Goal: Complete application form: Complete application form

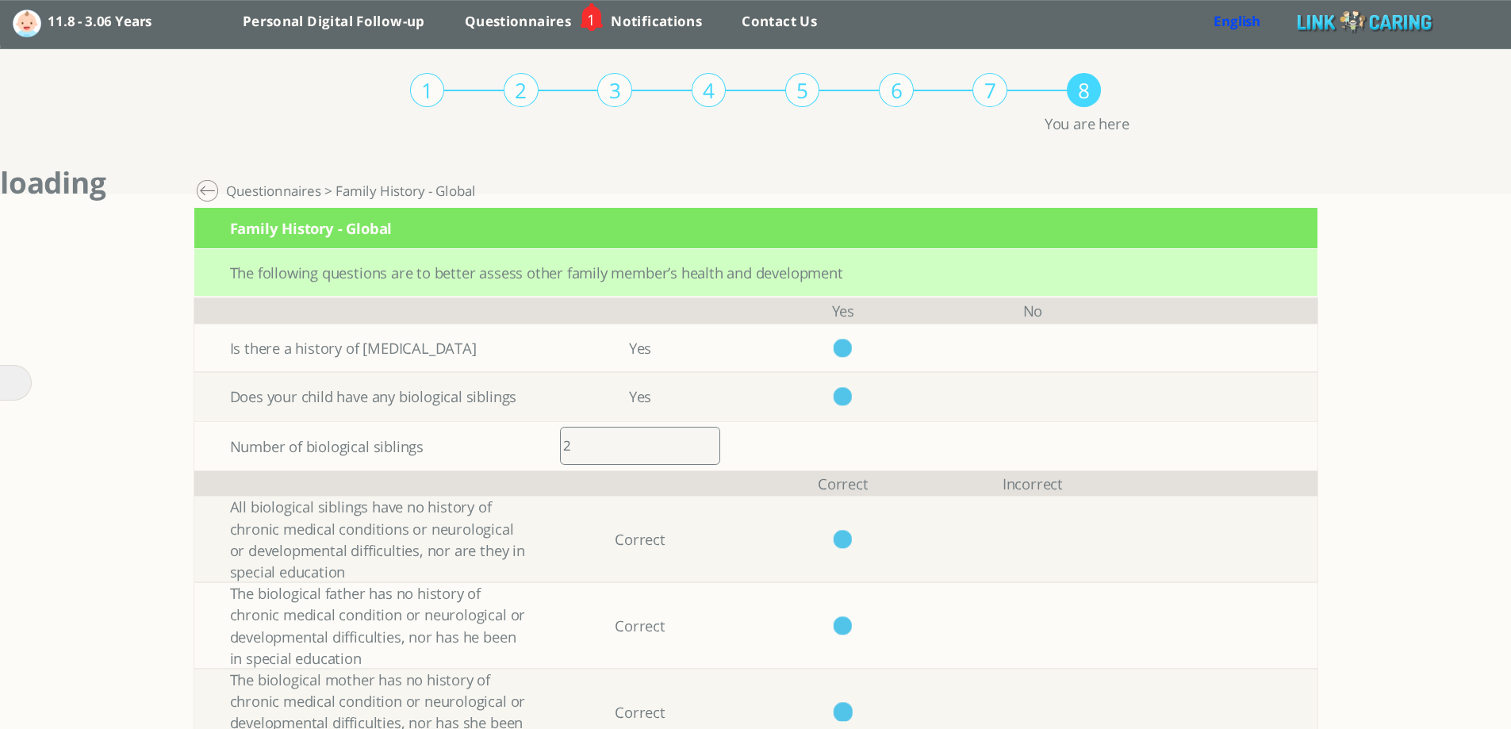
scroll to position [1, 0]
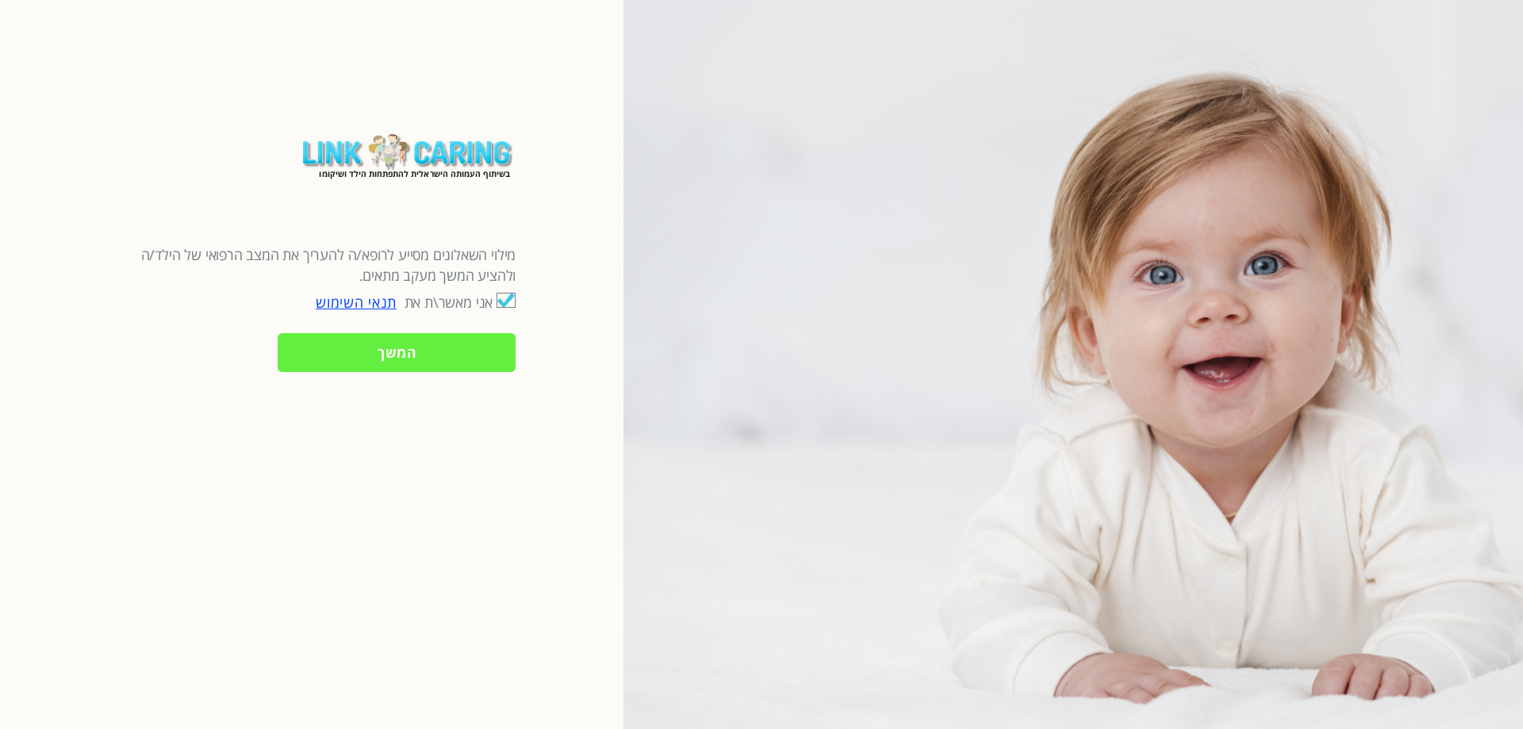
checkbox input "true"
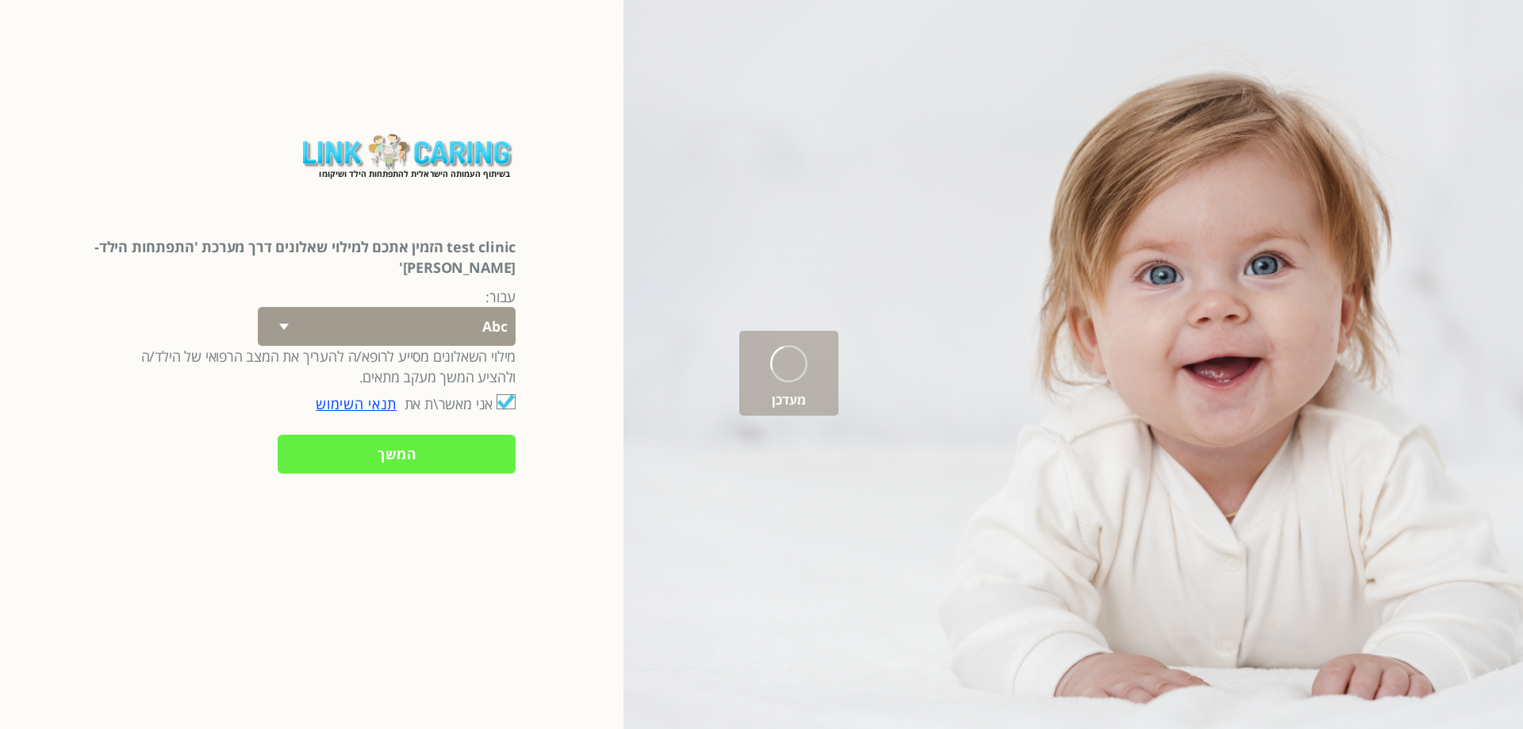
click at [420, 307] on select "Abc 77 yoyo large koko abc 107 ggy oo;o; ytyt7t t7t7 lala 4.8 1234 99 100 9898 …" at bounding box center [387, 326] width 258 height 39
select select "q4CNAdD7dWrrJ4eZw6a4LA%3D%3D"
click at [285, 307] on select "Abc 77 yoyo large koko abc 107 ggy oo;o; ytyt7t t7t7 lala 4.8 1234 99 100 9898 …" at bounding box center [387, 326] width 258 height 39
click at [389, 436] on input "המשך" at bounding box center [397, 454] width 238 height 39
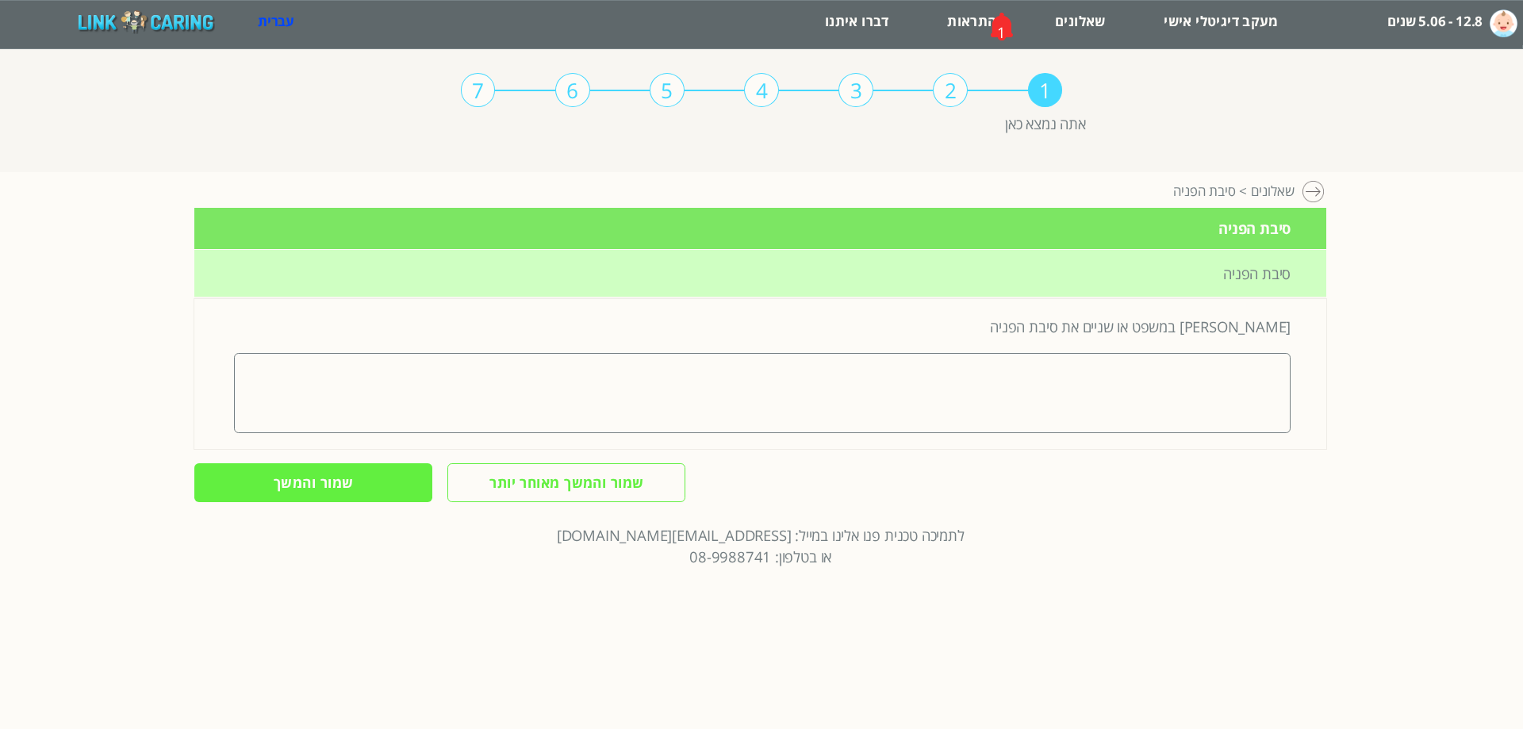
click at [1069, 424] on textarea at bounding box center [762, 392] width 1056 height 79
type textarea "yyu6u6u"
click at [342, 482] on input "שמור והמשך" at bounding box center [313, 482] width 238 height 39
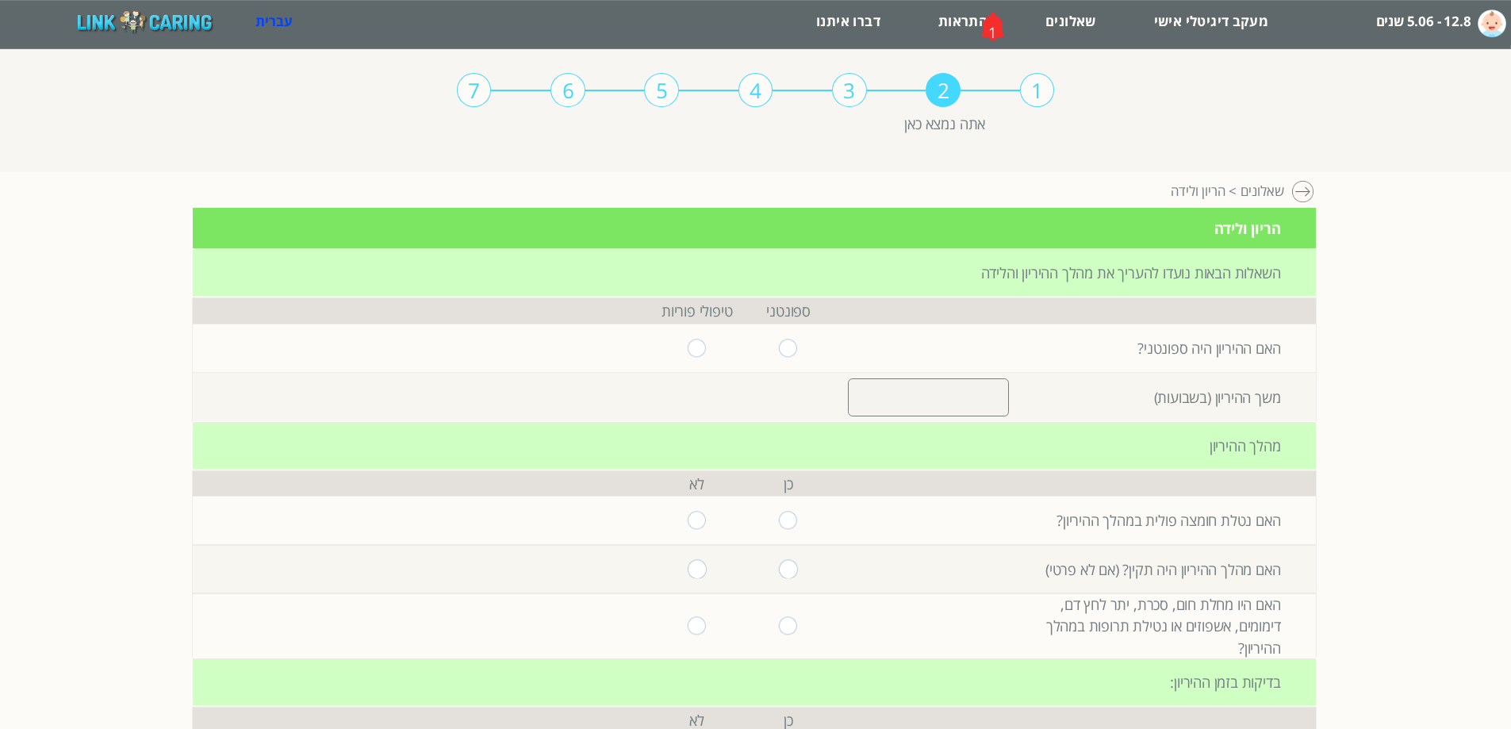
click at [779, 341] on input "radio" at bounding box center [788, 348] width 19 height 18
radio input "true"
click at [921, 401] on input "number" at bounding box center [928, 397] width 161 height 38
type input "280"
click at [688, 519] on input "radio" at bounding box center [697, 520] width 19 height 18
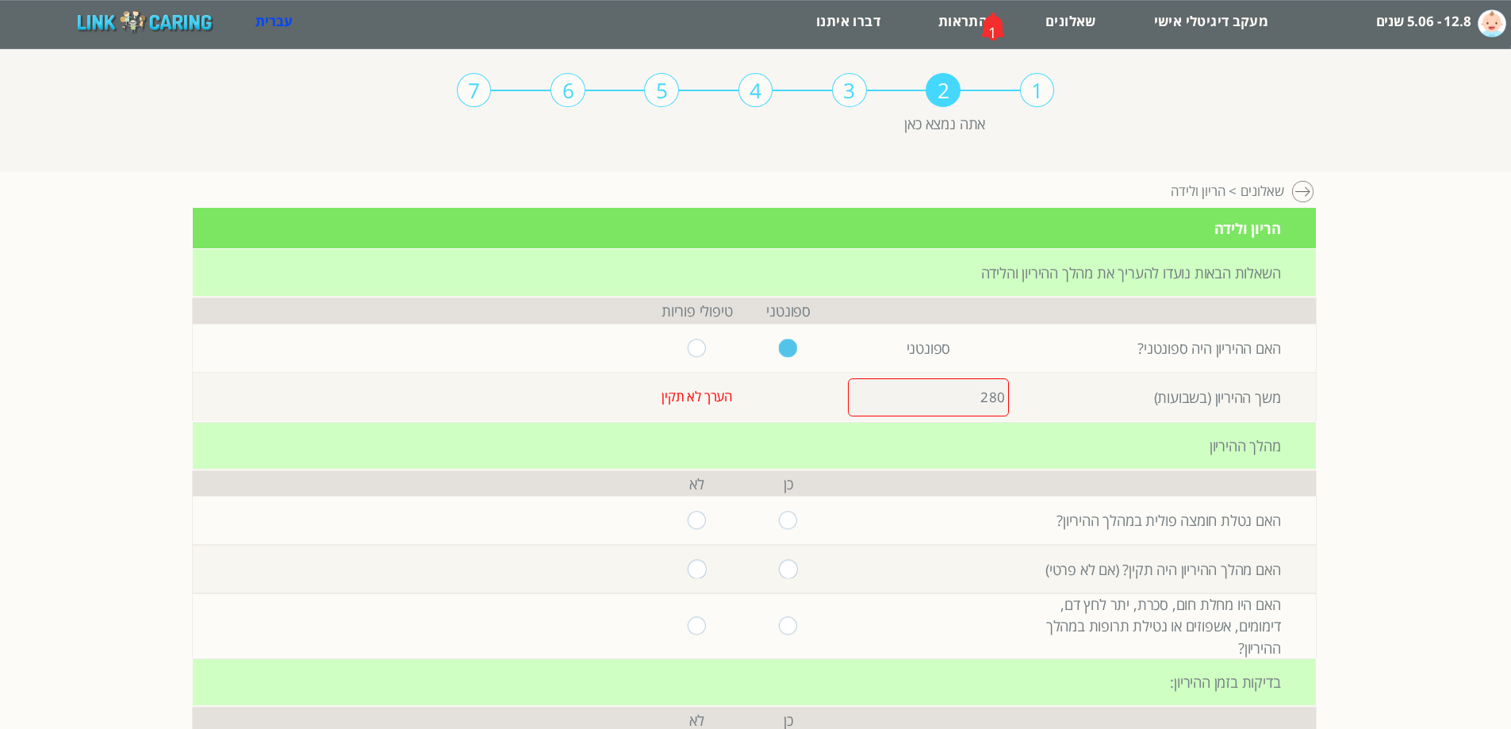
radio input "true"
click at [1002, 395] on td "280" at bounding box center [928, 397] width 188 height 48
click at [986, 396] on input "280" at bounding box center [928, 397] width 161 height 38
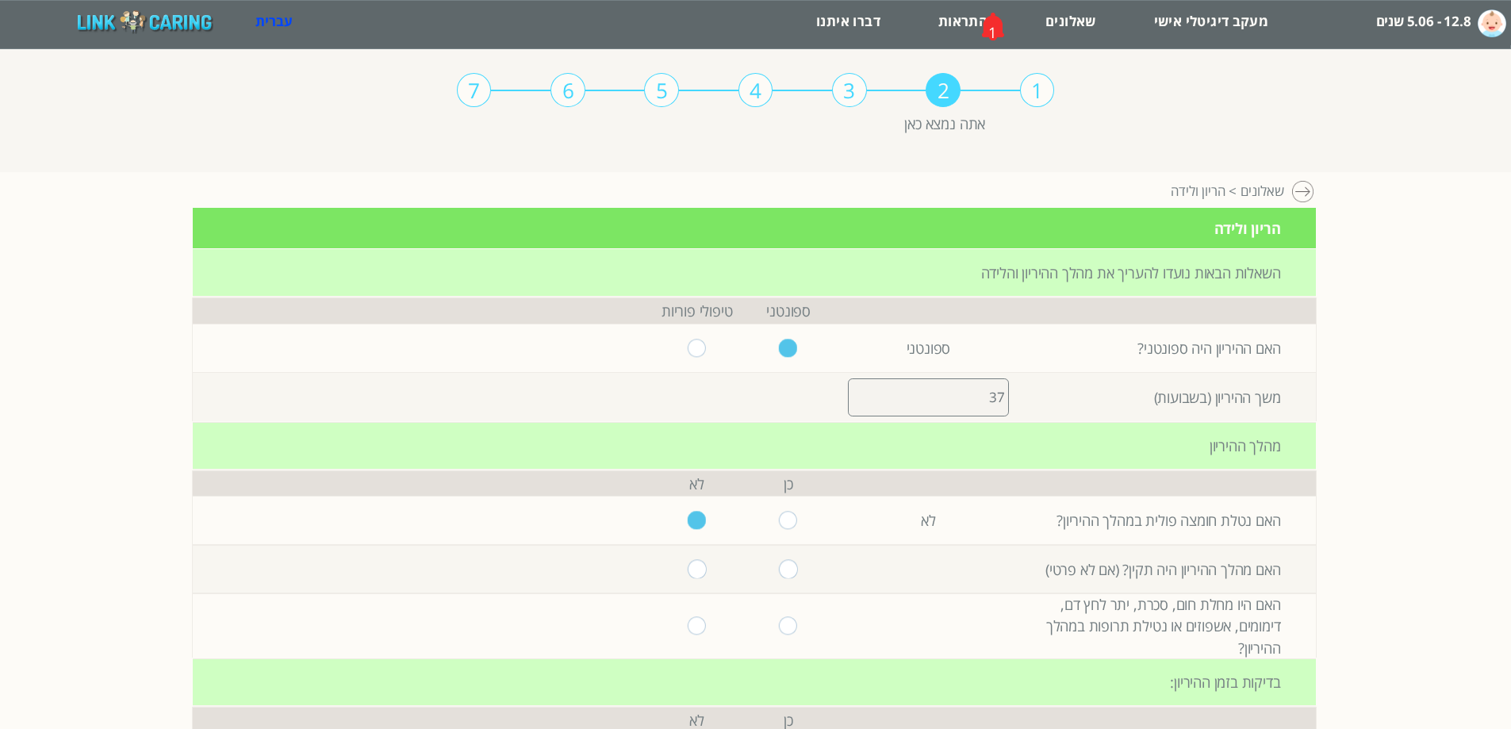
type input "37"
click at [690, 560] on input "radio" at bounding box center [697, 569] width 19 height 18
radio input "true"
click at [688, 574] on input "radio" at bounding box center [697, 569] width 19 height 18
click at [688, 633] on input "radio" at bounding box center [697, 625] width 19 height 18
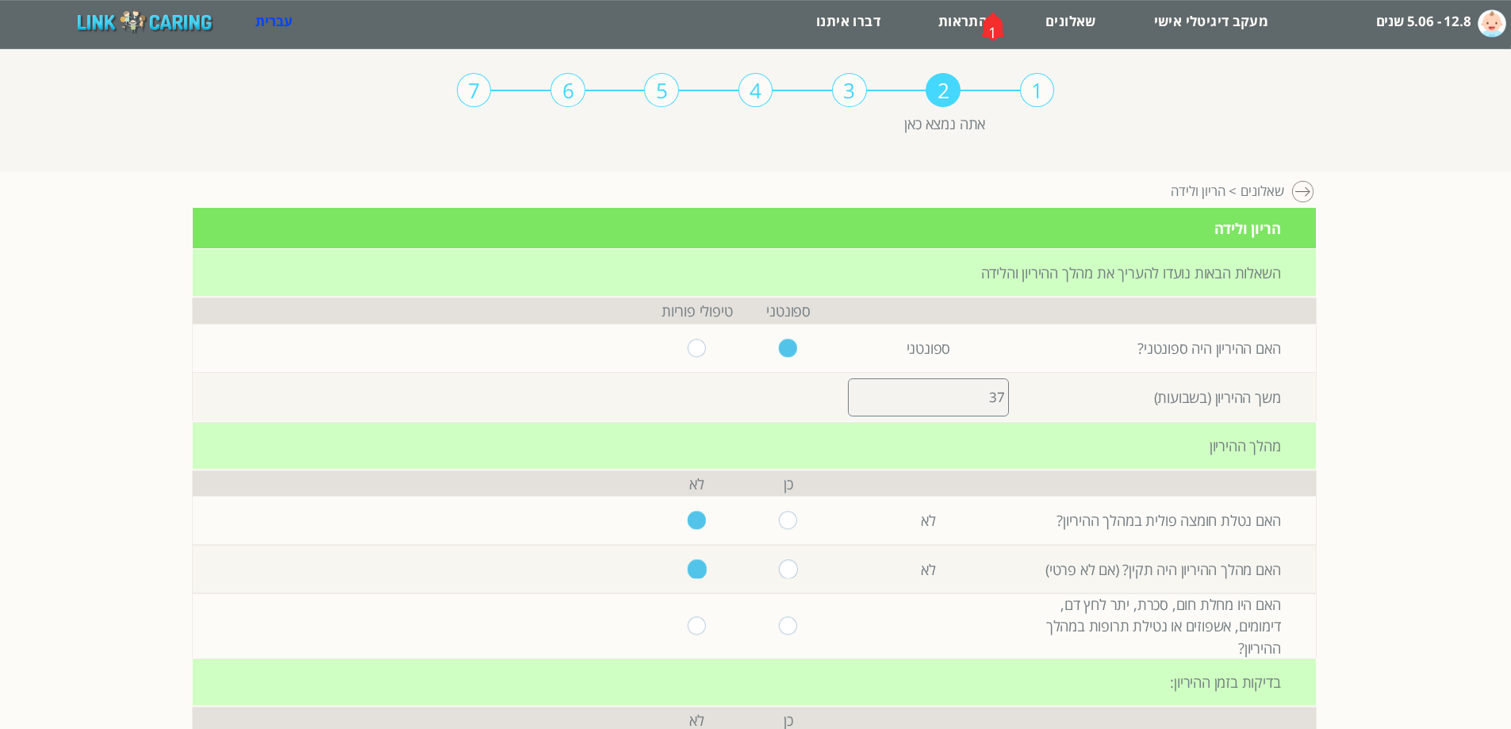
radio input "true"
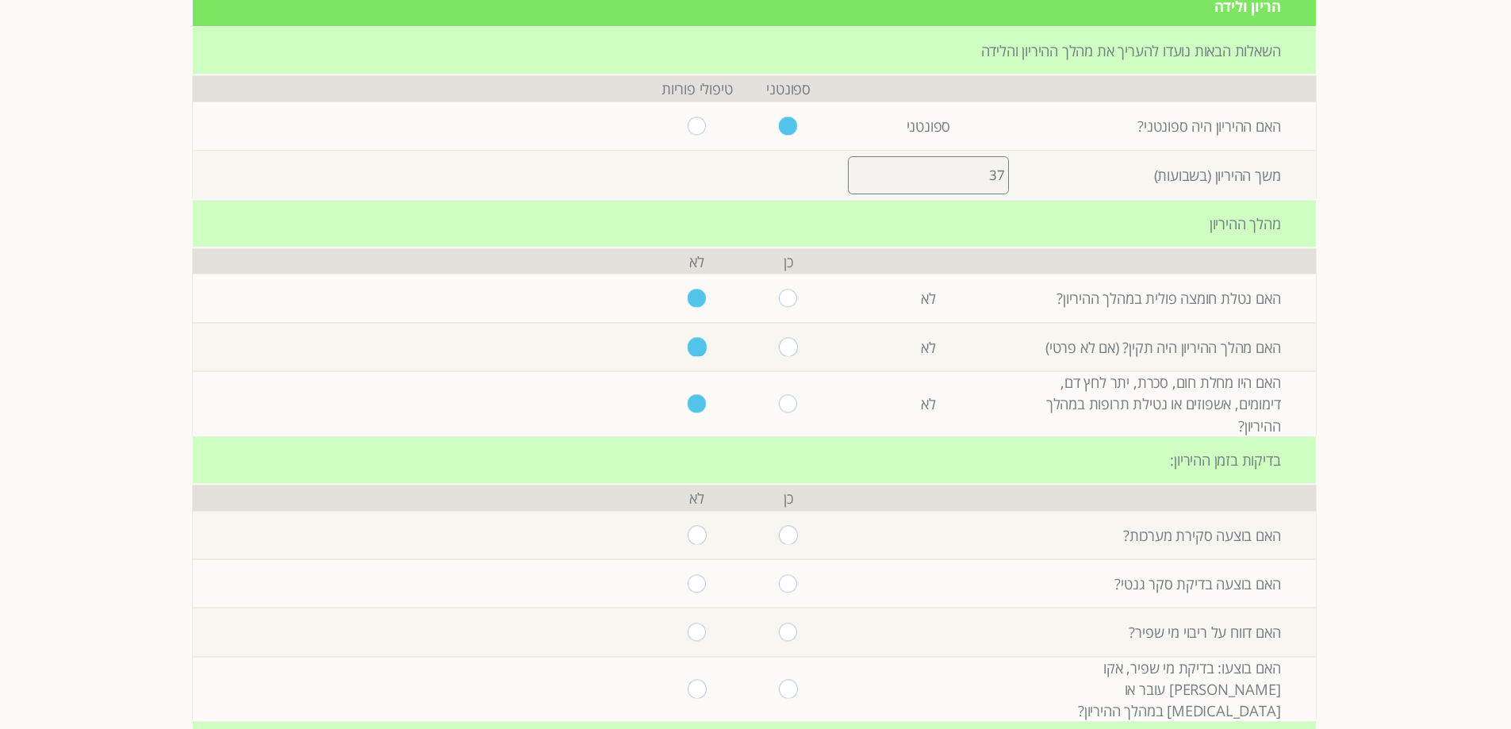
scroll to position [238, 0]
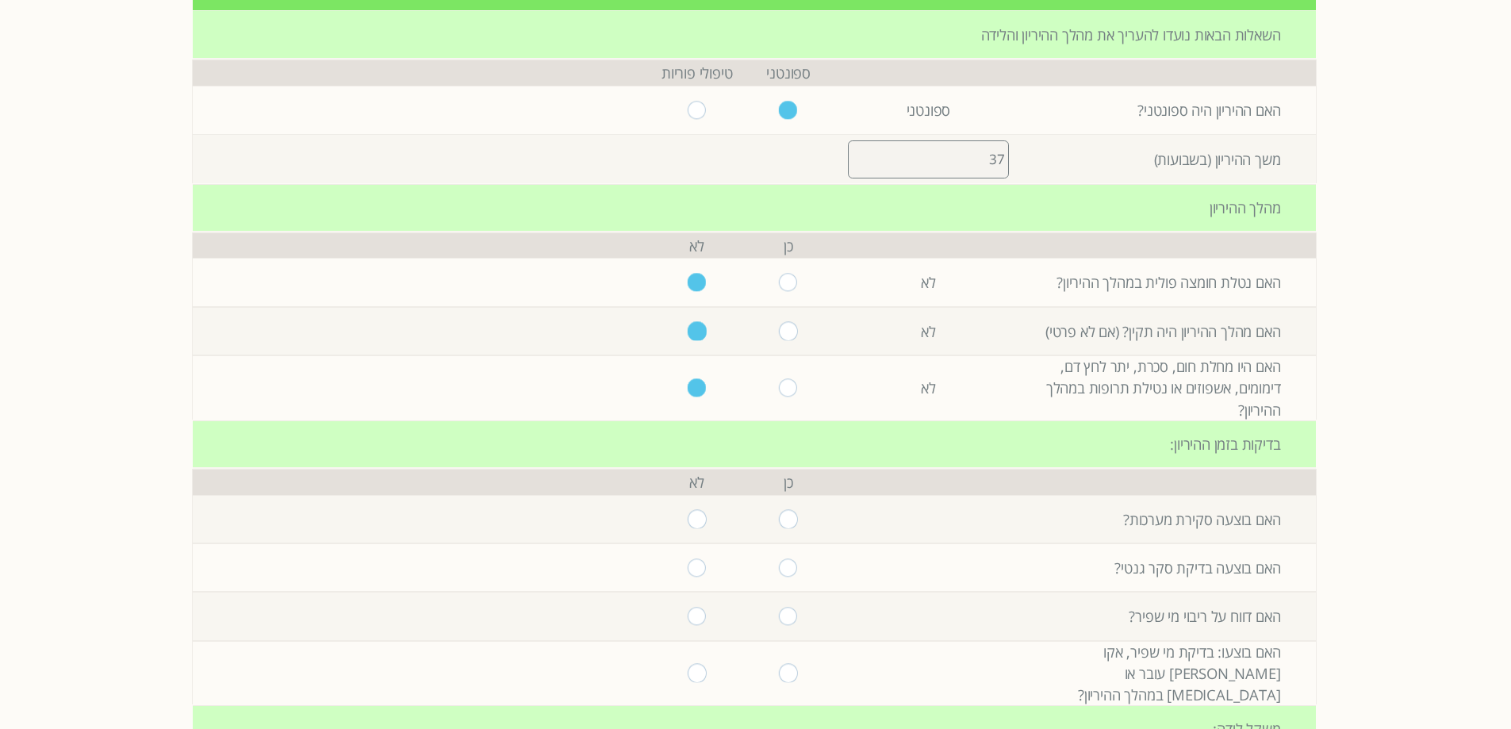
click at [688, 518] on input "radio" at bounding box center [697, 519] width 19 height 18
radio input "true"
click at [688, 569] on input "radio" at bounding box center [697, 567] width 19 height 18
radio input "true"
click at [689, 619] on input "radio" at bounding box center [697, 616] width 19 height 18
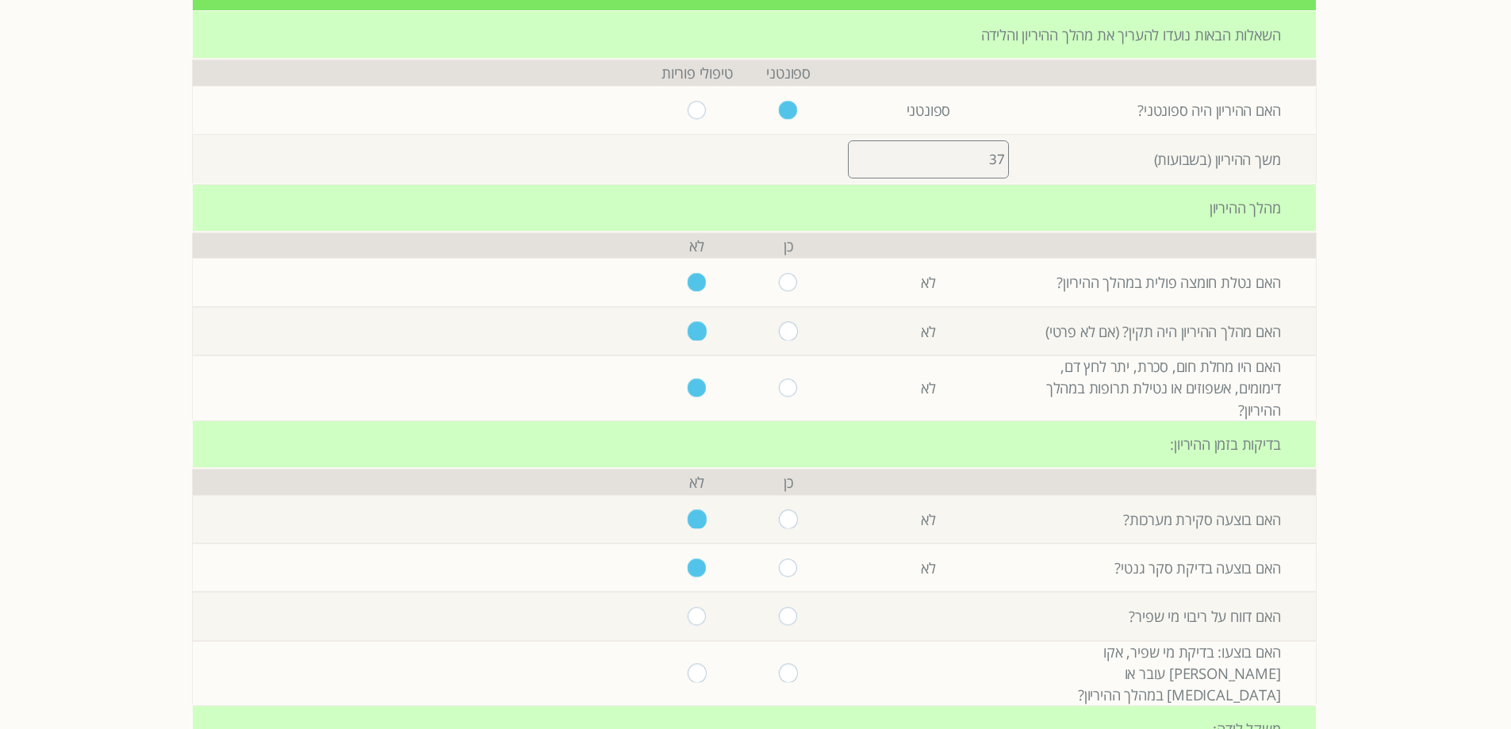
radio input "true"
click at [688, 665] on input "radio" at bounding box center [697, 673] width 19 height 18
radio input "true"
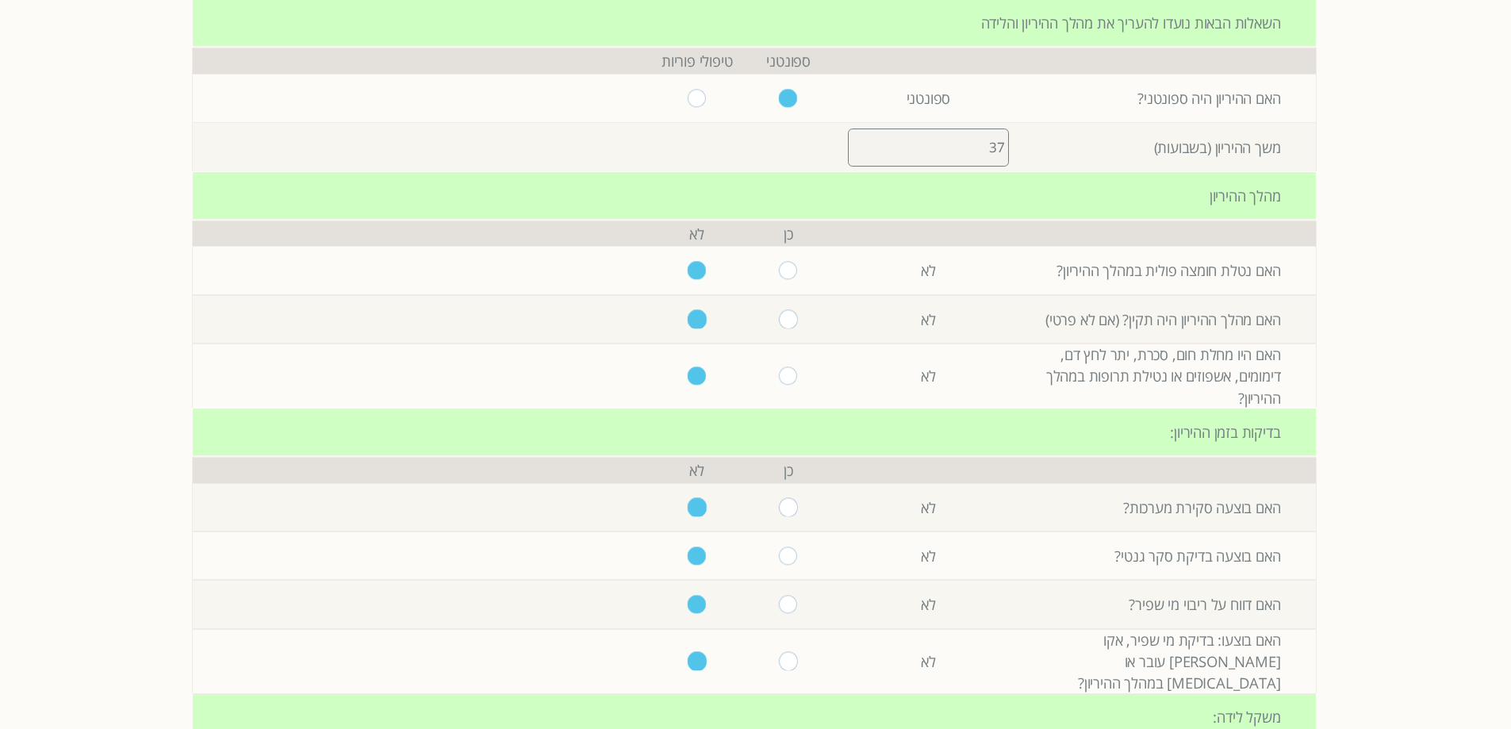
scroll to position [476, 0]
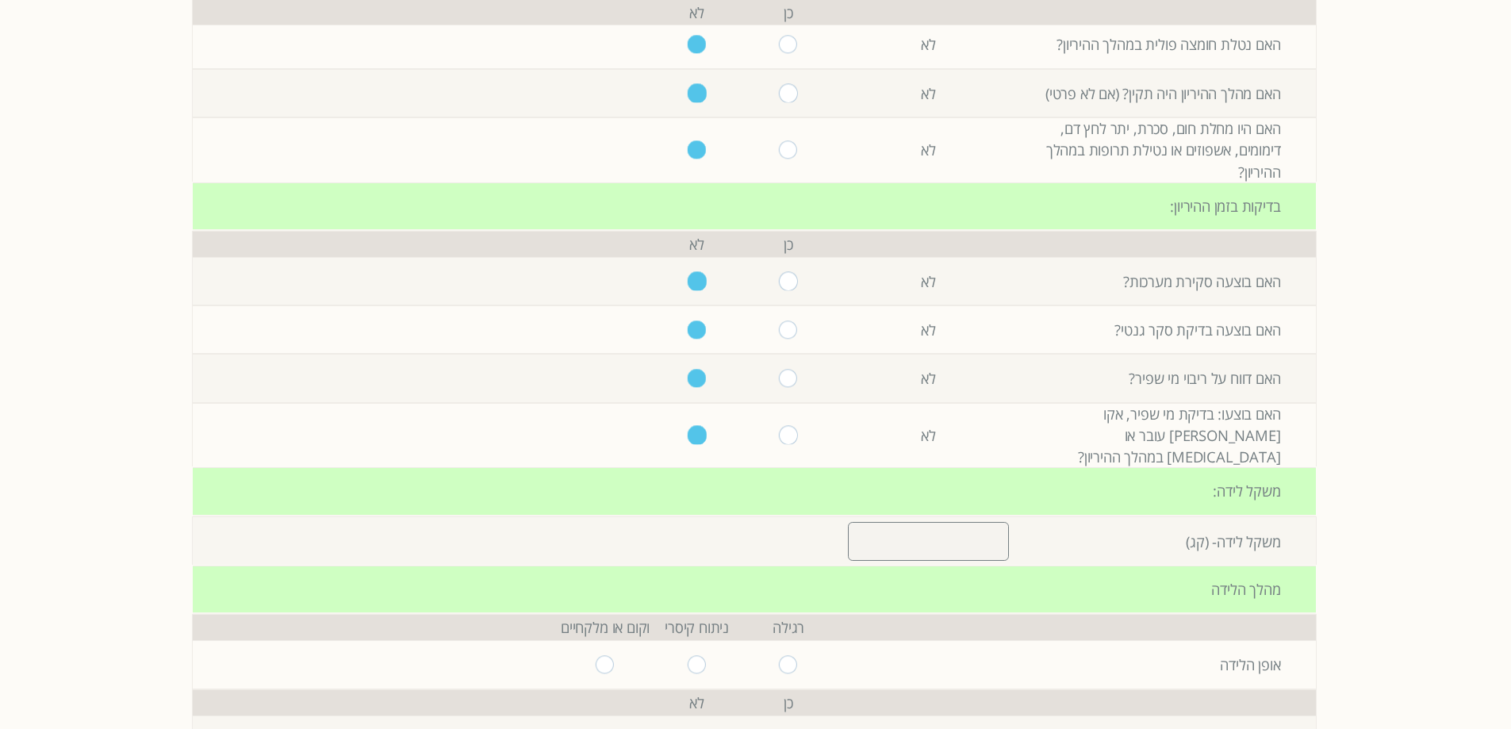
click at [943, 522] on input "number" at bounding box center [928, 541] width 161 height 38
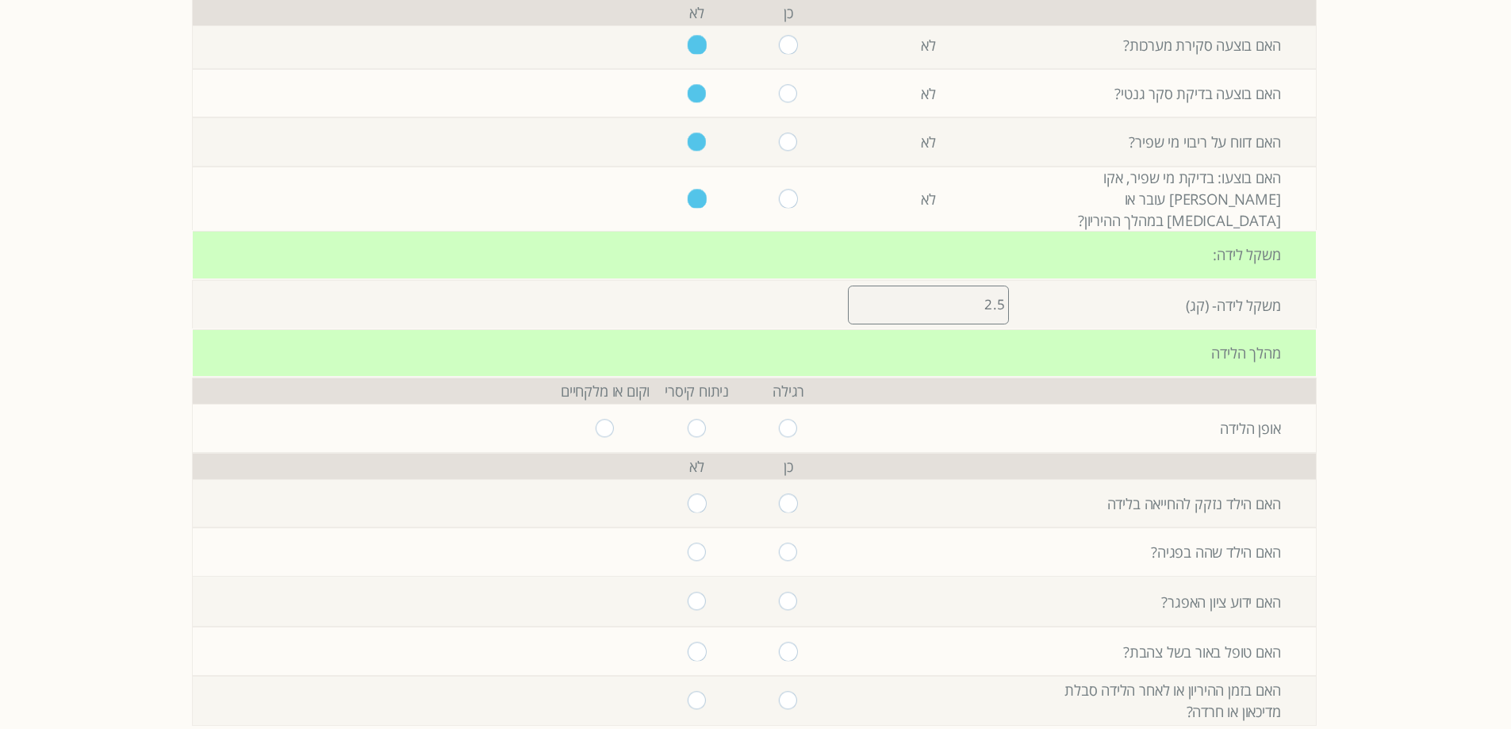
scroll to position [714, 0]
type input "2.5"
click at [779, 417] on input "radio" at bounding box center [788, 426] width 19 height 18
radio input "true"
click at [688, 493] on input "radio" at bounding box center [697, 502] width 19 height 18
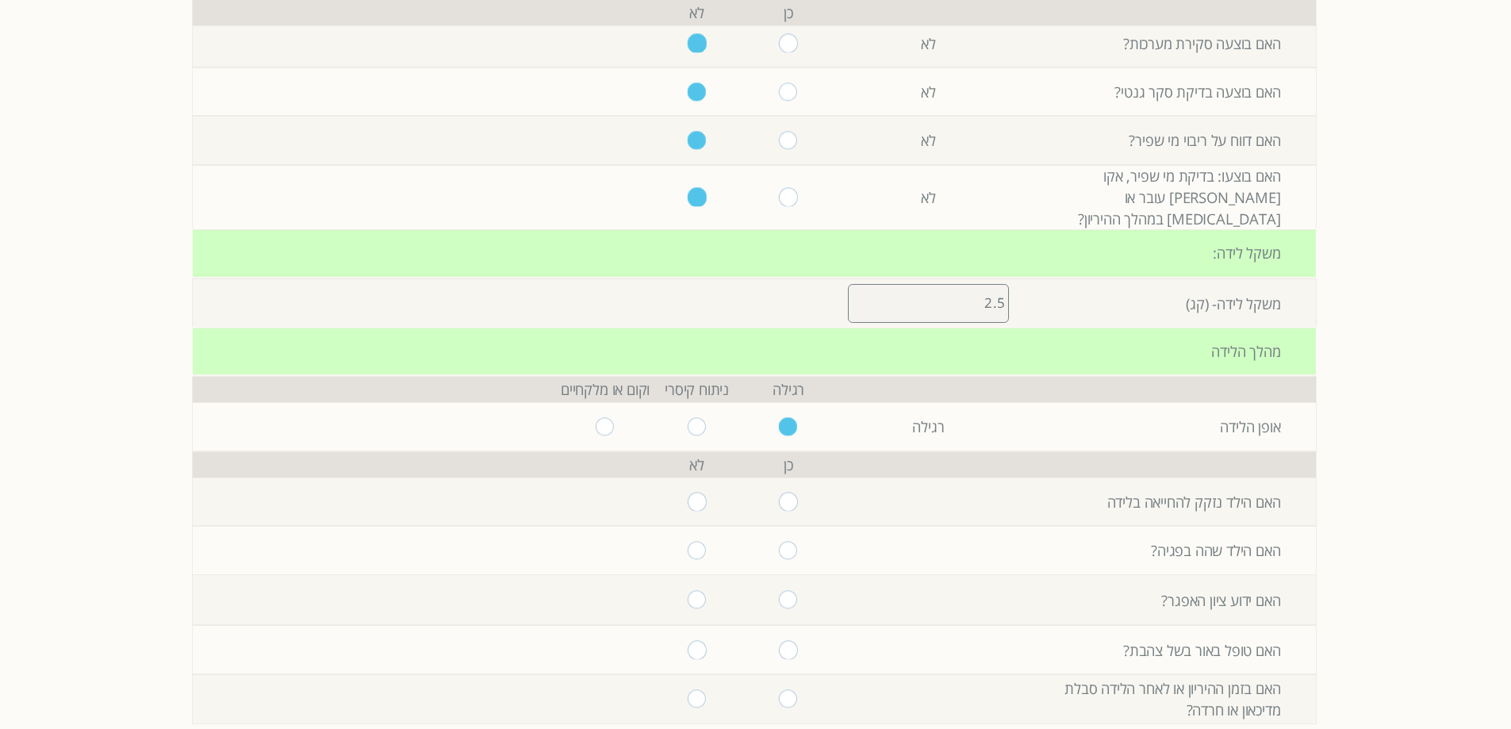
radio input "true"
click at [688, 541] on input "radio" at bounding box center [697, 550] width 19 height 18
radio input "true"
click at [689, 590] on input "radio" at bounding box center [697, 599] width 19 height 18
radio input "true"
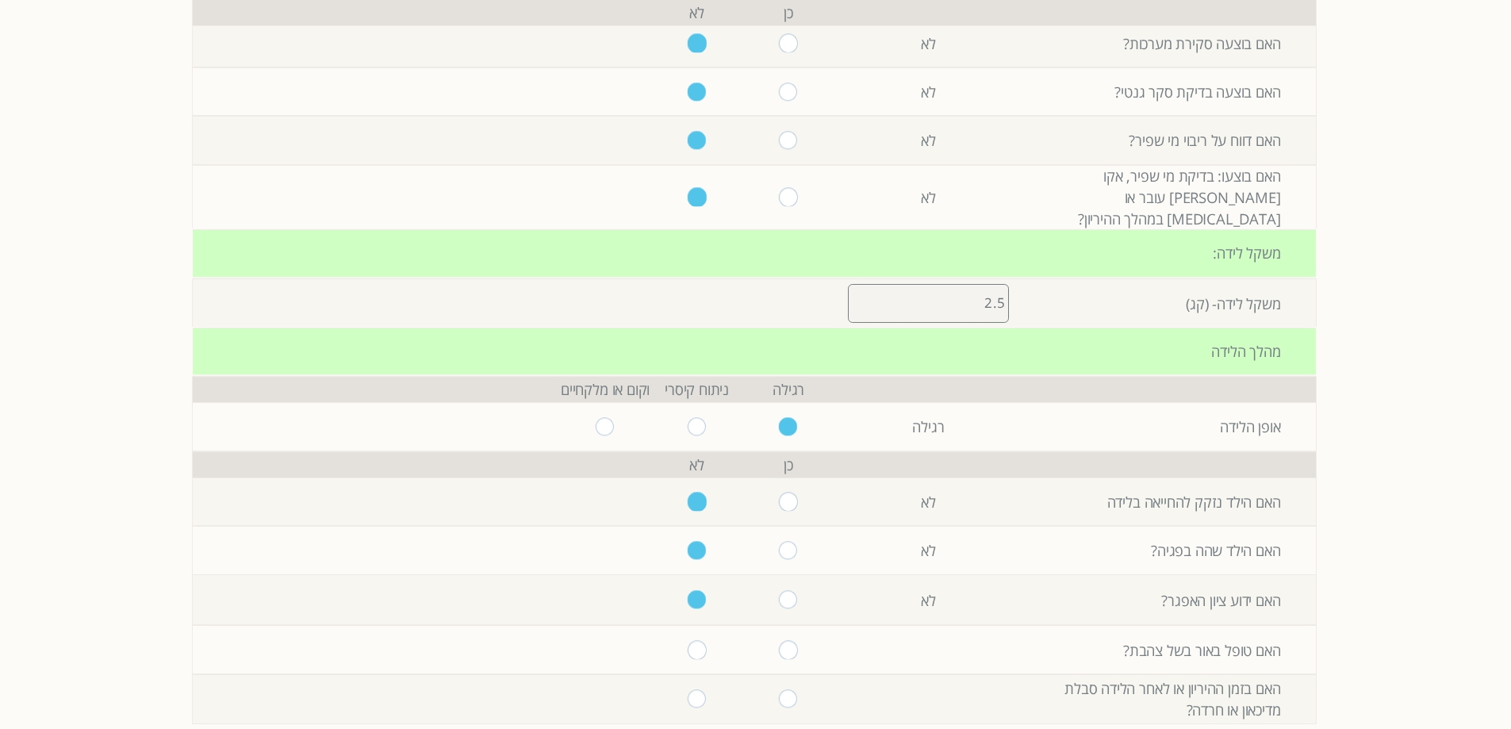
click at [688, 641] on input "radio" at bounding box center [697, 650] width 19 height 18
radio input "true"
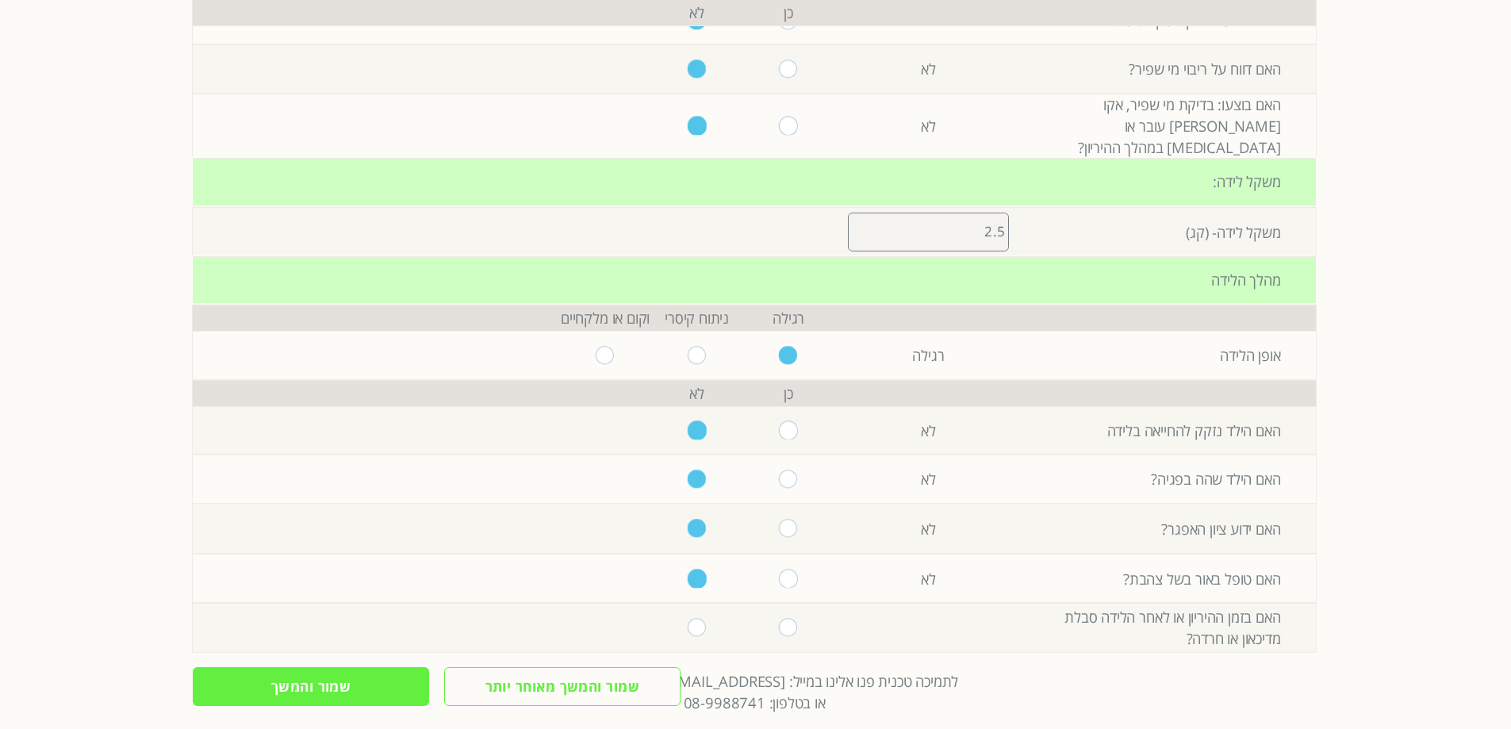
scroll to position [851, 0]
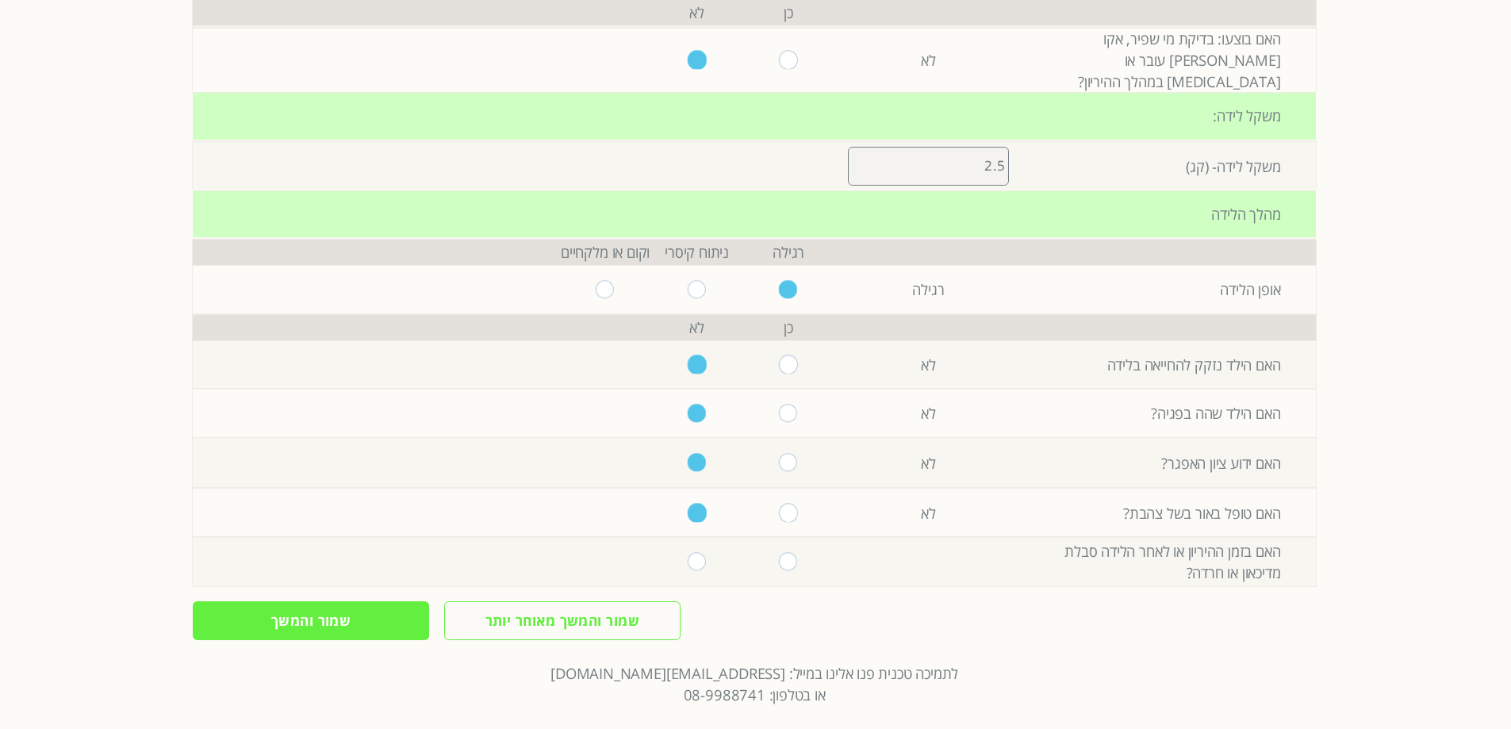
click at [689, 552] on input "radio" at bounding box center [697, 561] width 19 height 18
radio input "true"
click at [385, 609] on input "שמור והמשך" at bounding box center [311, 620] width 236 height 39
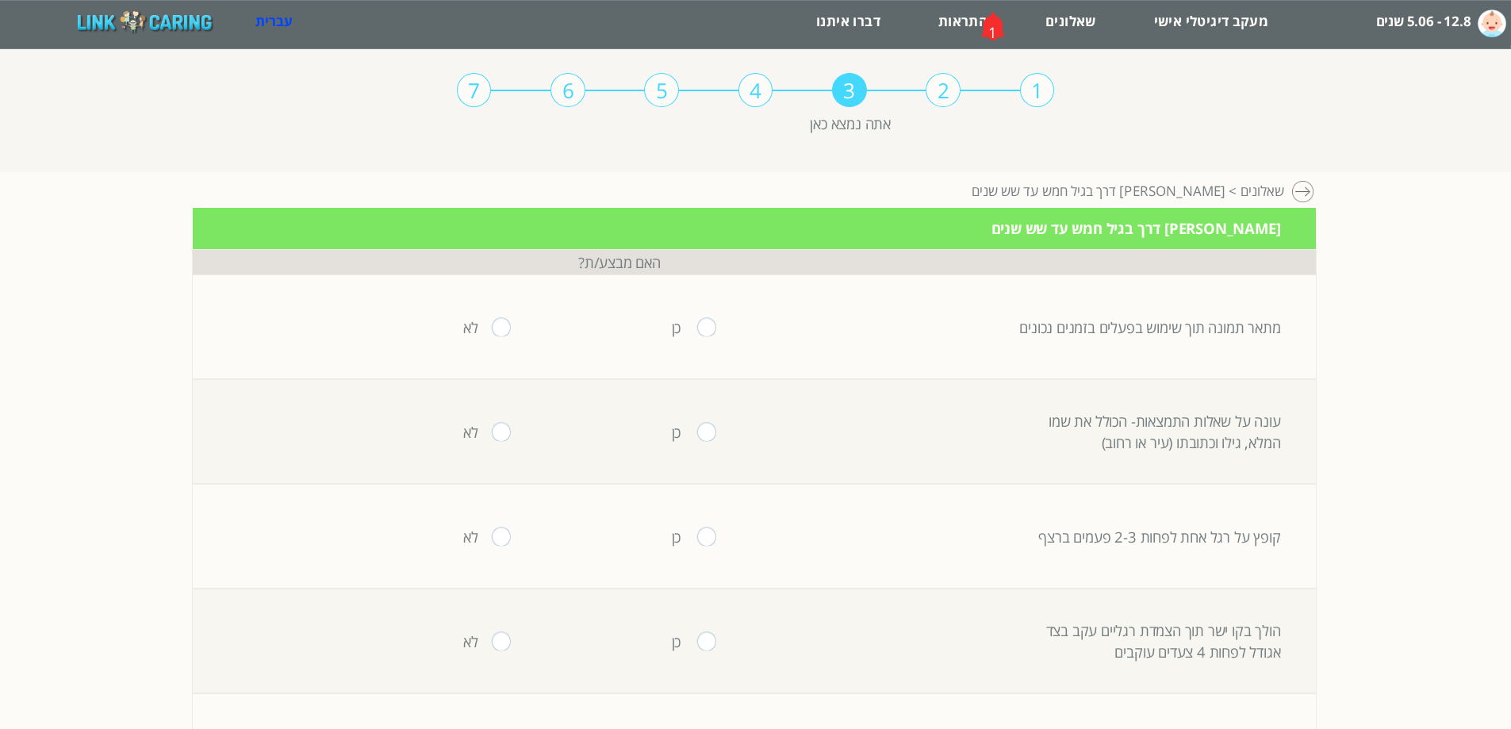
click at [703, 328] on input "radio" at bounding box center [706, 327] width 19 height 18
radio input "true"
click at [697, 440] on input "radio" at bounding box center [706, 432] width 19 height 18
radio input "true"
click at [698, 535] on input "radio" at bounding box center [706, 536] width 19 height 18
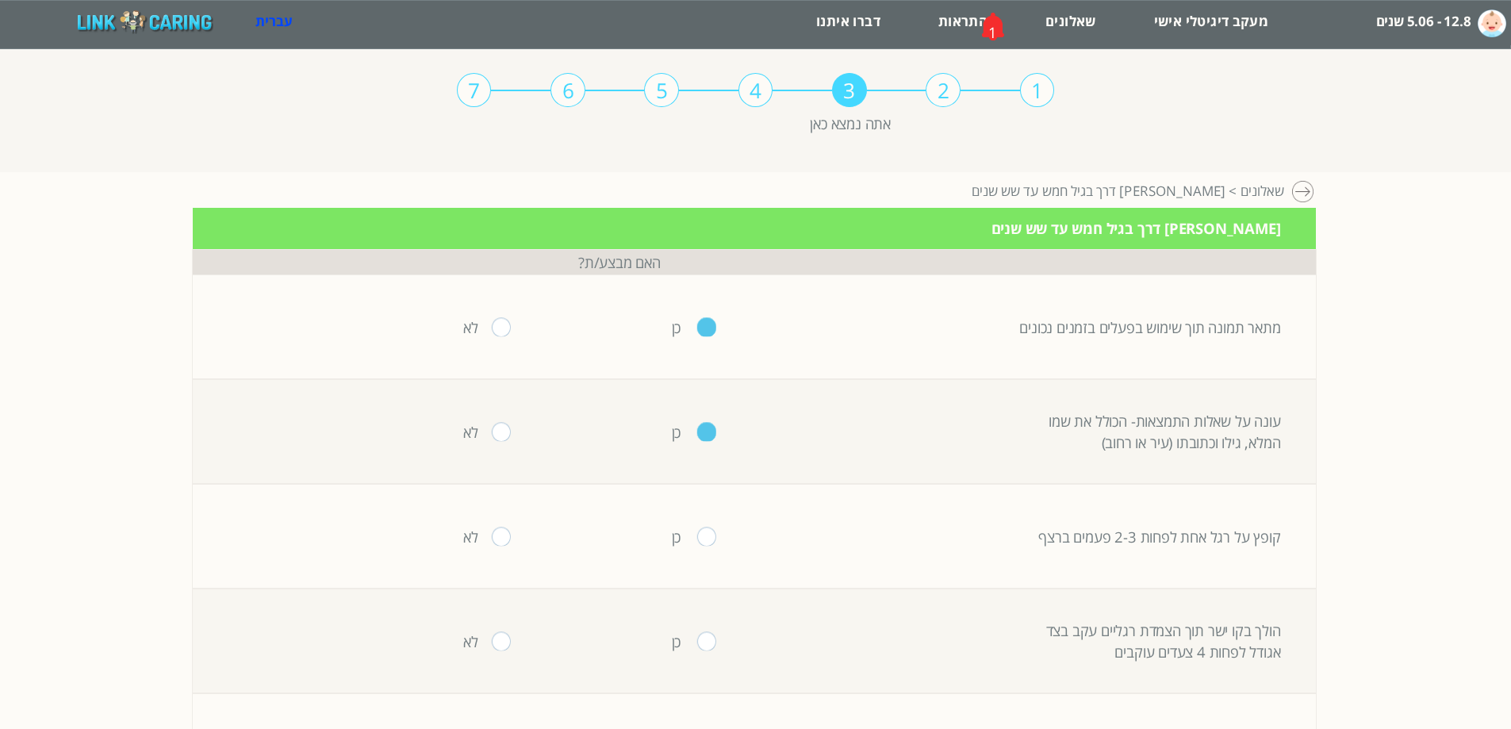
radio input "true"
click at [697, 643] on input "radio" at bounding box center [706, 641] width 19 height 18
radio input "true"
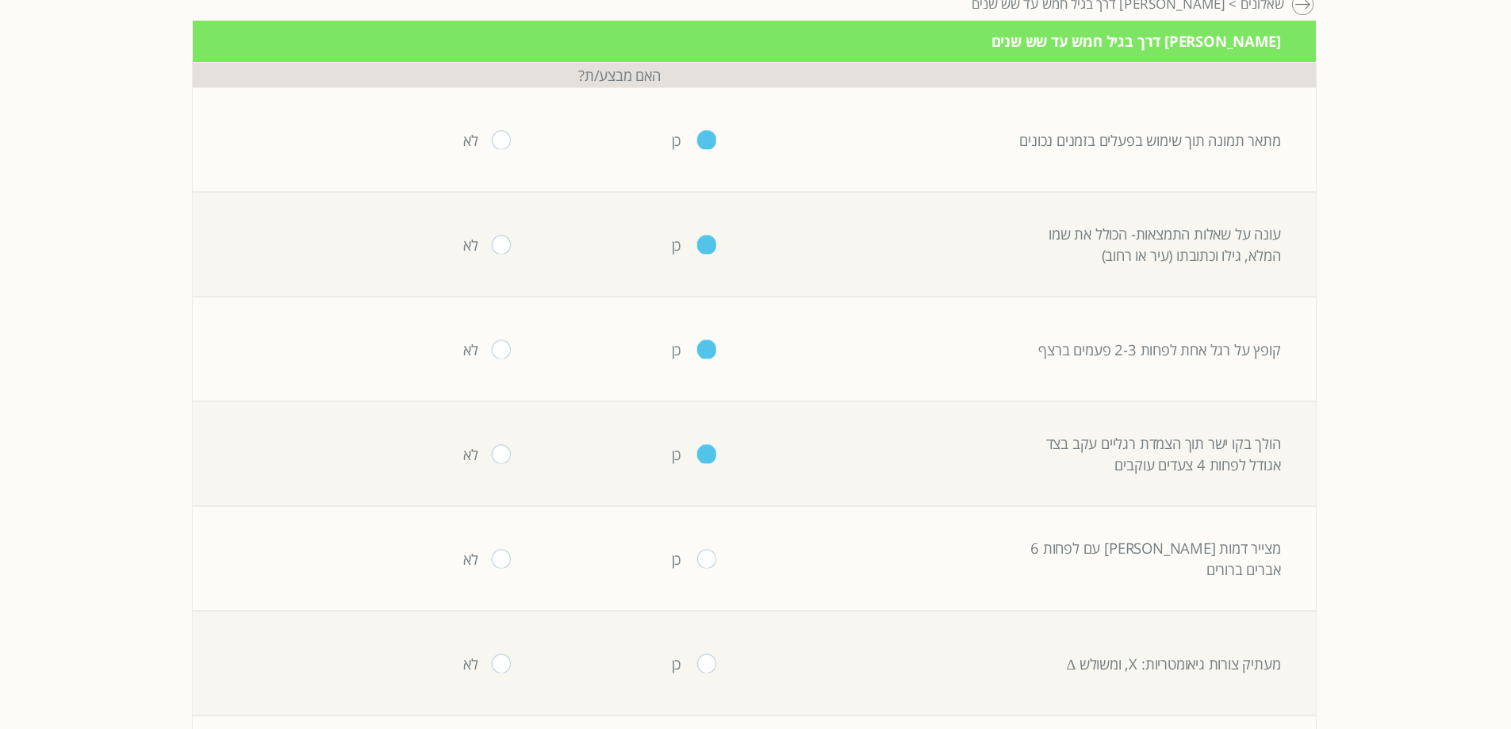
scroll to position [317, 0]
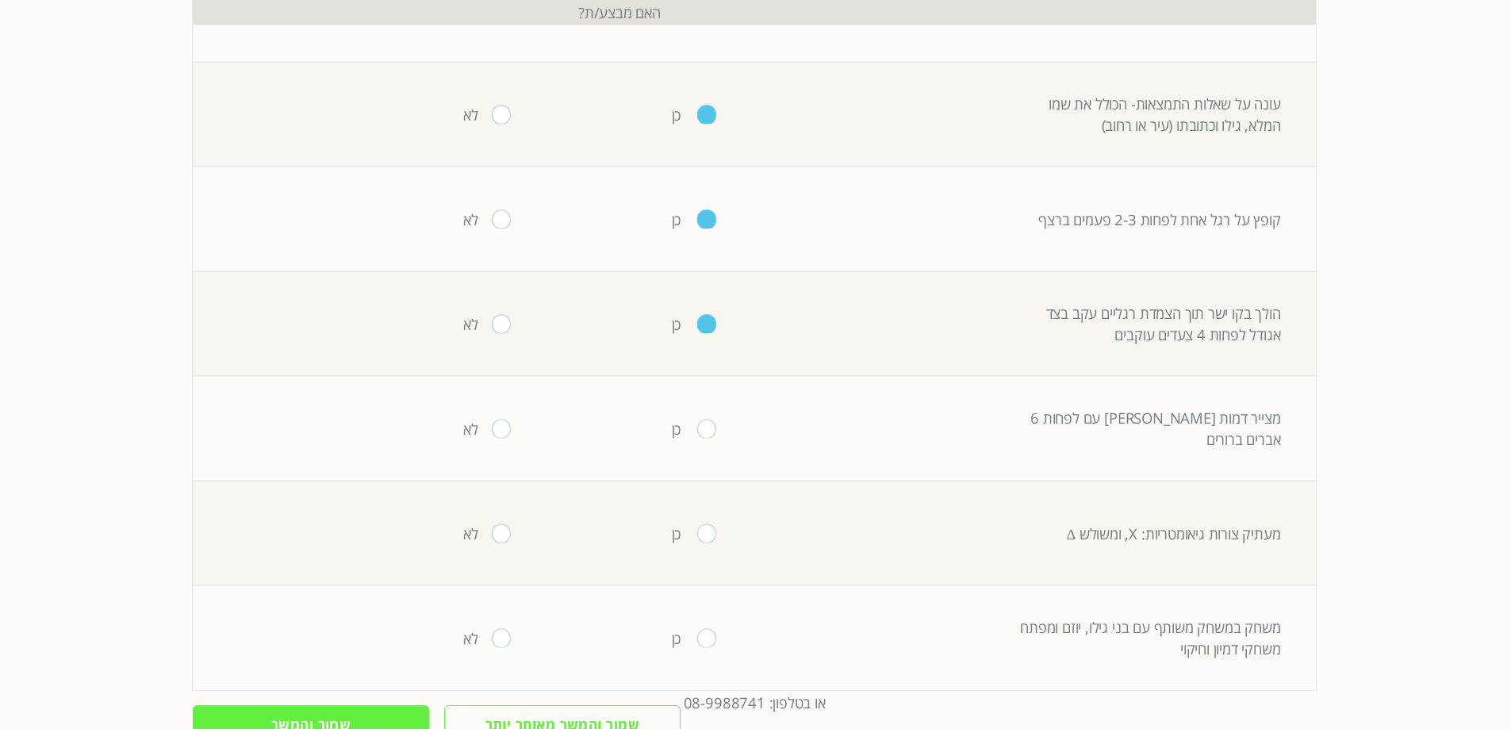
click at [701, 427] on input "radio" at bounding box center [706, 429] width 19 height 18
radio input "true"
click at [697, 538] on input "radio" at bounding box center [706, 533] width 19 height 18
radio input "true"
click at [697, 642] on input "radio" at bounding box center [706, 638] width 19 height 18
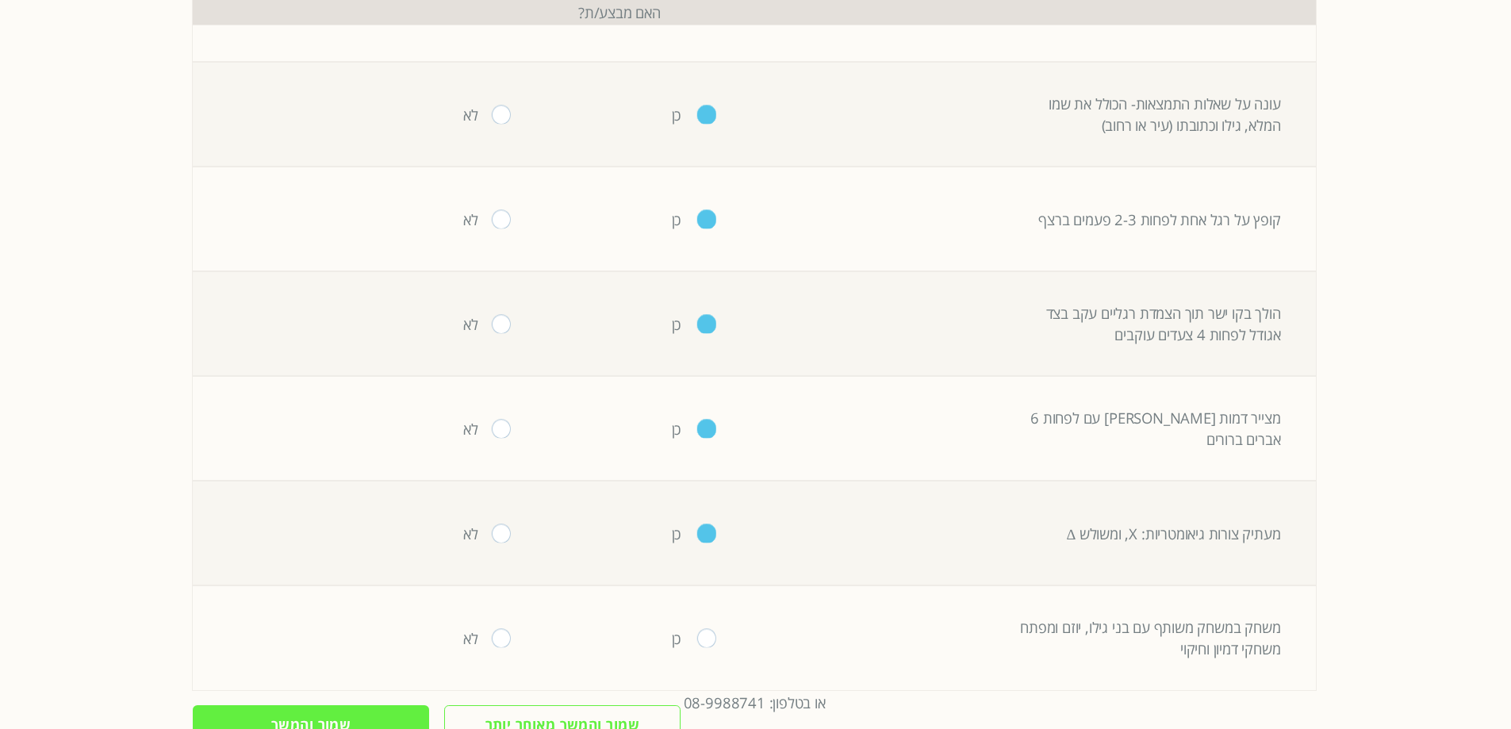
radio input "true"
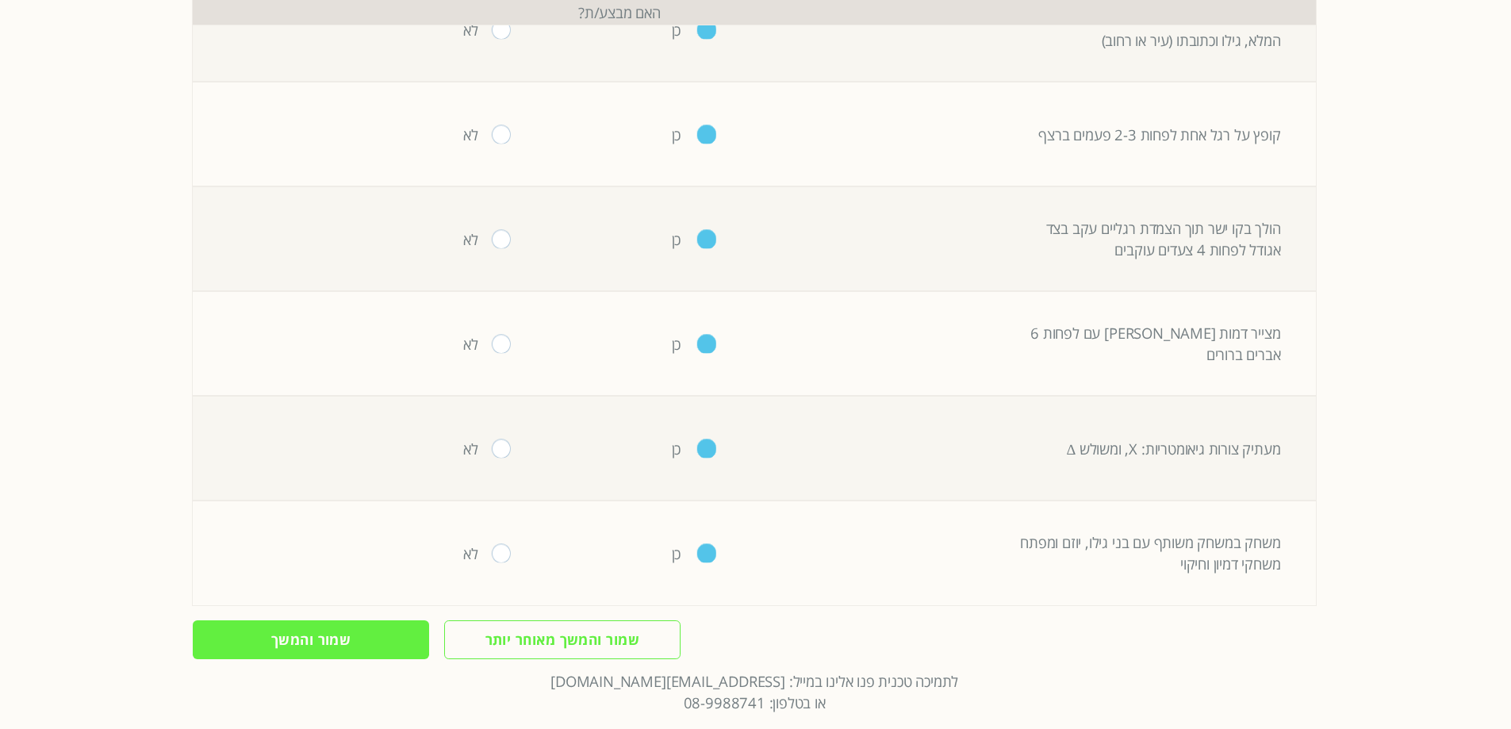
scroll to position [437, 0]
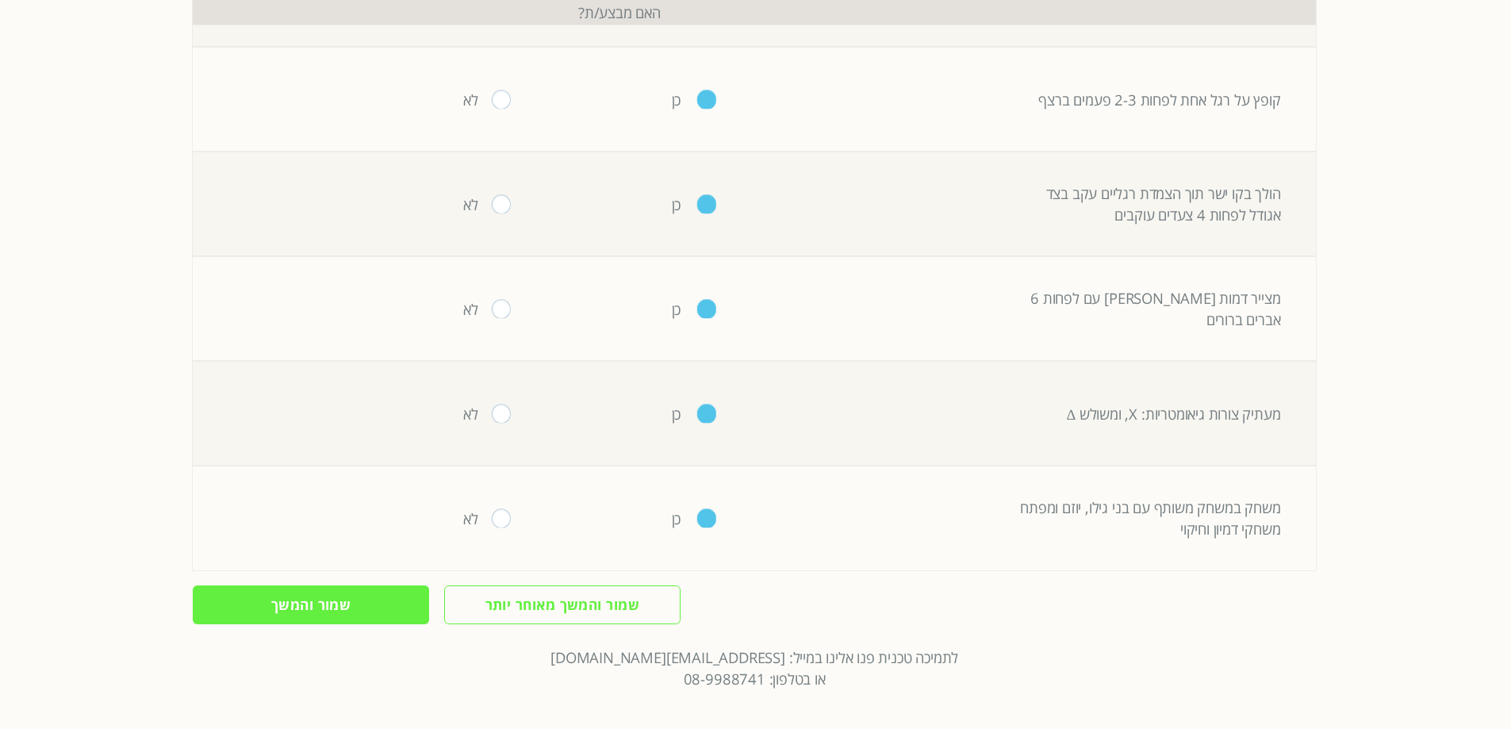
click at [386, 607] on input "שמור והמשך" at bounding box center [311, 604] width 236 height 39
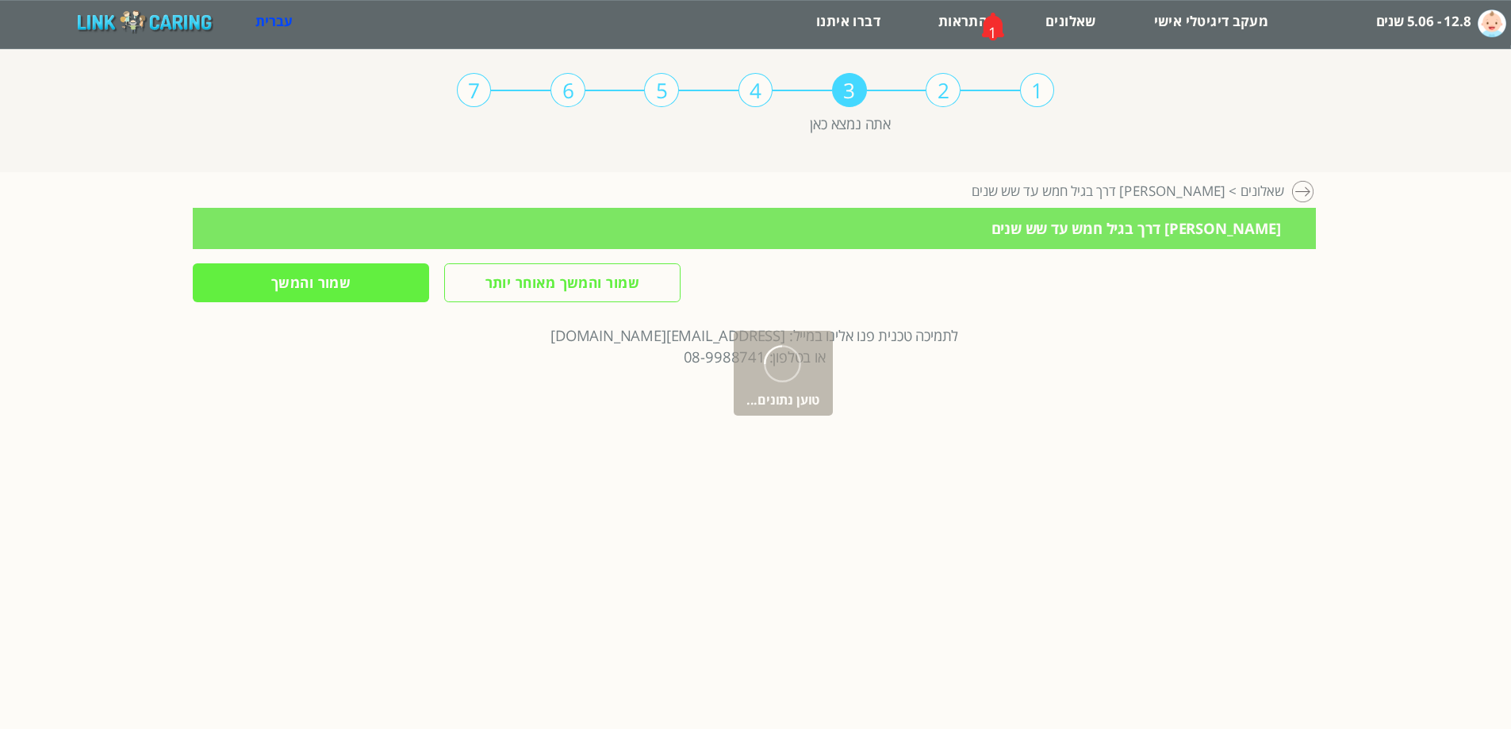
scroll to position [0, 0]
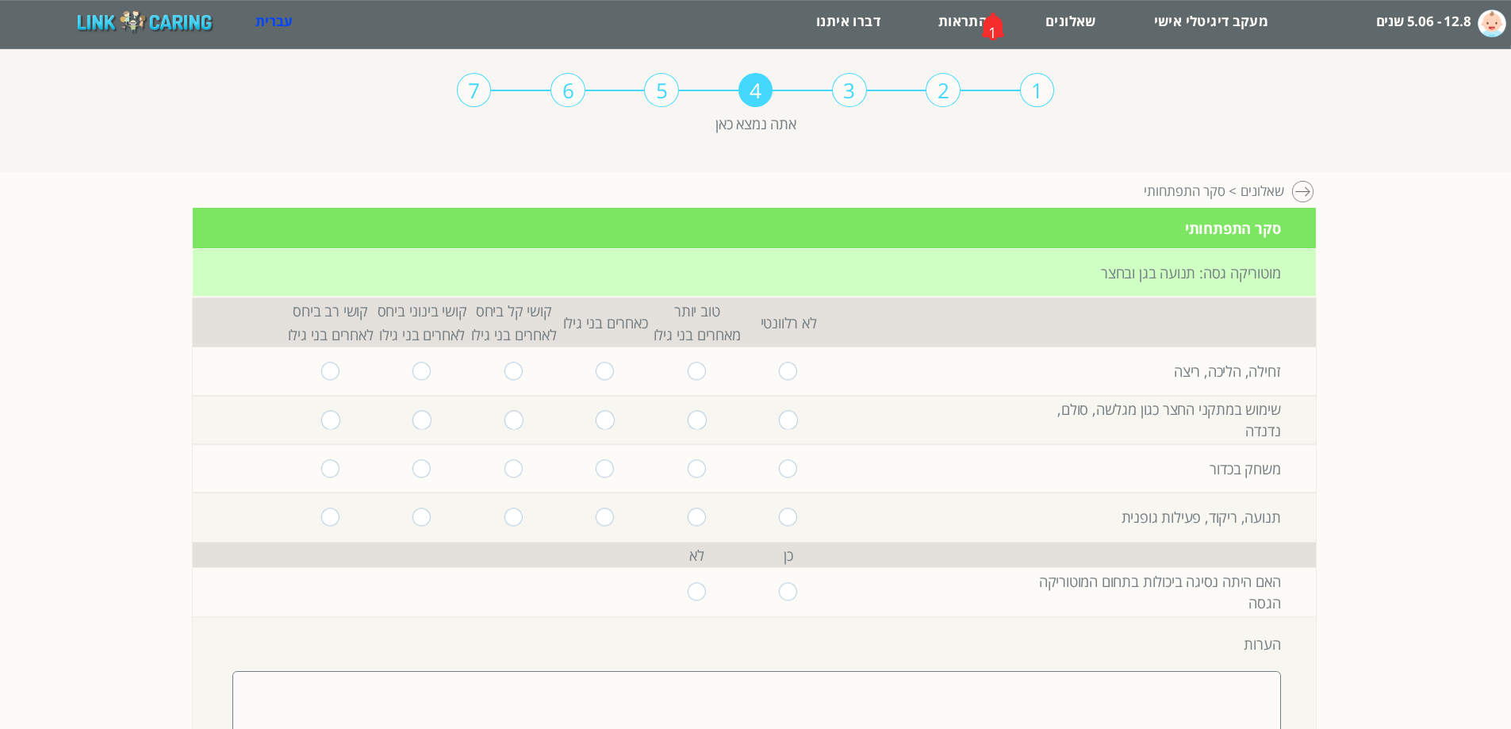
drag, startPoint x: 780, startPoint y: 368, endPoint x: 780, endPoint y: 378, distance: 10.3
click at [780, 370] on input "radio" at bounding box center [788, 371] width 19 height 18
radio input "true"
click at [779, 429] on input "radio" at bounding box center [788, 420] width 19 height 18
radio input "true"
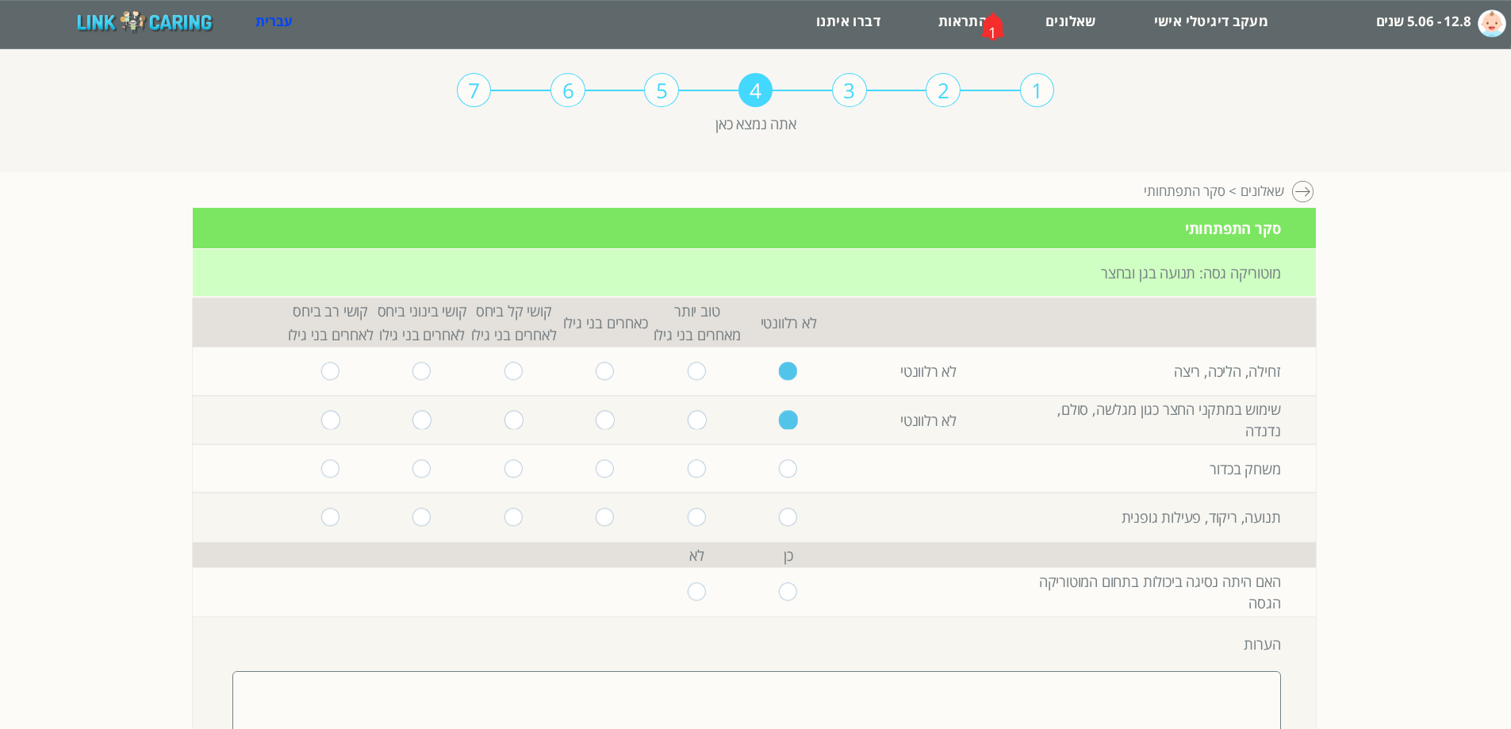
click at [688, 471] on input "radio" at bounding box center [697, 468] width 19 height 18
radio input "true"
click at [688, 513] on input "radio" at bounding box center [697, 517] width 19 height 18
radio input "true"
click at [692, 600] on input "radio" at bounding box center [697, 591] width 19 height 18
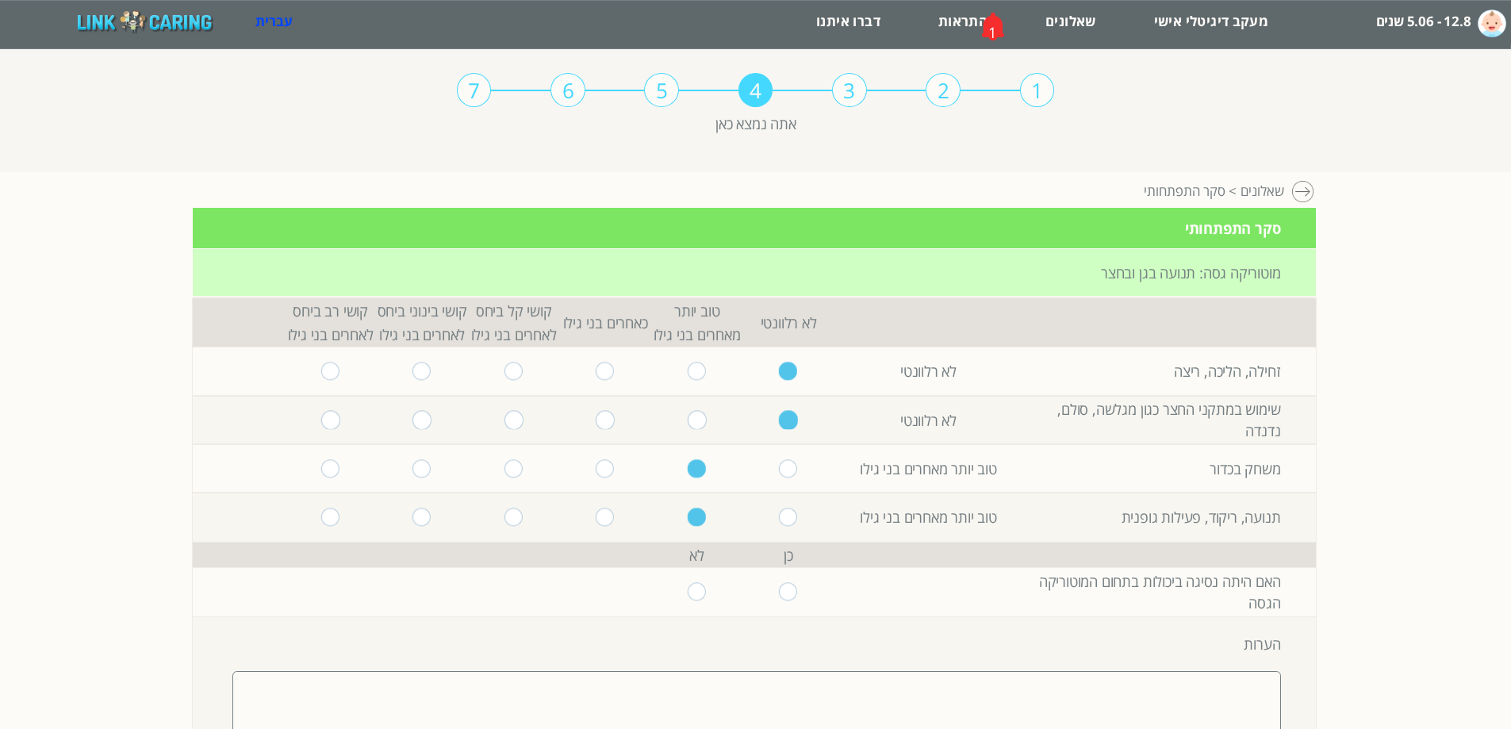
radio input "true"
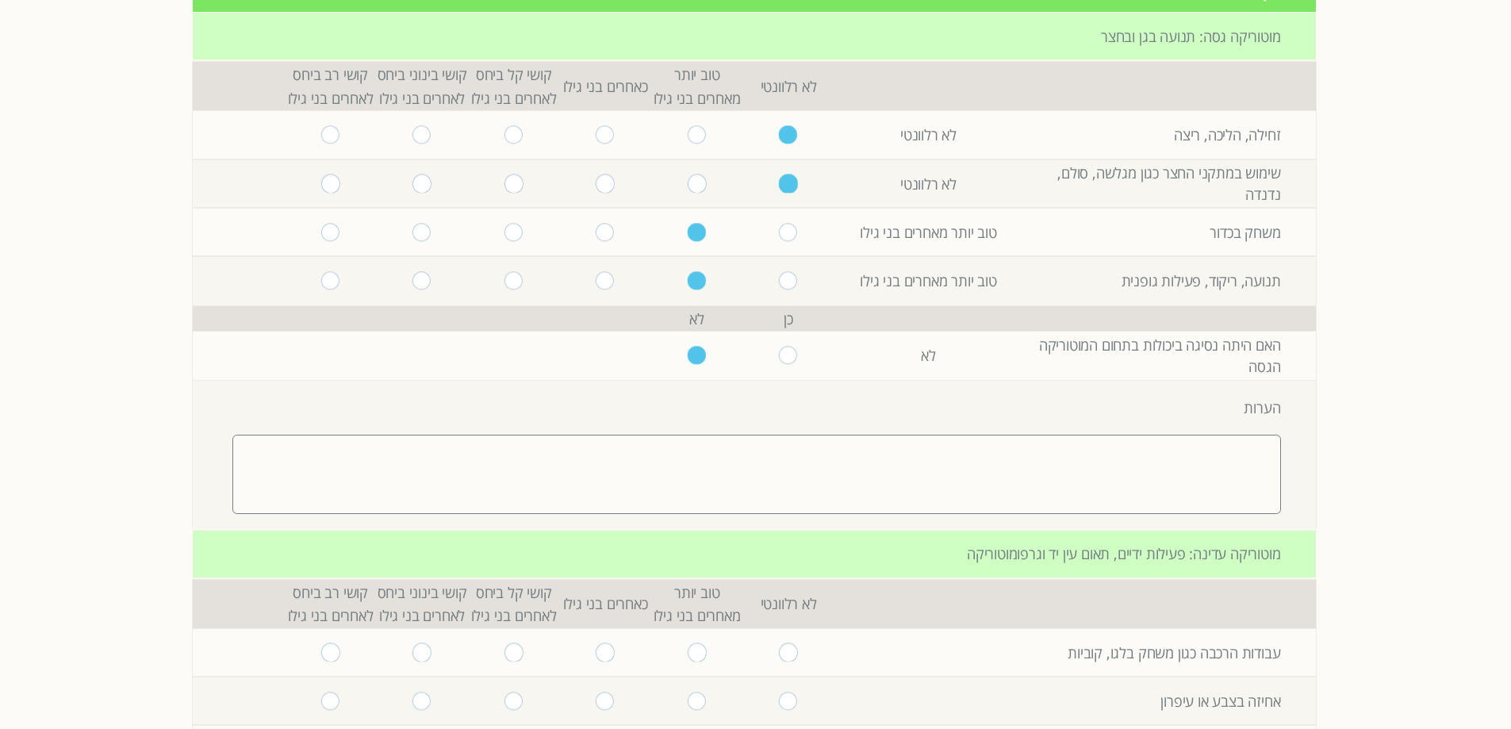
scroll to position [397, 0]
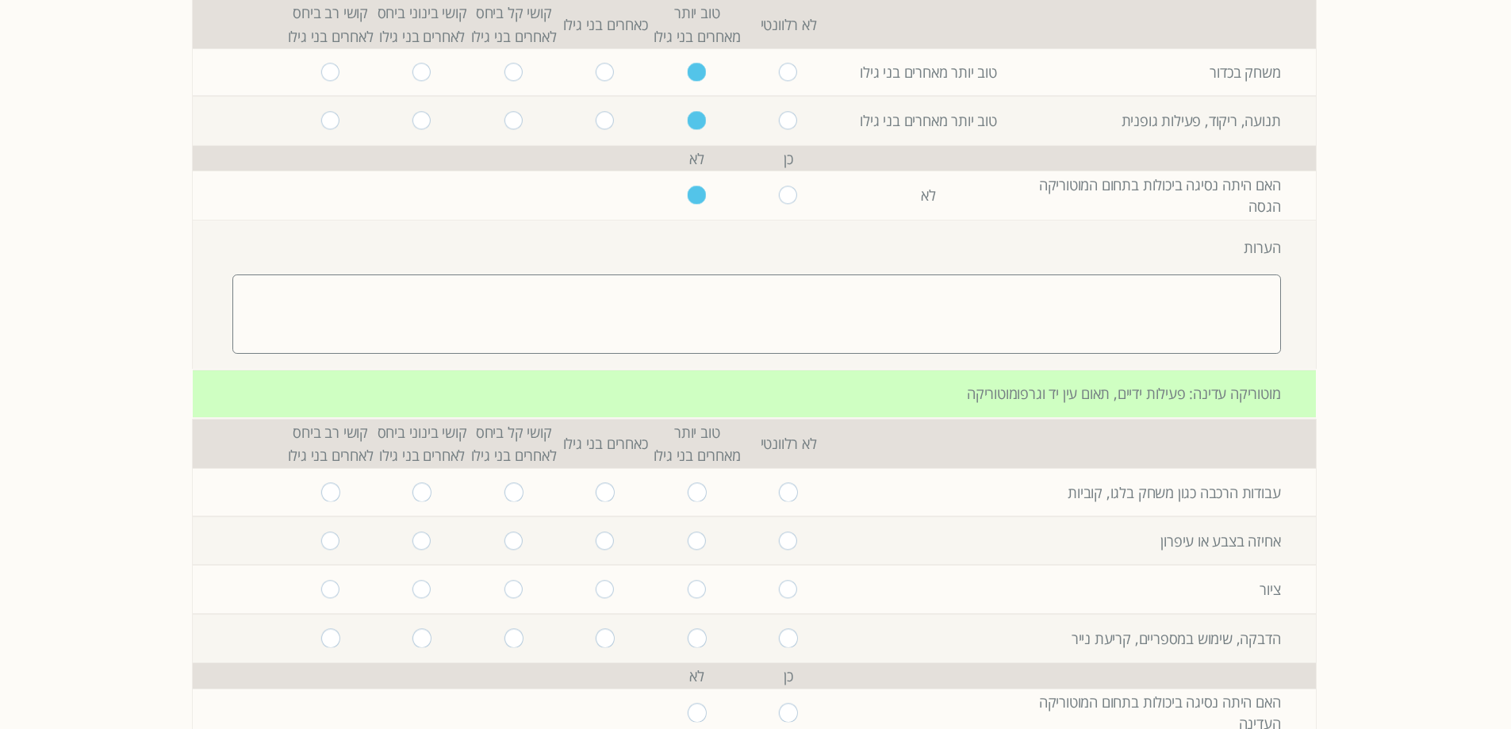
click at [972, 320] on textarea at bounding box center [756, 313] width 1048 height 79
type textarea "ikui8io"
click at [694, 492] on input "radio" at bounding box center [697, 492] width 19 height 18
radio input "true"
click at [688, 539] on input "radio" at bounding box center [697, 540] width 19 height 18
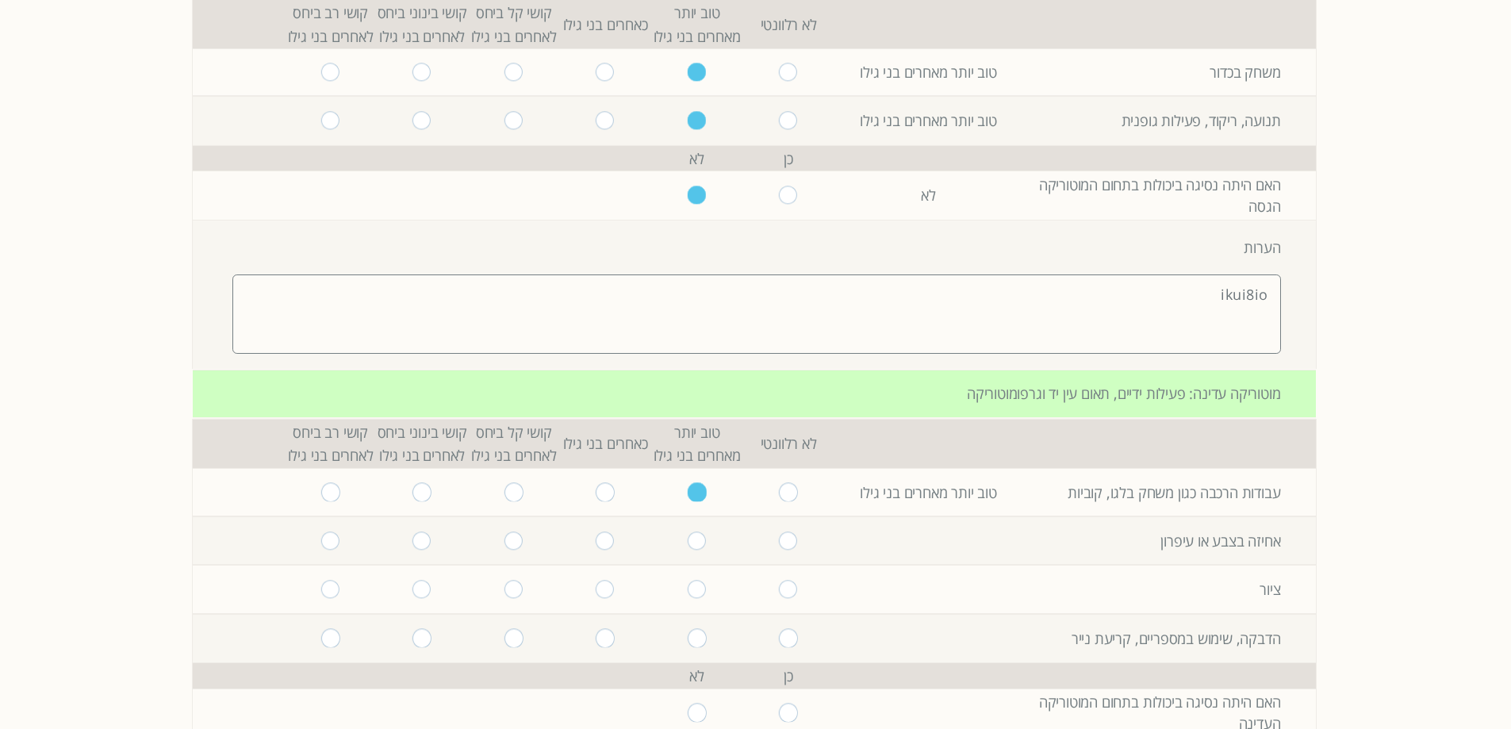
radio input "true"
click at [691, 590] on input "radio" at bounding box center [697, 589] width 19 height 18
radio input "true"
click at [688, 640] on input "radio" at bounding box center [697, 638] width 19 height 18
radio input "true"
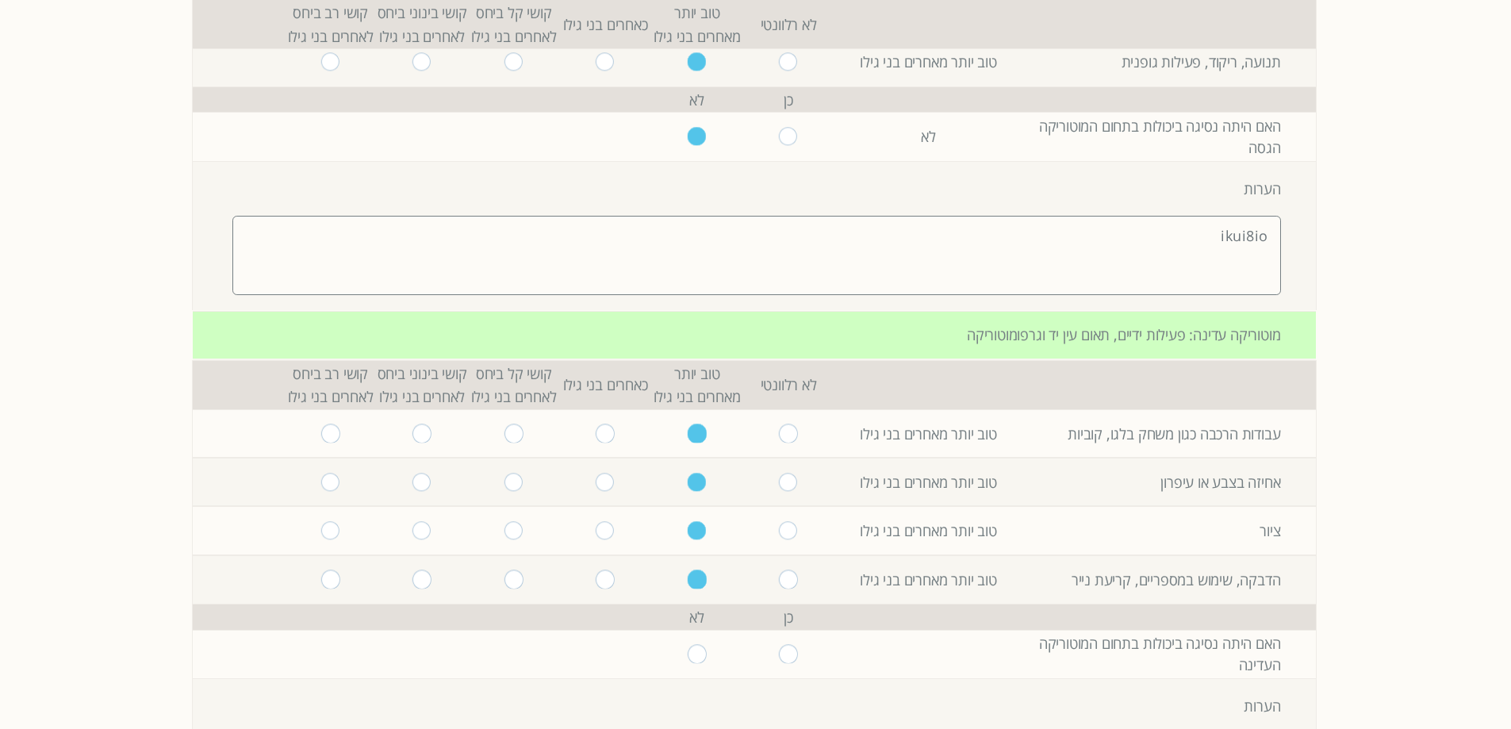
scroll to position [555, 0]
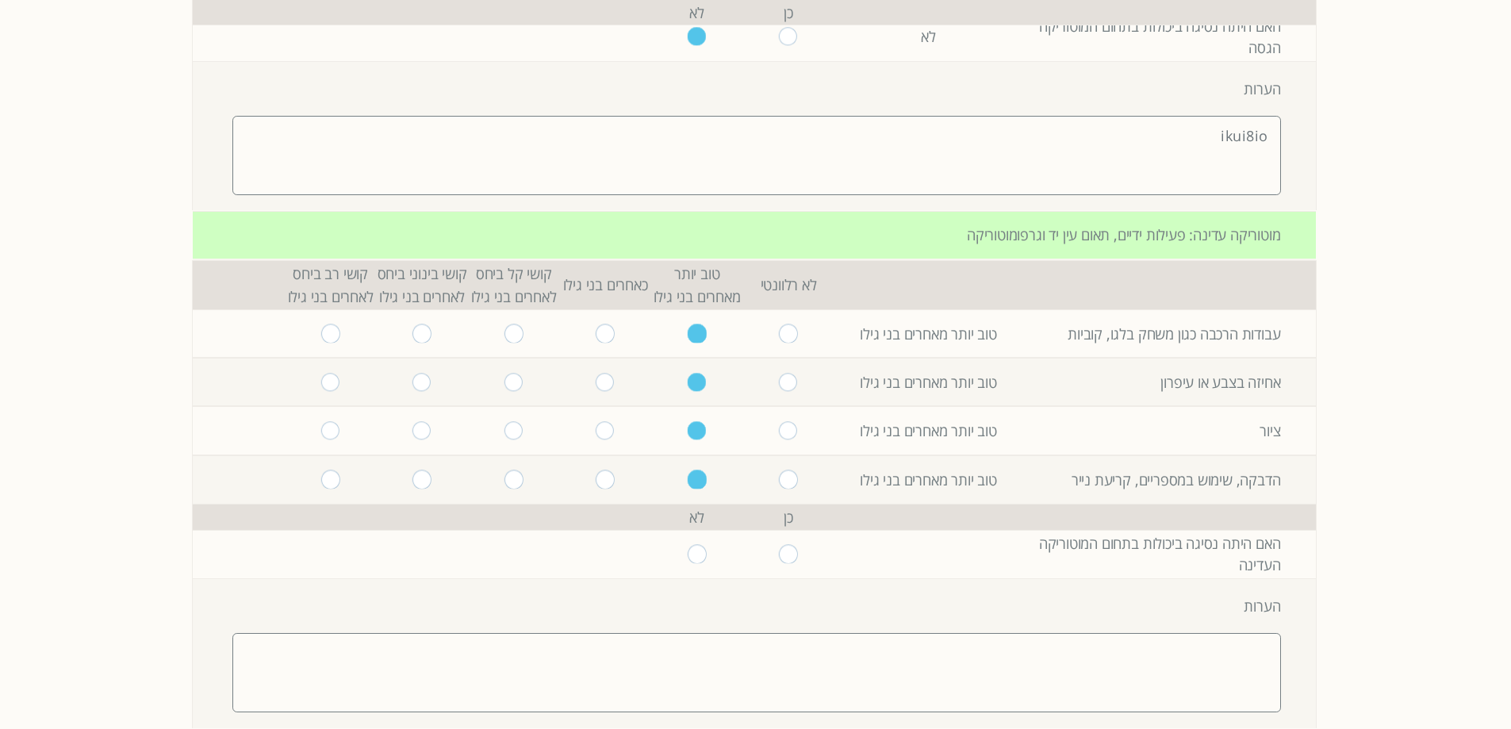
click at [688, 553] on input "radio" at bounding box center [697, 554] width 19 height 18
radio input "true"
click at [730, 669] on textarea at bounding box center [756, 672] width 1048 height 79
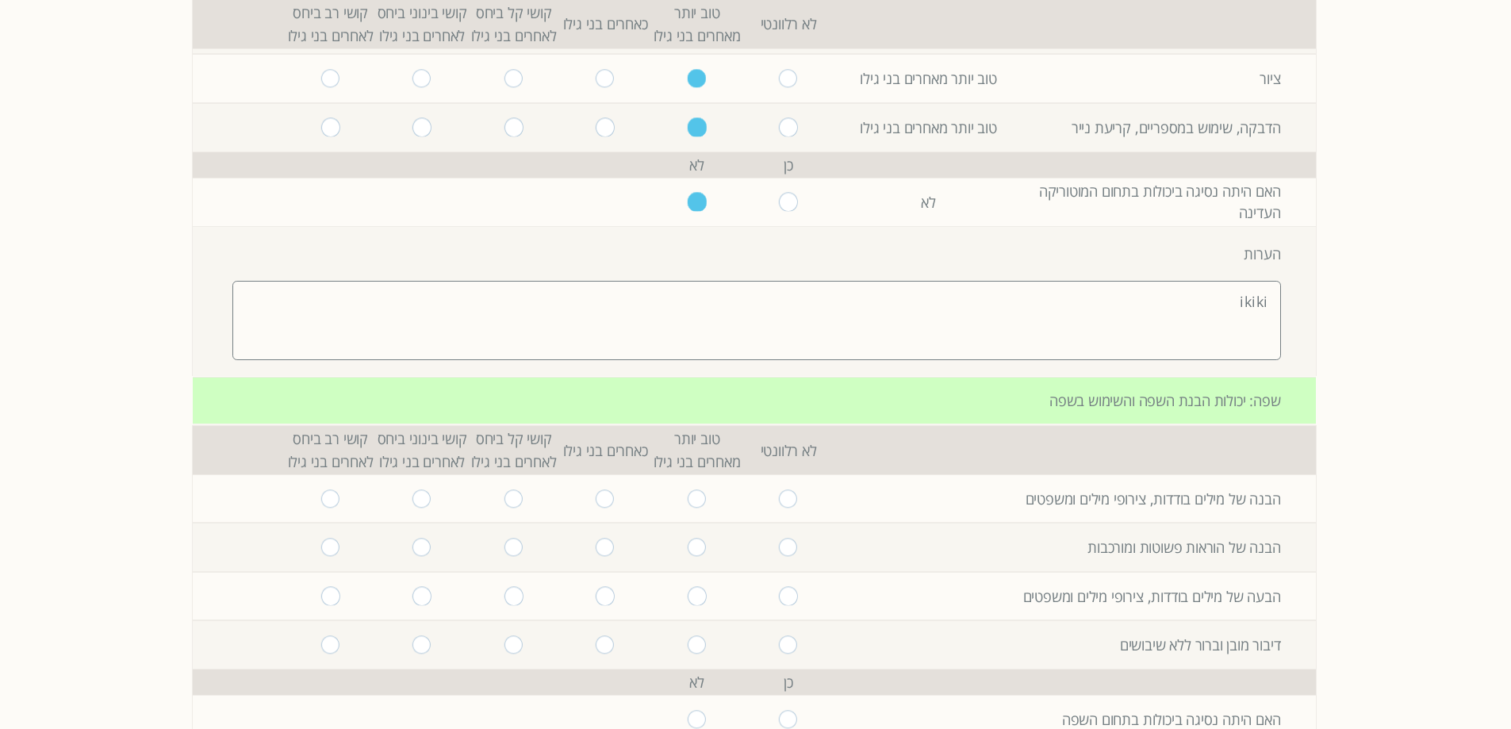
scroll to position [952, 0]
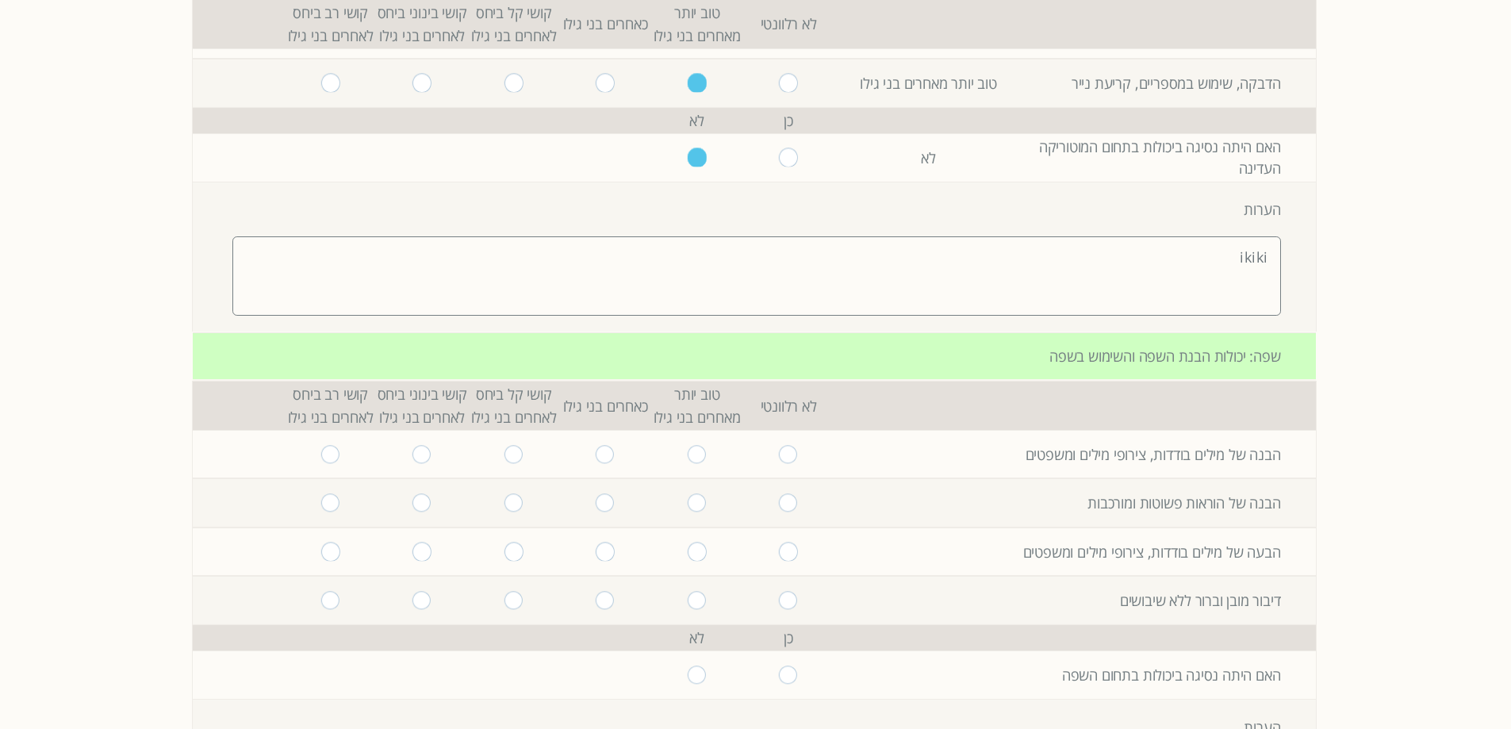
type textarea "ikiki"
click at [688, 458] on input "radio" at bounding box center [697, 454] width 19 height 18
radio input "true"
click at [688, 504] on input "radio" at bounding box center [697, 502] width 19 height 18
radio input "true"
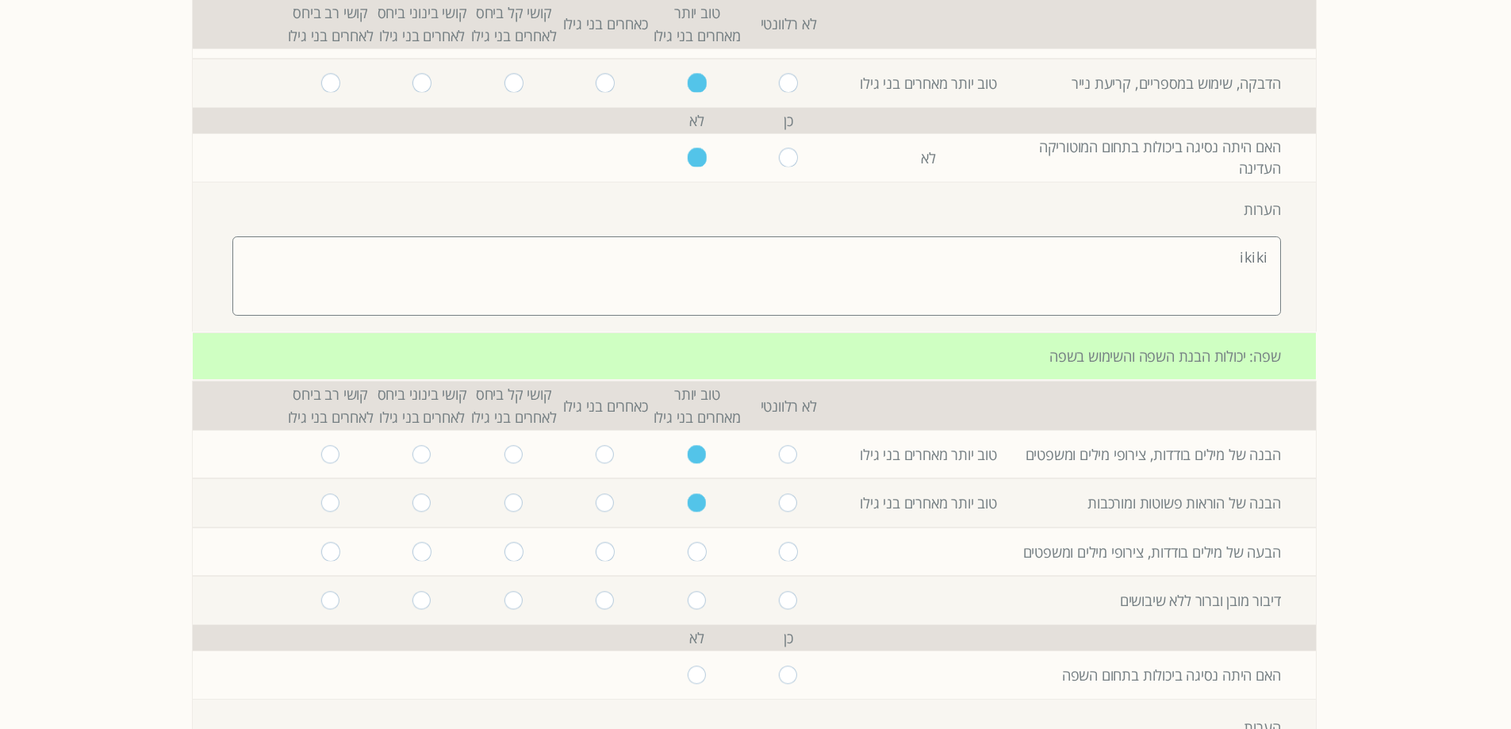
click at [596, 554] on input "radio" at bounding box center [605, 551] width 19 height 18
radio input "true"
click at [596, 606] on input "radio" at bounding box center [605, 600] width 19 height 18
radio input "true"
click at [692, 677] on input "radio" at bounding box center [697, 674] width 19 height 18
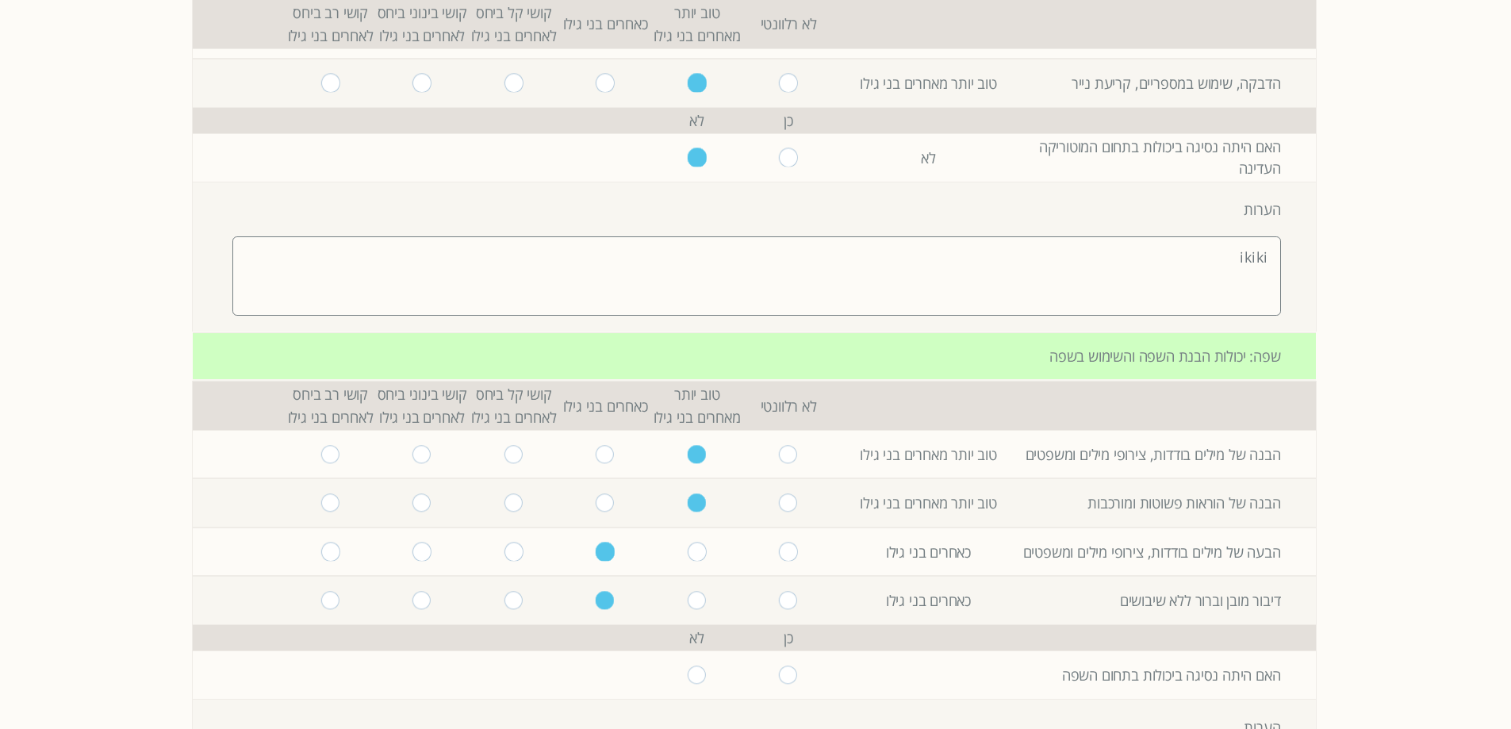
radio input "true"
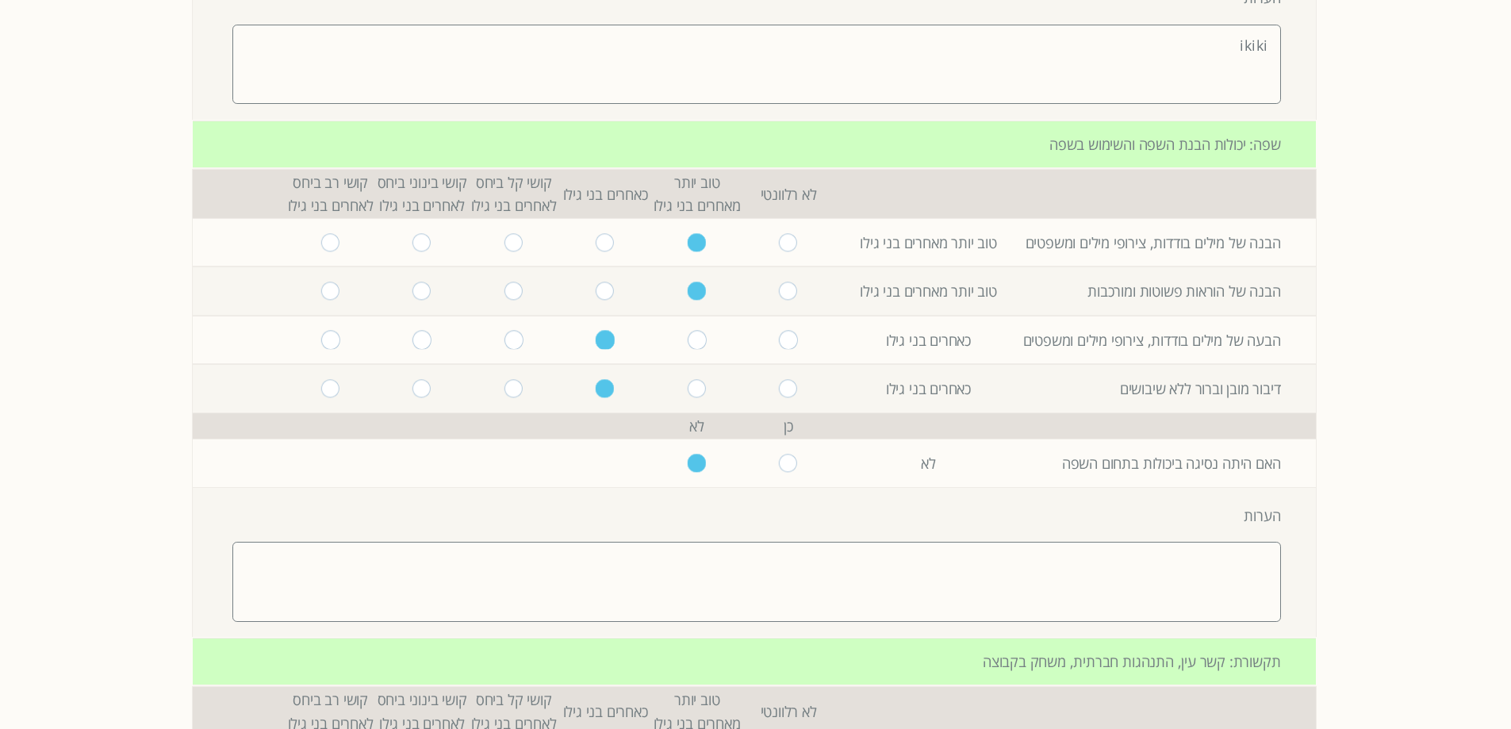
scroll to position [1348, 0]
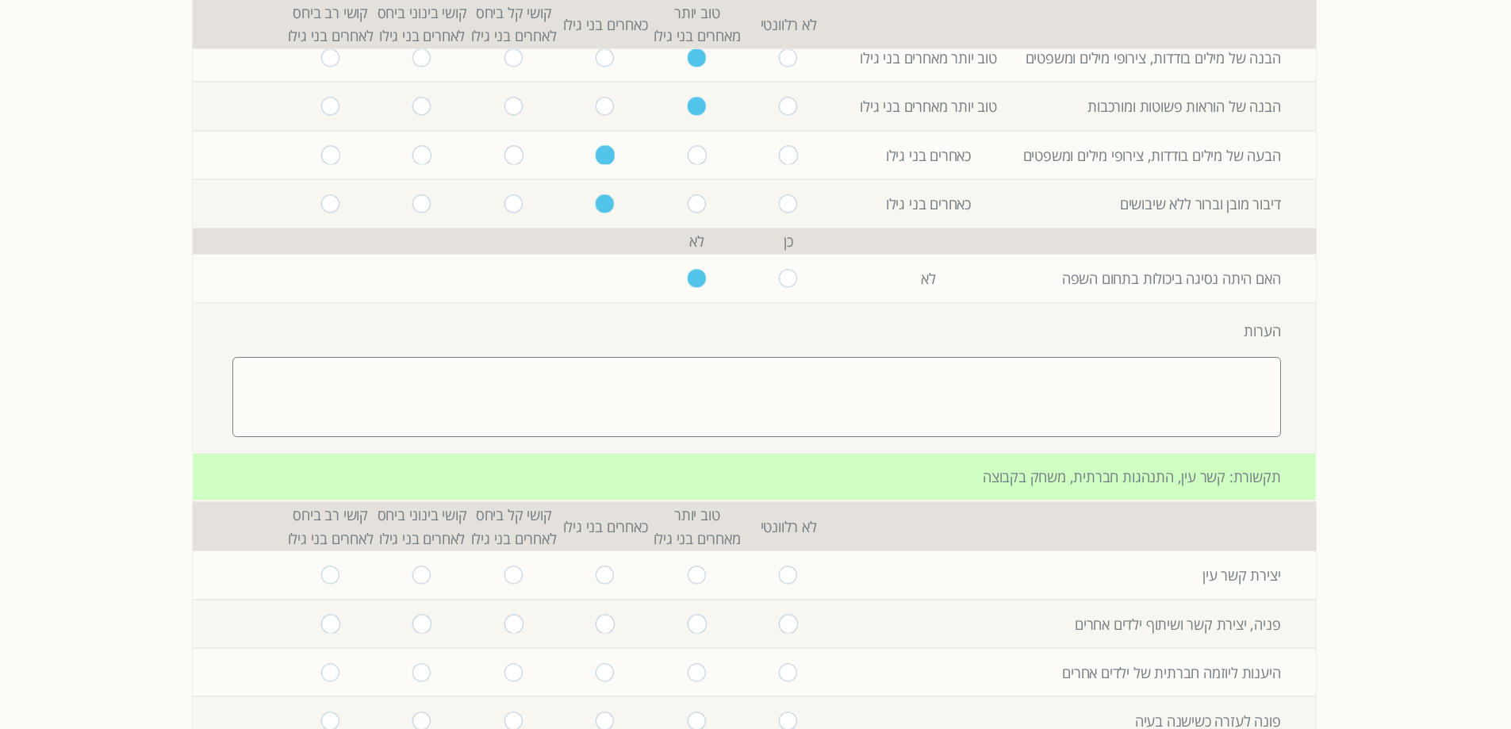
click at [784, 407] on textarea at bounding box center [756, 396] width 1048 height 79
type textarea "kik8k"
click at [688, 575] on input "radio" at bounding box center [697, 574] width 19 height 18
radio input "true"
click at [691, 615] on input "radio" at bounding box center [697, 624] width 19 height 18
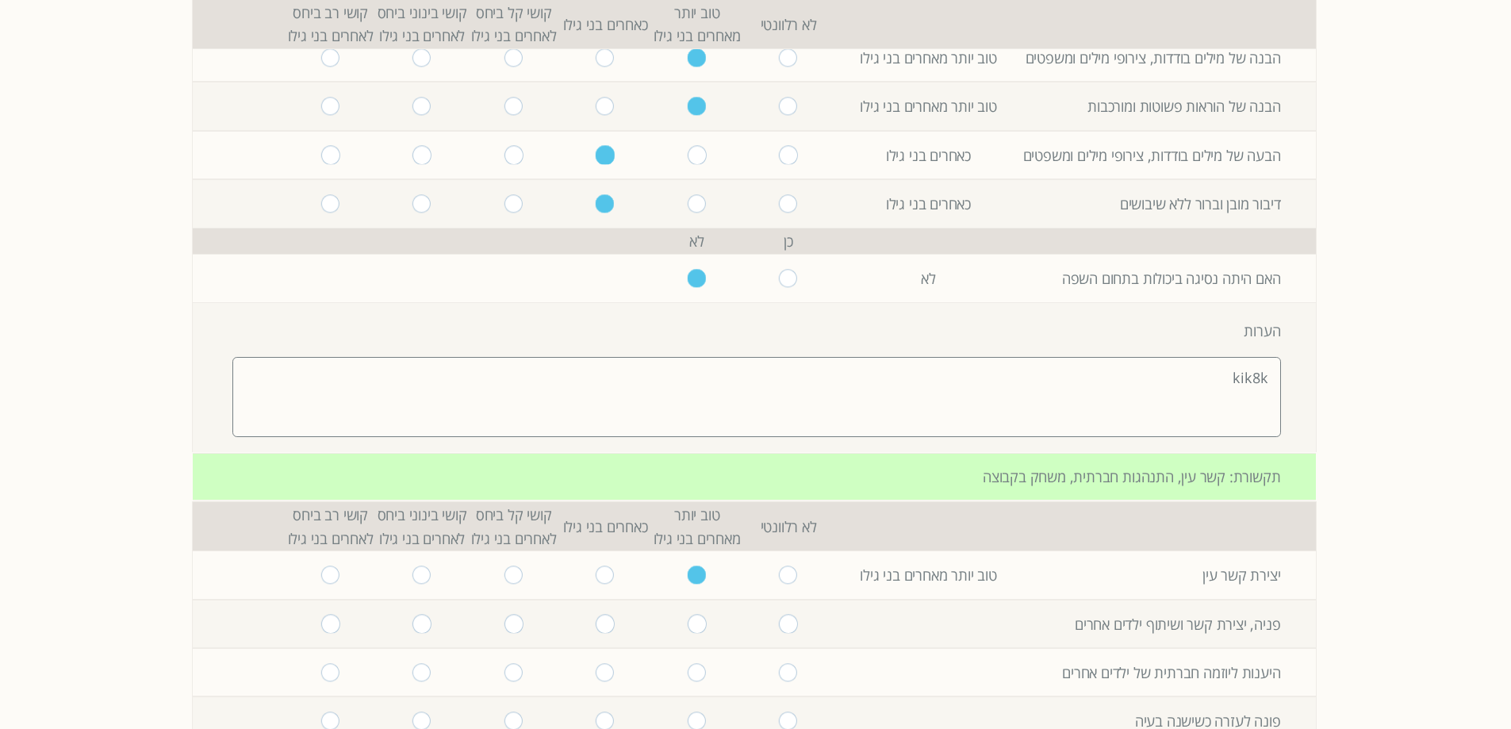
radio input "true"
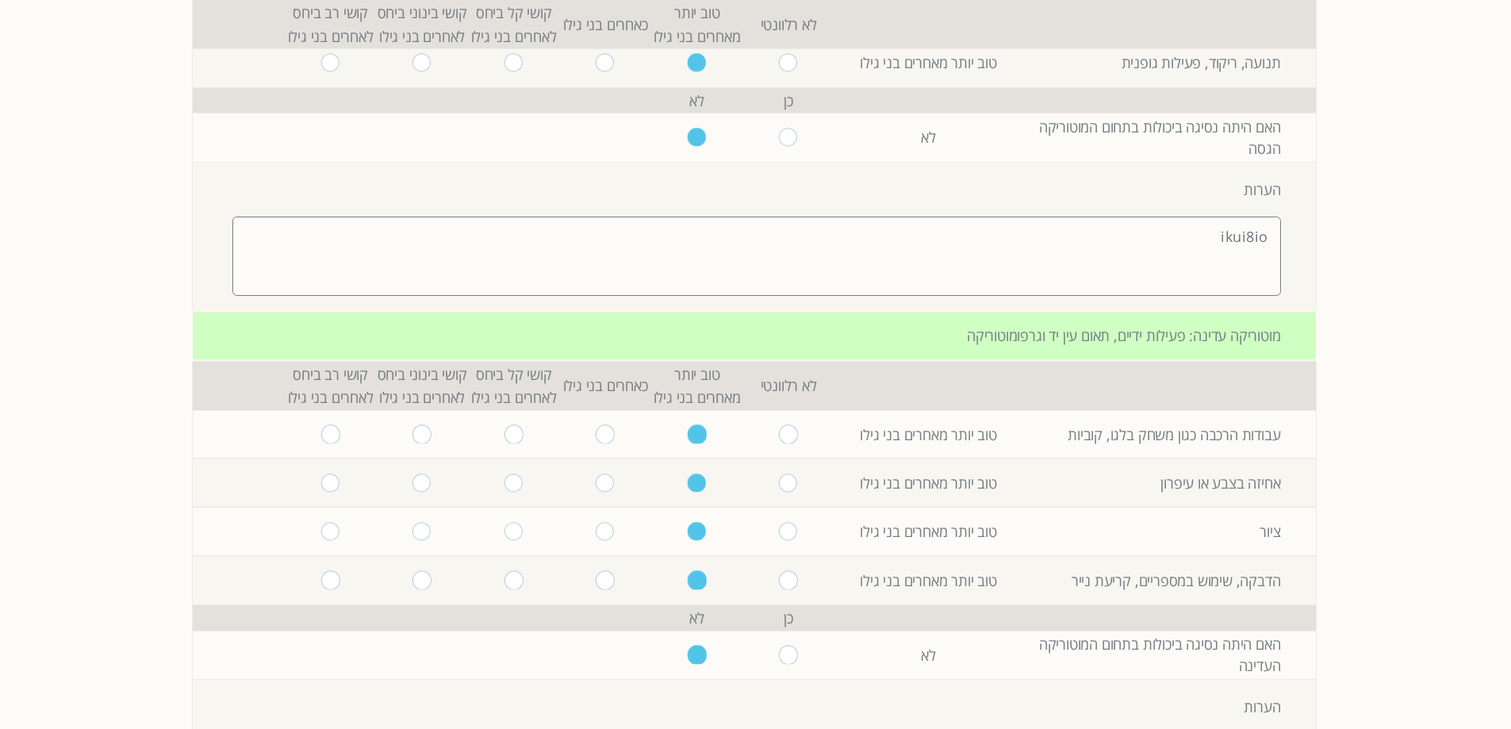
scroll to position [0, 0]
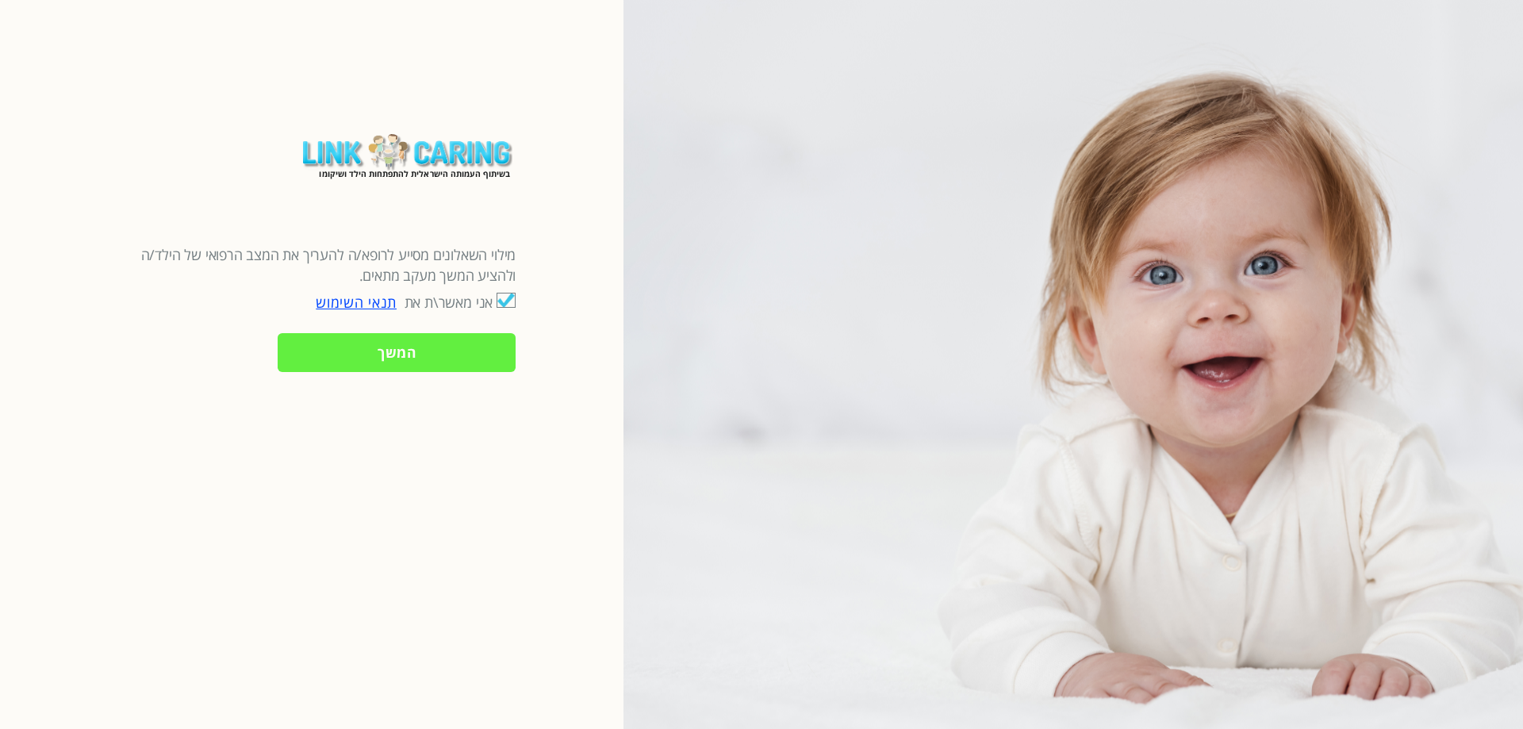
checkbox input "true"
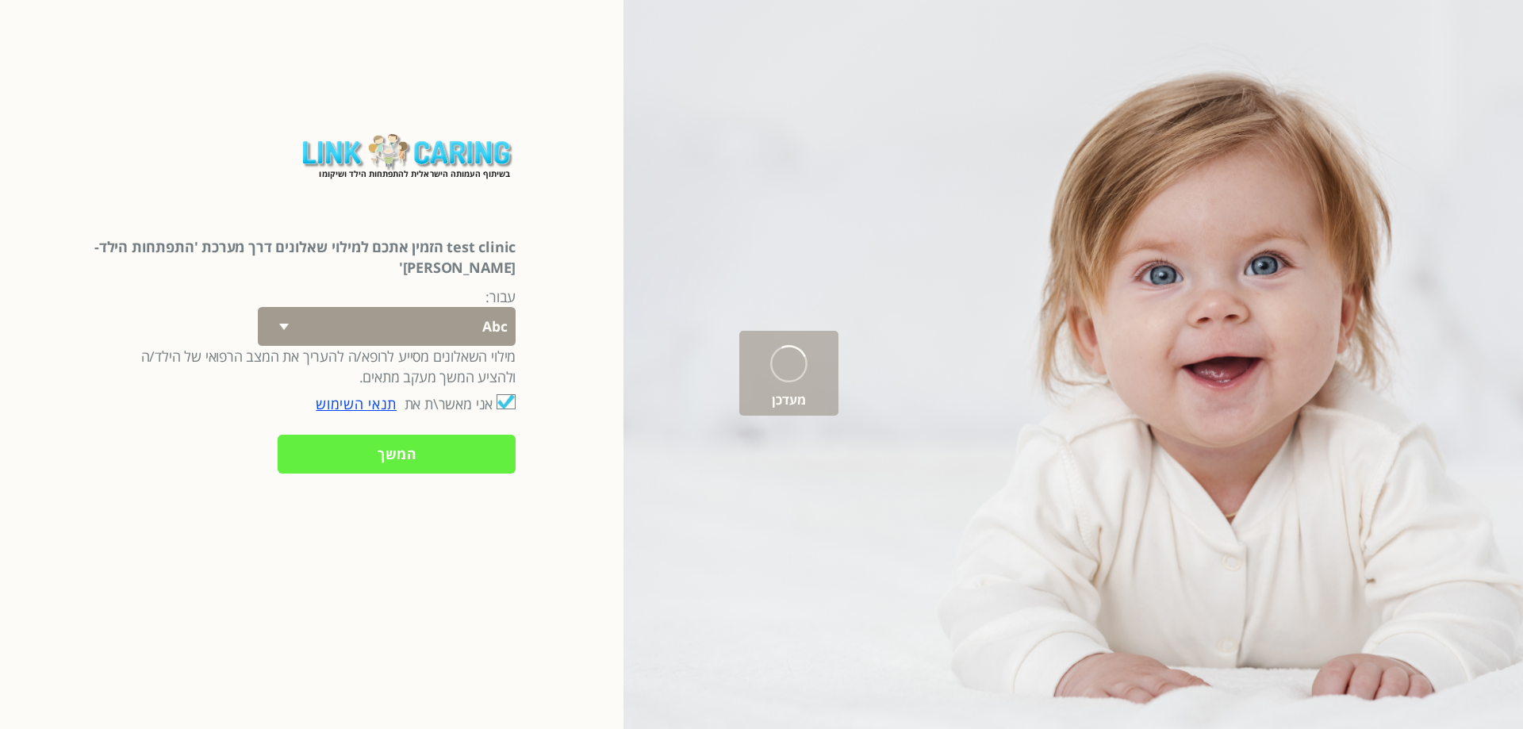
click at [483, 307] on select "Abc 77 yoyo large koko abc 107 ggy oo;o; ytyt7t t7t7 lala 4.8 1234 99 100 9898 …" at bounding box center [387, 326] width 258 height 39
select select "YGztoFJxUJ%2FwteVgQodAIw%3D%3D"
click at [285, 307] on select "Abc 77 yoyo large koko abc 107 ggy oo;o; ytyt7t t7t7 lala 4.8 1234 99 100 9898 …" at bounding box center [387, 326] width 258 height 39
click at [424, 435] on input "המשך" at bounding box center [397, 454] width 238 height 39
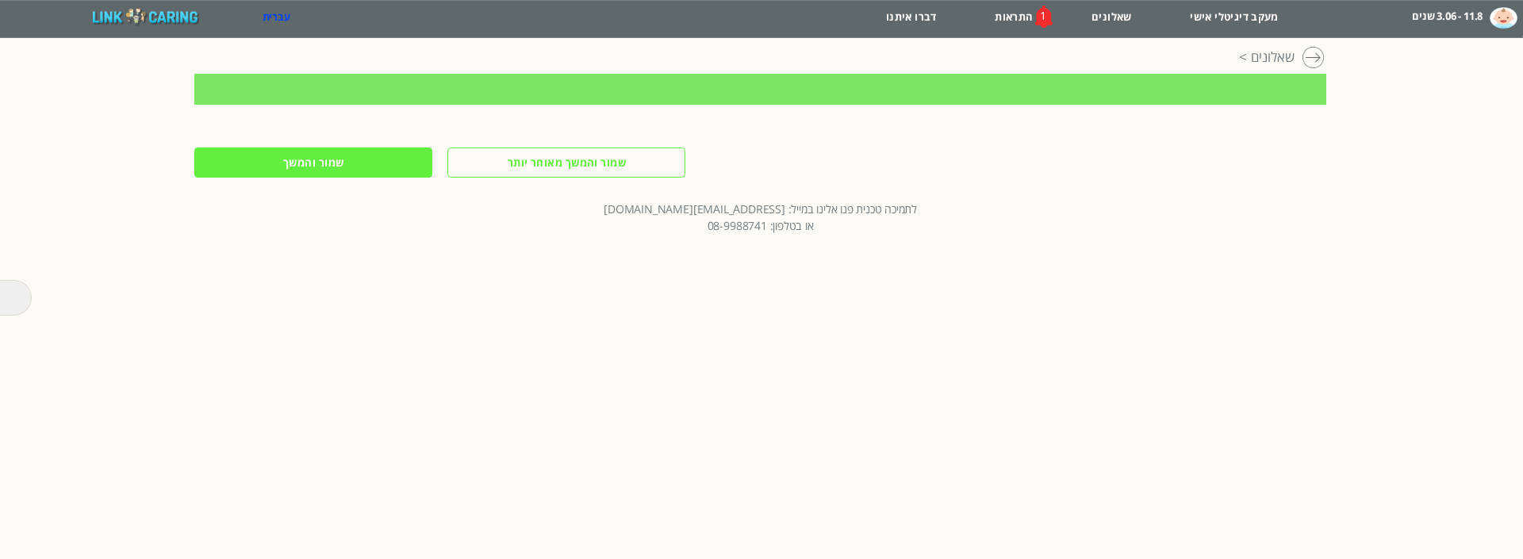
click at [535, 38] on html "מחשבון מבוסס הסולם ההתפתחותי הישראלי 11.8 - 3.06 שנים Abc - 2.06 שנים 77 - 2.01…" at bounding box center [761, 19] width 1523 height 38
click at [1029, 111] on div at bounding box center [760, 121] width 1132 height 32
click at [1067, 31] on div "מחשבון מבוסס הסולם ההתפתחותי הישראלי 11.8 - 3.06 שנים Abc - 2.06 שנים 77 - 2.01…" at bounding box center [760, 19] width 1524 height 38
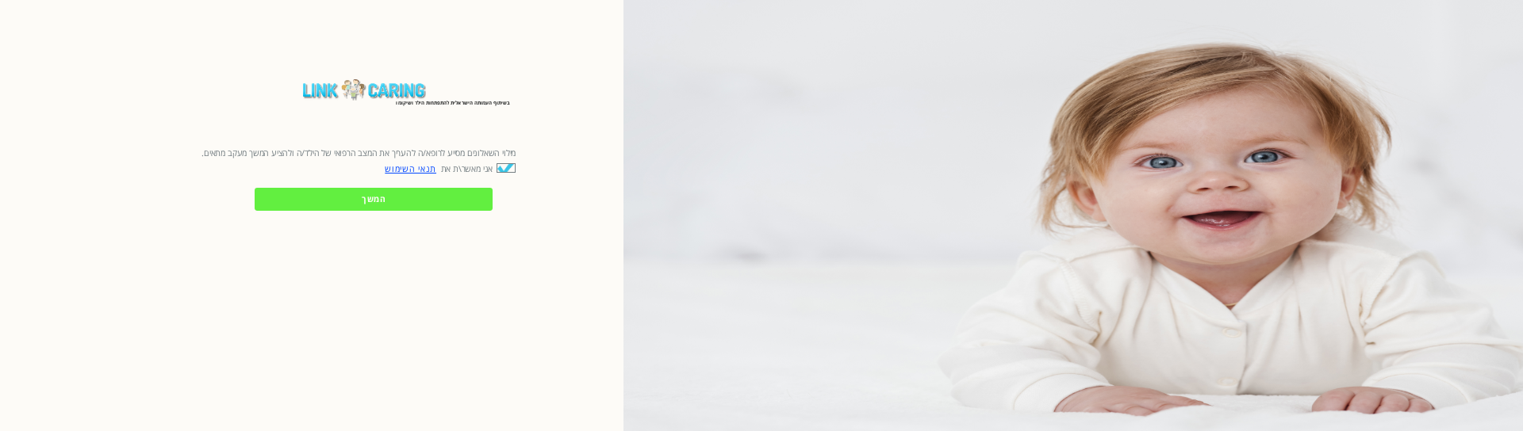
checkbox input "true"
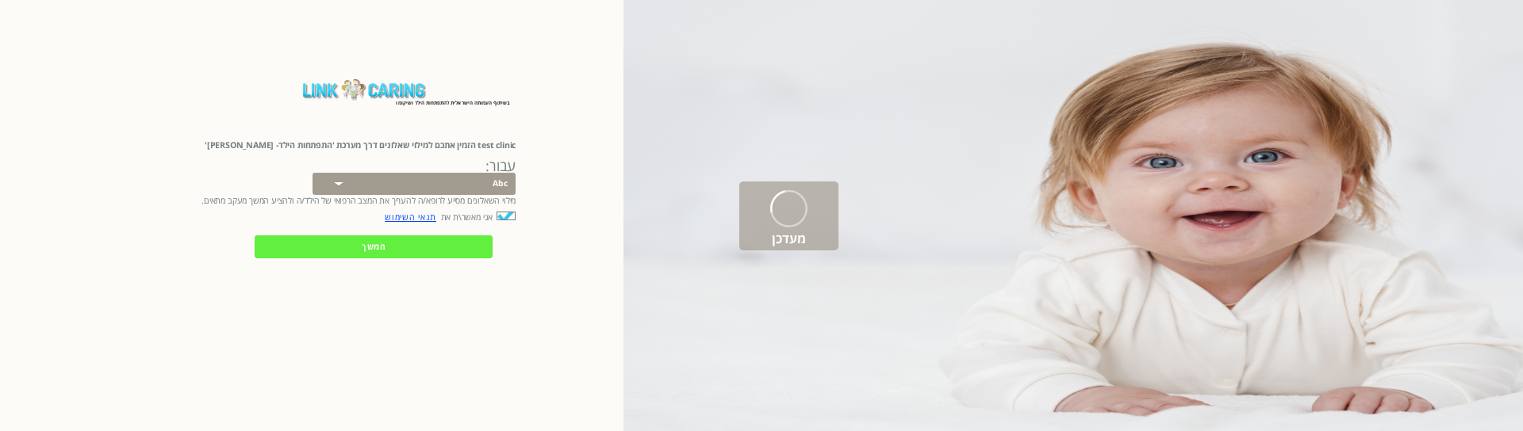
click at [486, 186] on select "Abc 77 yoyo large koko abc 107 ggy oo;o; ytyt7t t7t7 lala 4.8 1234 99 100 9898 …" at bounding box center [413, 184] width 203 height 23
select select "YGztoFJxUJ%2FwteVgQodAIw%3D%3D"
click at [312, 173] on select "Abc 77 yoyo large koko abc 107 ggy oo;o; ytyt7t t7t7 lala 4.8 1234 99 100 9898 …" at bounding box center [413, 184] width 203 height 23
click at [392, 248] on input "המשך" at bounding box center [374, 247] width 238 height 23
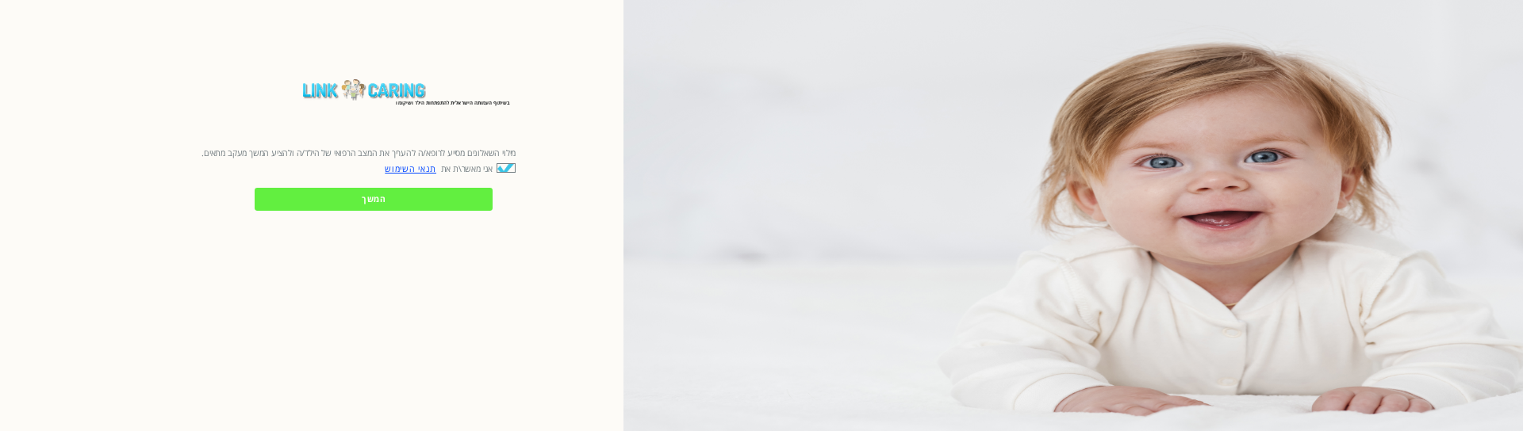
checkbox input "true"
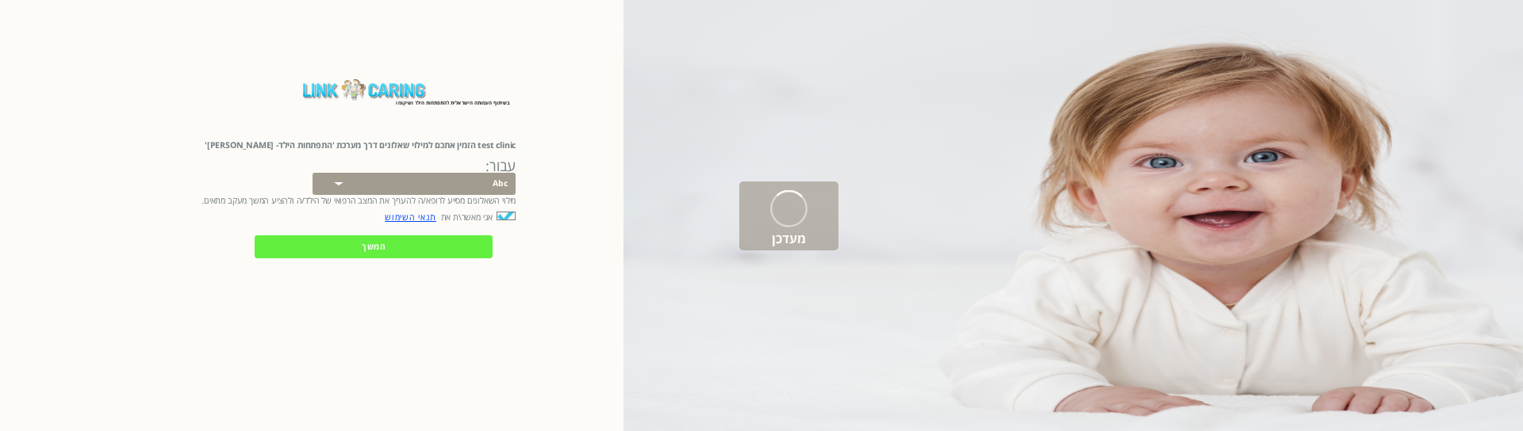
click at [471, 181] on select "Abc 77 yoyo large koko abc 107 ggy oo;o; ytyt7t t7t7 lala 4.8 1234 99 100 9898 …" at bounding box center [413, 184] width 203 height 23
select select "YGztoFJxUJ%2FwteVgQodAIw%3D%3D"
click at [312, 173] on select "Abc 77 yoyo large koko abc 107 ggy oo;o; ytyt7t t7t7 lala 4.8 1234 99 100 9898 …" at bounding box center [413, 184] width 203 height 23
click at [379, 246] on input "המשך" at bounding box center [374, 247] width 238 height 23
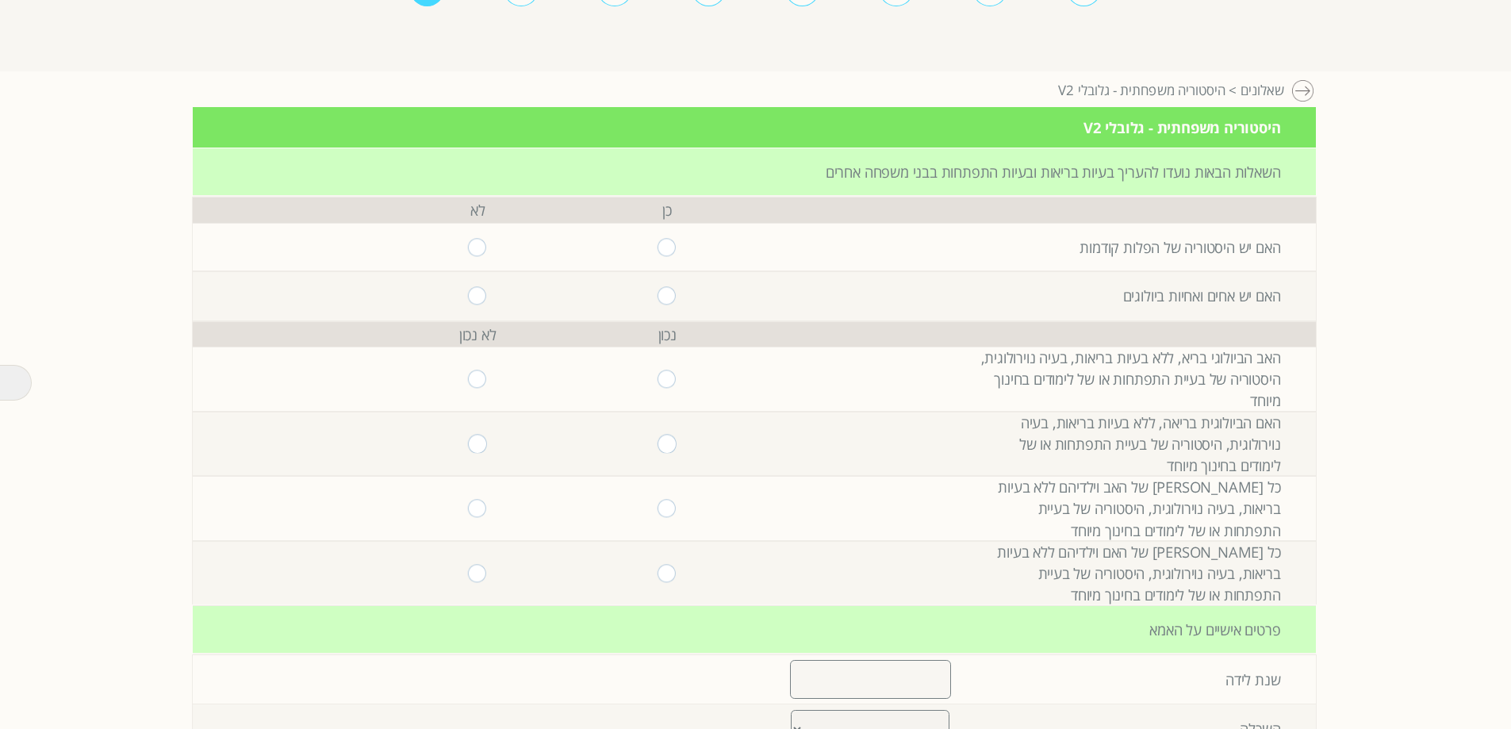
scroll to position [1, 0]
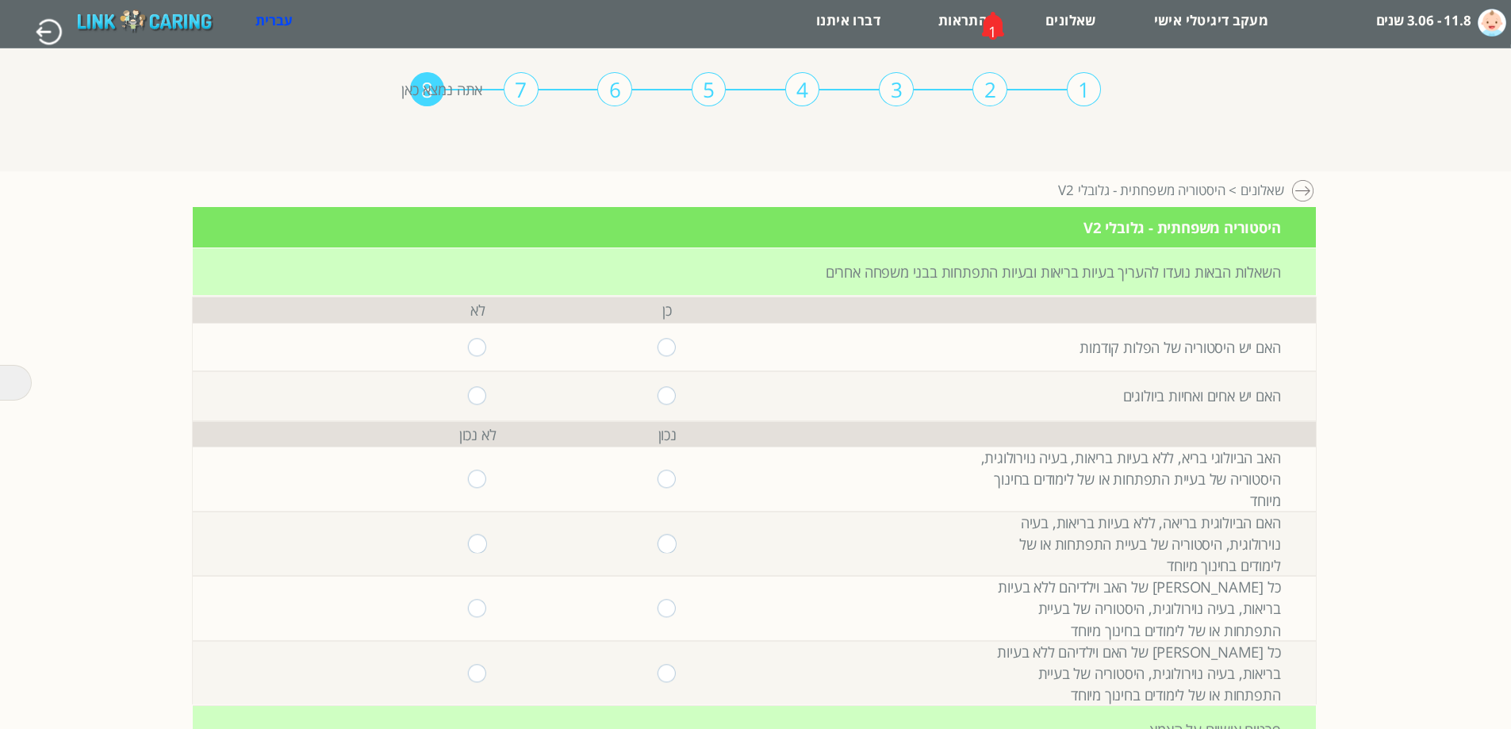
click at [656, 362] on td at bounding box center [668, 347] width 190 height 48
click at [657, 354] on input "radio" at bounding box center [666, 347] width 19 height 18
radio input "true"
click at [657, 393] on input "radio" at bounding box center [666, 395] width 19 height 18
radio input "true"
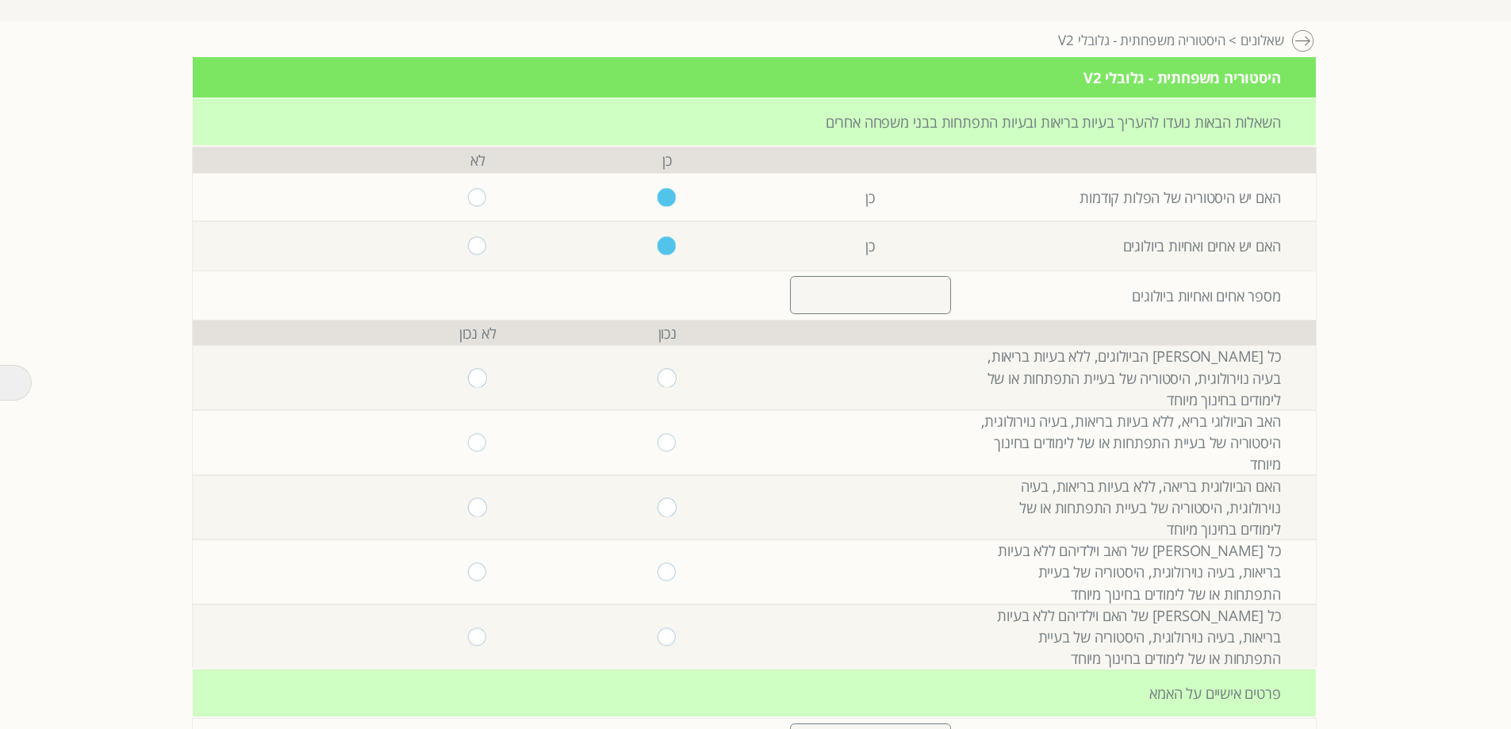
scroll to position [159, 0]
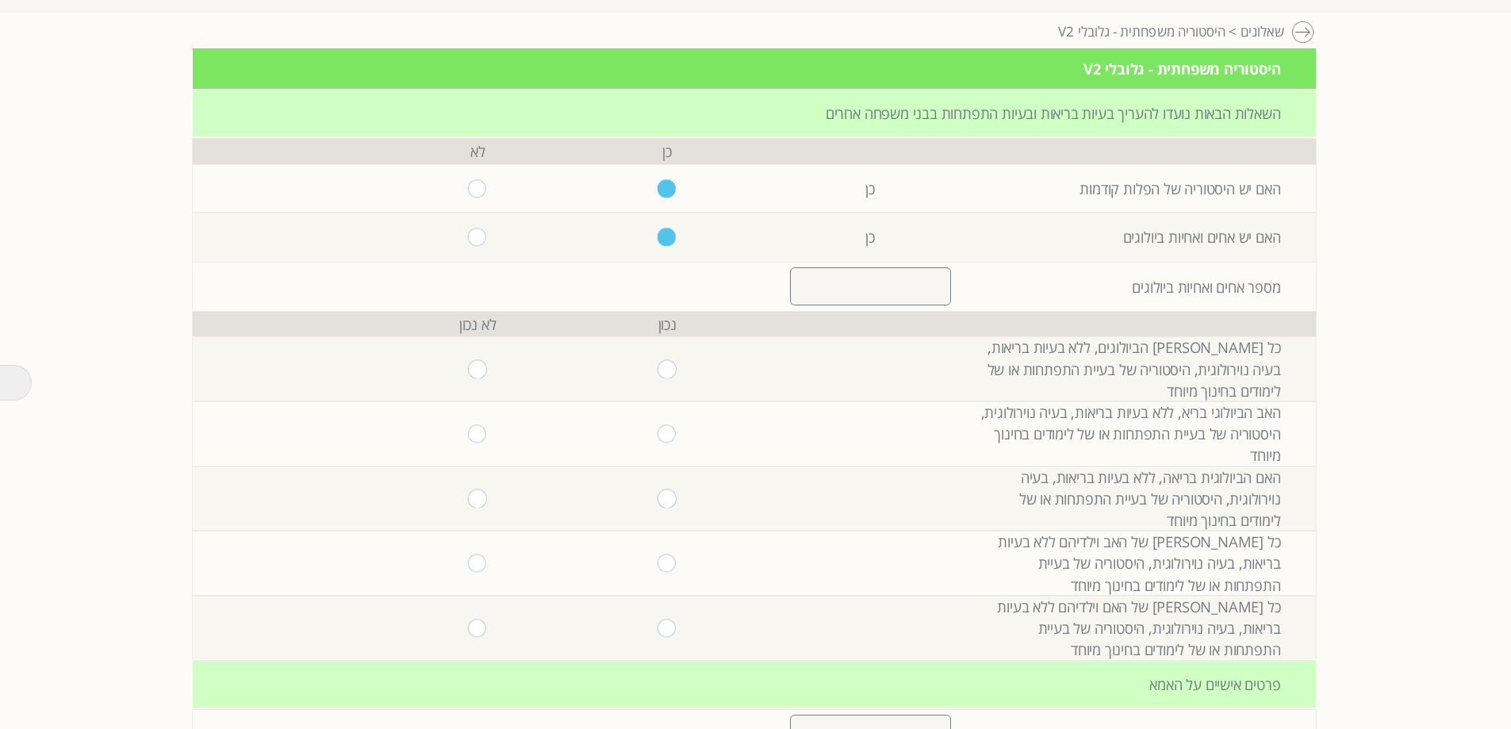
click at [661, 375] on input "radio" at bounding box center [666, 369] width 19 height 18
radio input "true"
click at [658, 431] on input "radio" at bounding box center [666, 433] width 19 height 18
radio input "true"
click at [658, 431] on input "radio" at bounding box center [666, 498] width 19 height 18
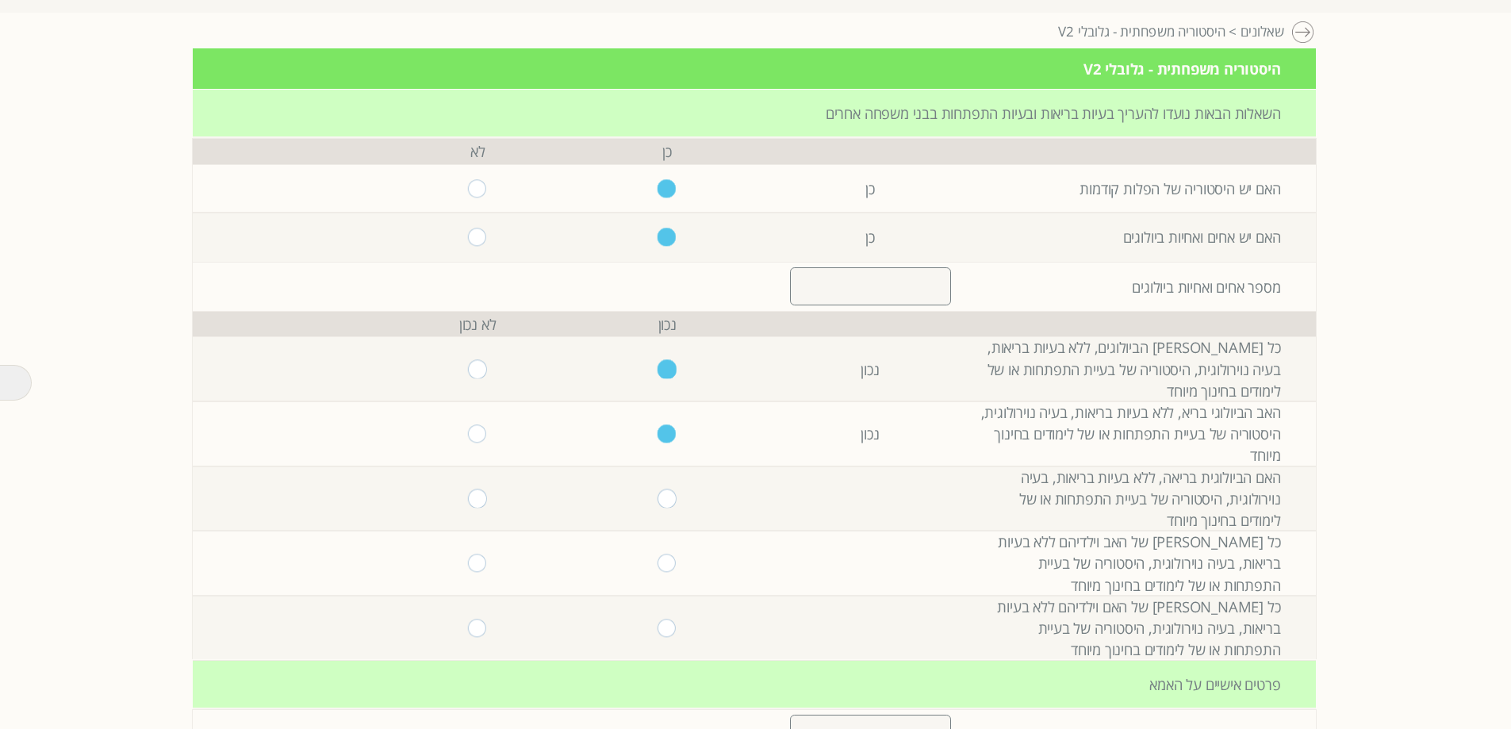
radio input "true"
click at [657, 431] on input "radio" at bounding box center [666, 563] width 19 height 18
radio input "true"
click at [657, 431] on input "radio" at bounding box center [666, 628] width 19 height 18
radio input "true"
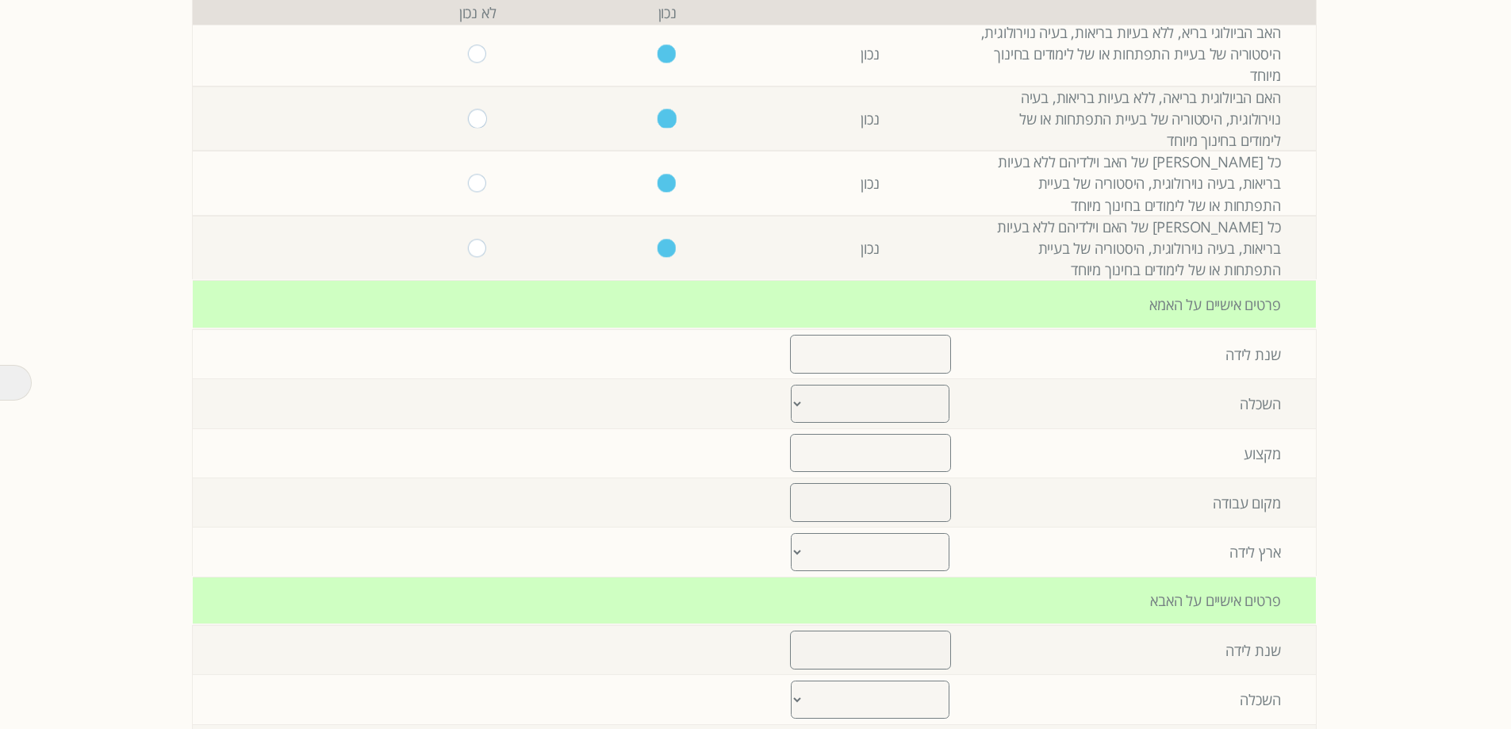
scroll to position [556, 0]
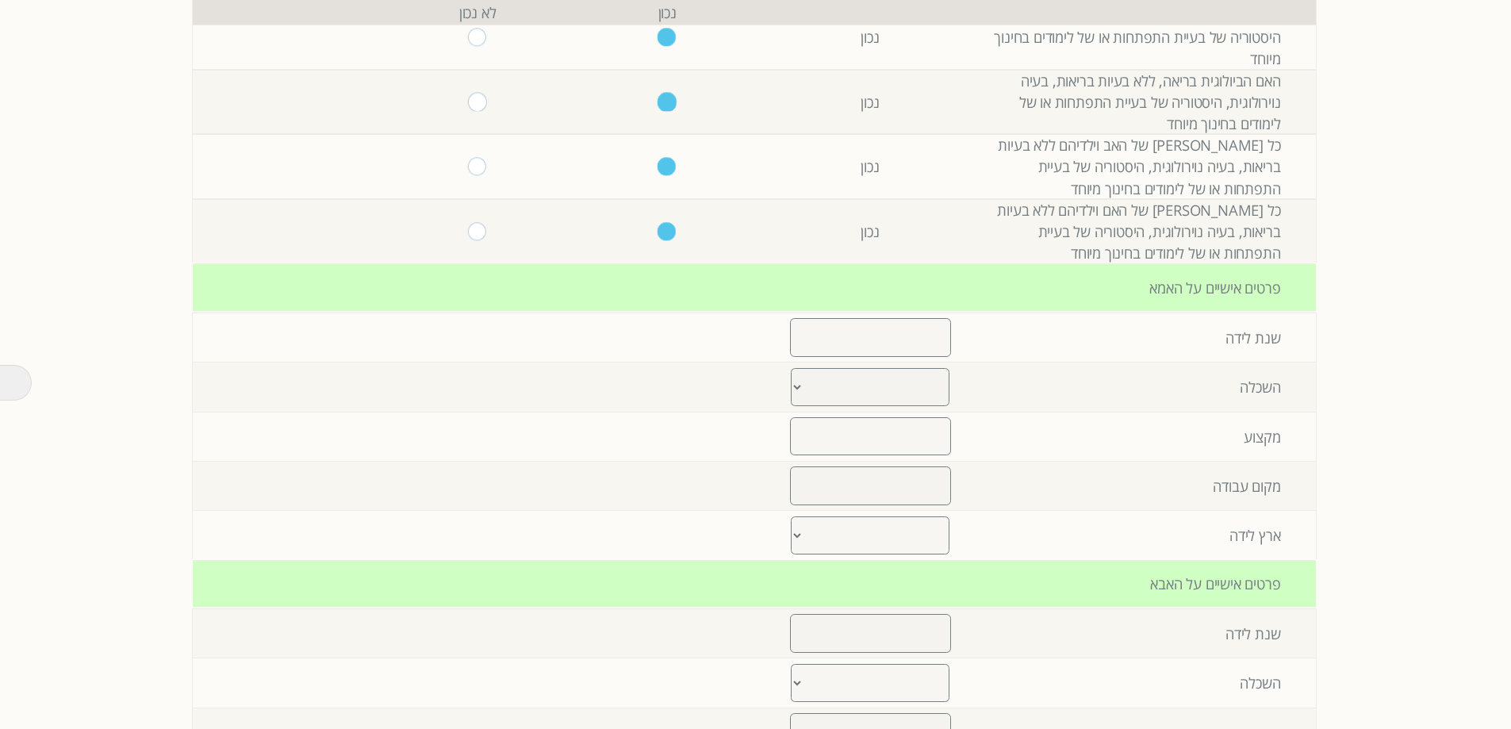
click at [843, 346] on input "number" at bounding box center [870, 337] width 161 height 38
type input "1990"
click at [860, 389] on select "יסודי עד 8 שנות לימוד תיכוני עד 12 שנות לימוד על תיכוני מסלול מקצועי אקדמי- תוא…" at bounding box center [870, 387] width 159 height 39
select select "0"
click at [791, 368] on select "יסודי עד 8 שנות לימוד תיכוני עד 12 שנות לימוד על תיכוני מסלול מקצועי אקדמי- תוא…" at bounding box center [870, 387] width 159 height 39
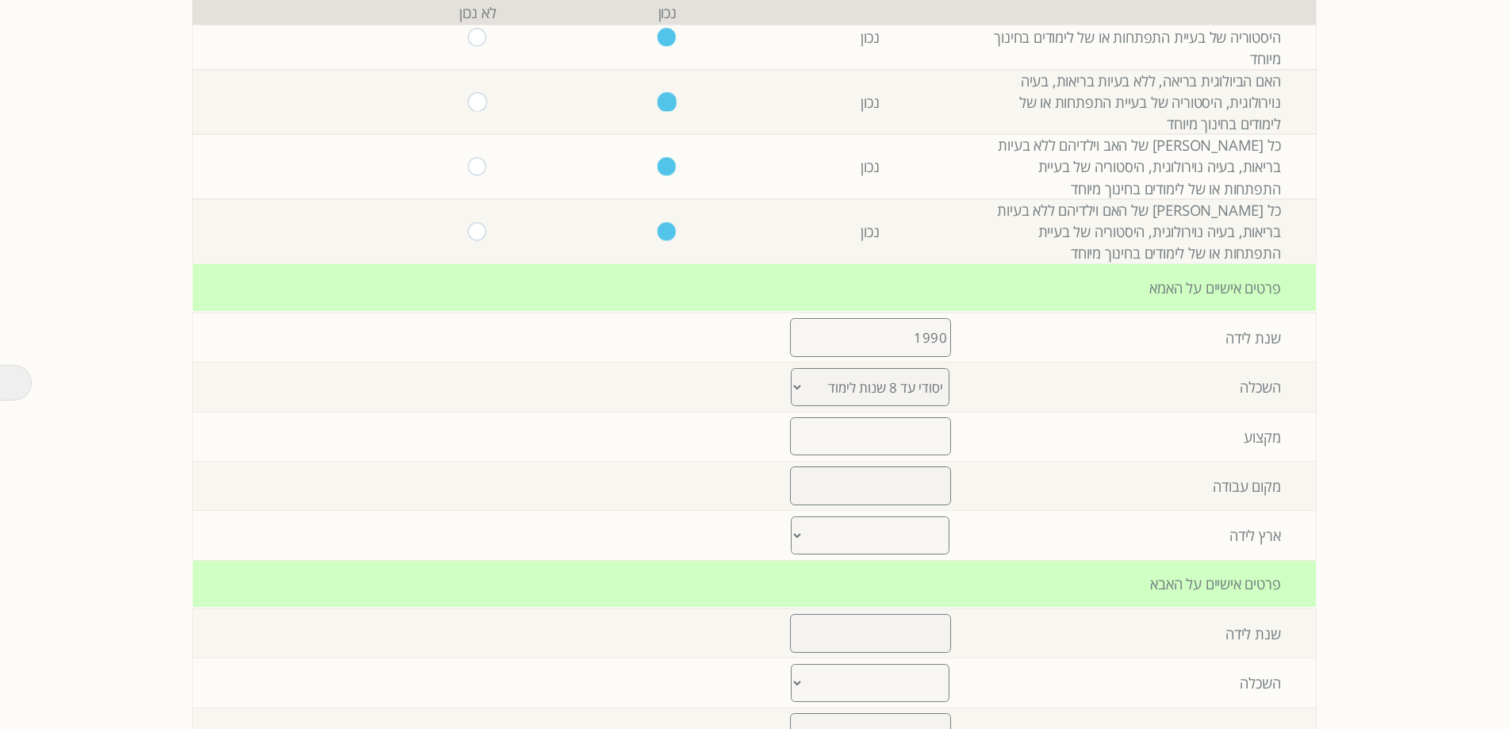
click at [891, 431] on input "text" at bounding box center [870, 436] width 161 height 38
type input "ראר"
click at [905, 431] on input "text" at bounding box center [870, 485] width 161 height 38
type input "ךלןלם"
click at [899, 431] on select "ארצות הברית בריטניה סין יפן גרמניה צרפת הודו איטליה ברזיל קנדה רוסיה אוסטרליה ד…" at bounding box center [870, 535] width 159 height 39
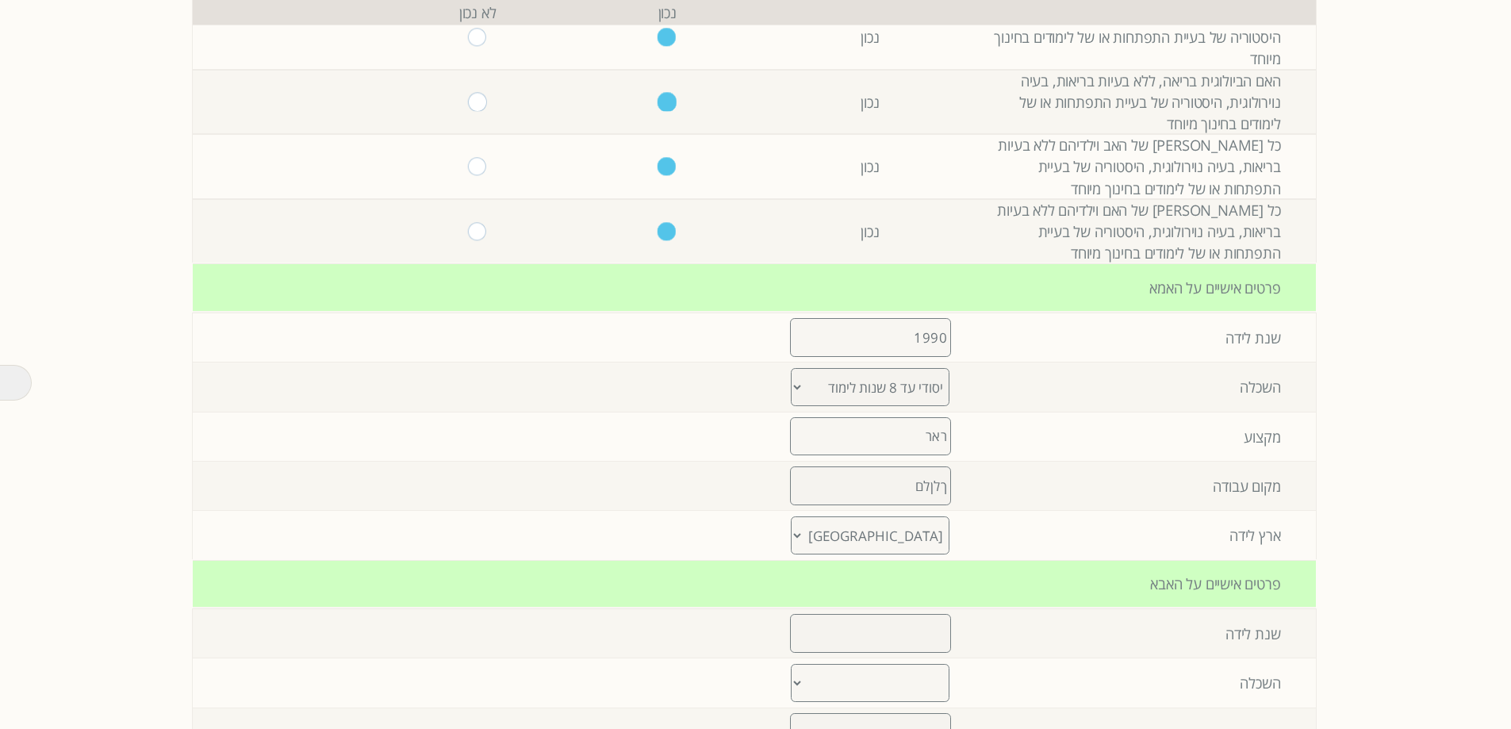
click at [791, 431] on select "ארצות הברית בריטניה סין יפן גרמניה צרפת הודו איטליה ברזיל קנדה רוסיה אוסטרליה ד…" at bounding box center [870, 535] width 159 height 39
click at [876, 431] on select "ארצות הברית בריטניה סין יפן גרמניה צרפת הודו איטליה ברזיל קנדה רוסיה אוסטרליה ד…" at bounding box center [870, 535] width 159 height 39
click at [791, 431] on select "ארצות הברית בריטניה סין יפן גרמניה צרפת הודו איטליה ברזיל קנדה רוסיה אוסטרליה ד…" at bounding box center [870, 535] width 159 height 39
drag, startPoint x: 843, startPoint y: 532, endPoint x: 844, endPoint y: 517, distance: 15.1
click at [843, 431] on select "ארצות הברית בריטניה סין יפן גרמניה צרפת הודו איטליה ברזיל קנדה רוסיה אוסטרליה ד…" at bounding box center [870, 535] width 159 height 39
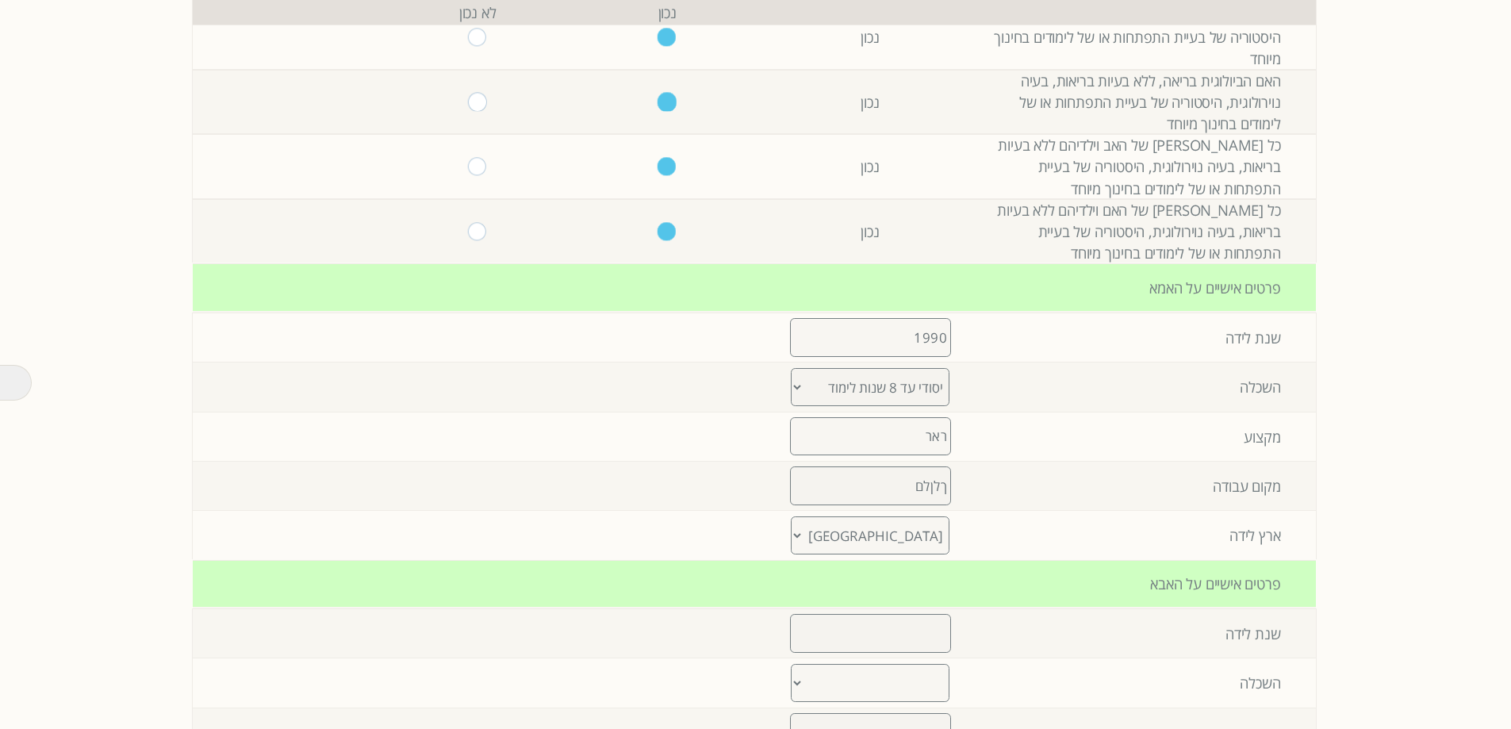
select select "5"
click at [791, 431] on select "ארצות הברית בריטניה סין יפן גרמניה צרפת הודו איטליה ברזיל קנדה רוסיה אוסטרליה ד…" at bounding box center [870, 535] width 159 height 39
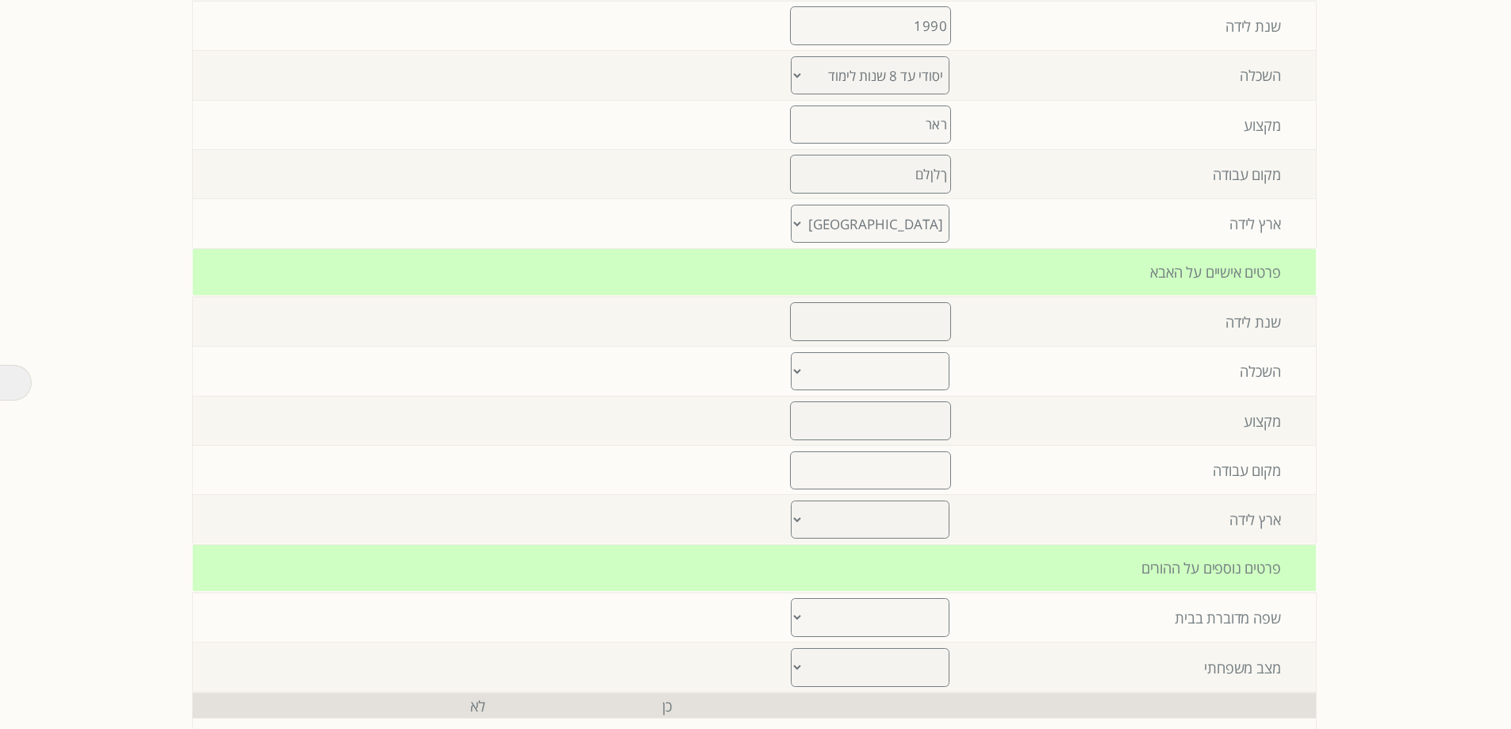
scroll to position [873, 0]
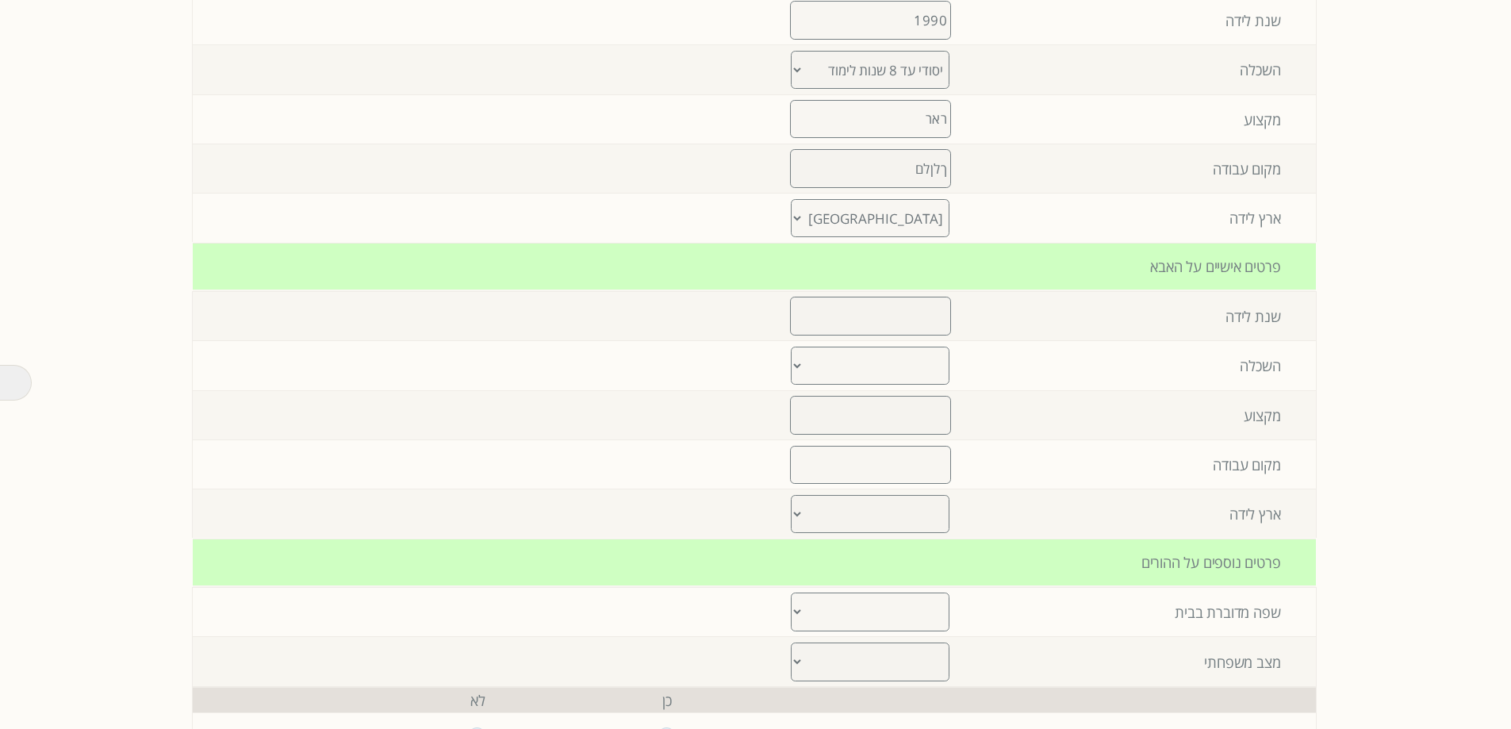
click at [864, 310] on input "number" at bounding box center [870, 316] width 161 height 38
type input "1990"
click at [857, 378] on select "יסודי עד 8 שנות לימוד תיכוני עד 12 שנות לימוד על תיכוני מסלול מקצועי אקדמי- תוא…" at bounding box center [870, 366] width 159 height 39
select select "1"
click at [791, 347] on select "יסודי עד 8 שנות לימוד תיכוני עד 12 שנות לימוד על תיכוני מסלול מקצועי אקדמי- תוא…" at bounding box center [870, 366] width 159 height 39
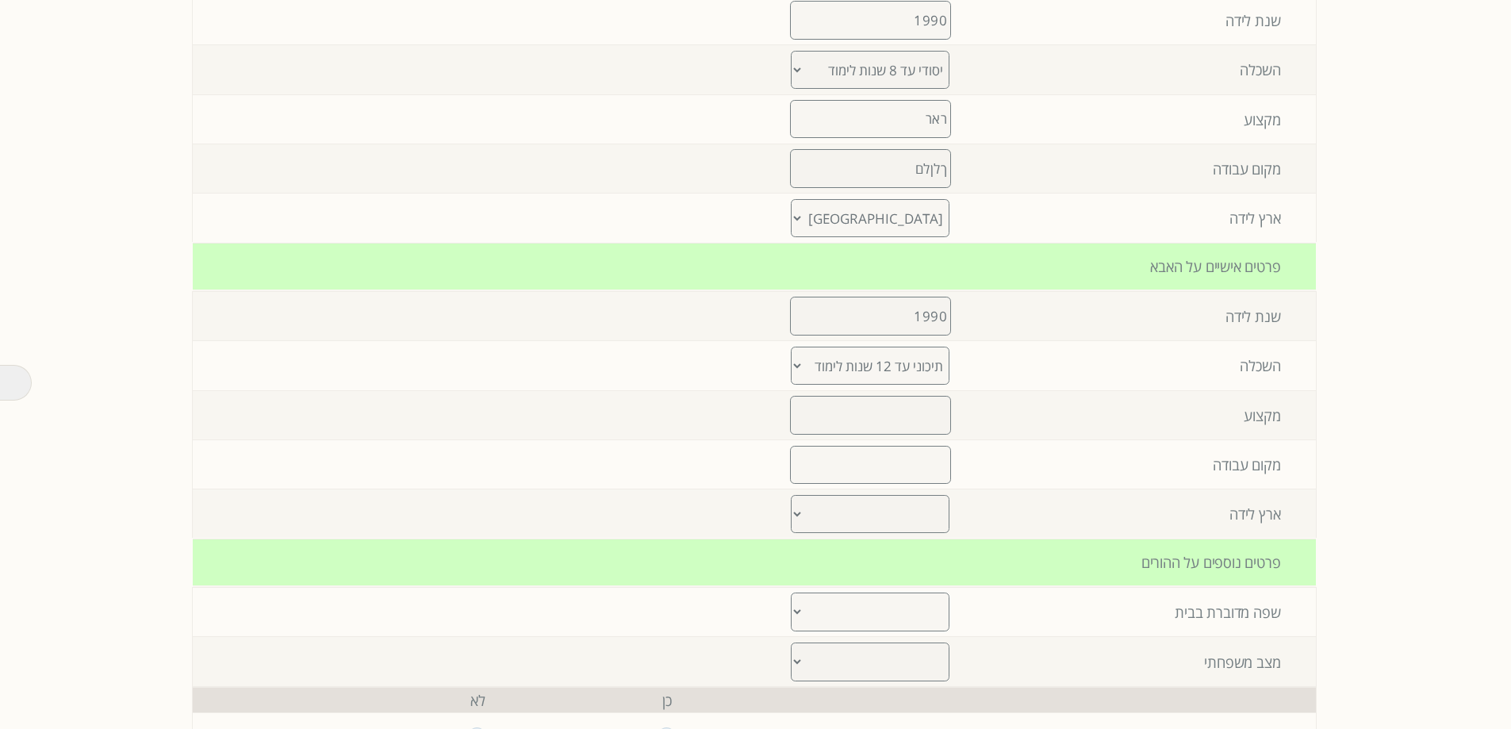
click at [866, 412] on input "text" at bounding box center [870, 415] width 161 height 38
type input "knkk"
click at [833, 431] on input "text" at bounding box center [870, 465] width 161 height 38
type input "mlkmk"
click at [845, 431] on select "ארצות הברית בריטניה סין יפן גרמניה צרפת הודו איטליה ברזיל קנדה רוסיה אוסטרליה ד…" at bounding box center [870, 514] width 159 height 39
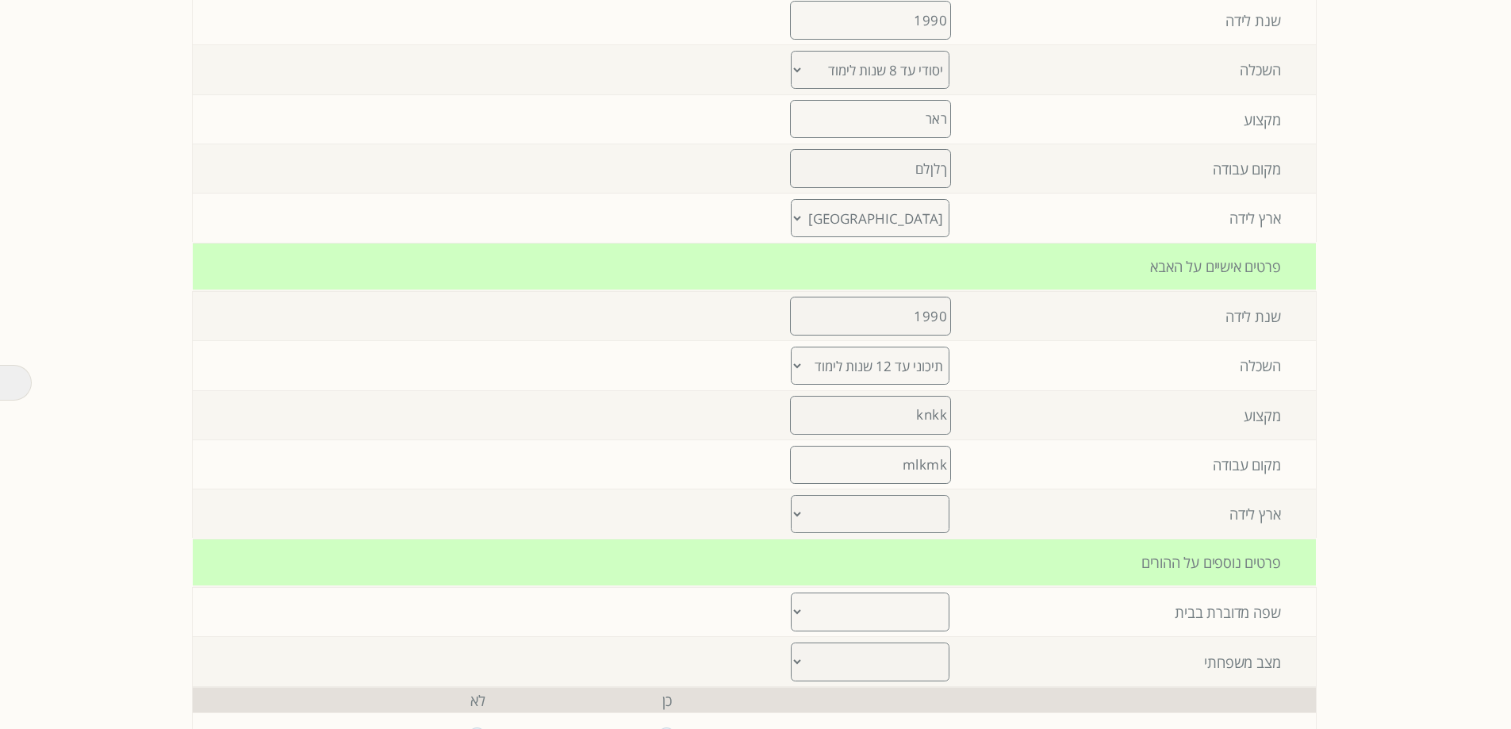
select select "26"
click at [791, 431] on select "ארצות הברית בריטניה סין יפן גרמניה צרפת הודו איטליה ברזיל קנדה רוסיה אוסטרליה ד…" at bounding box center [870, 514] width 159 height 39
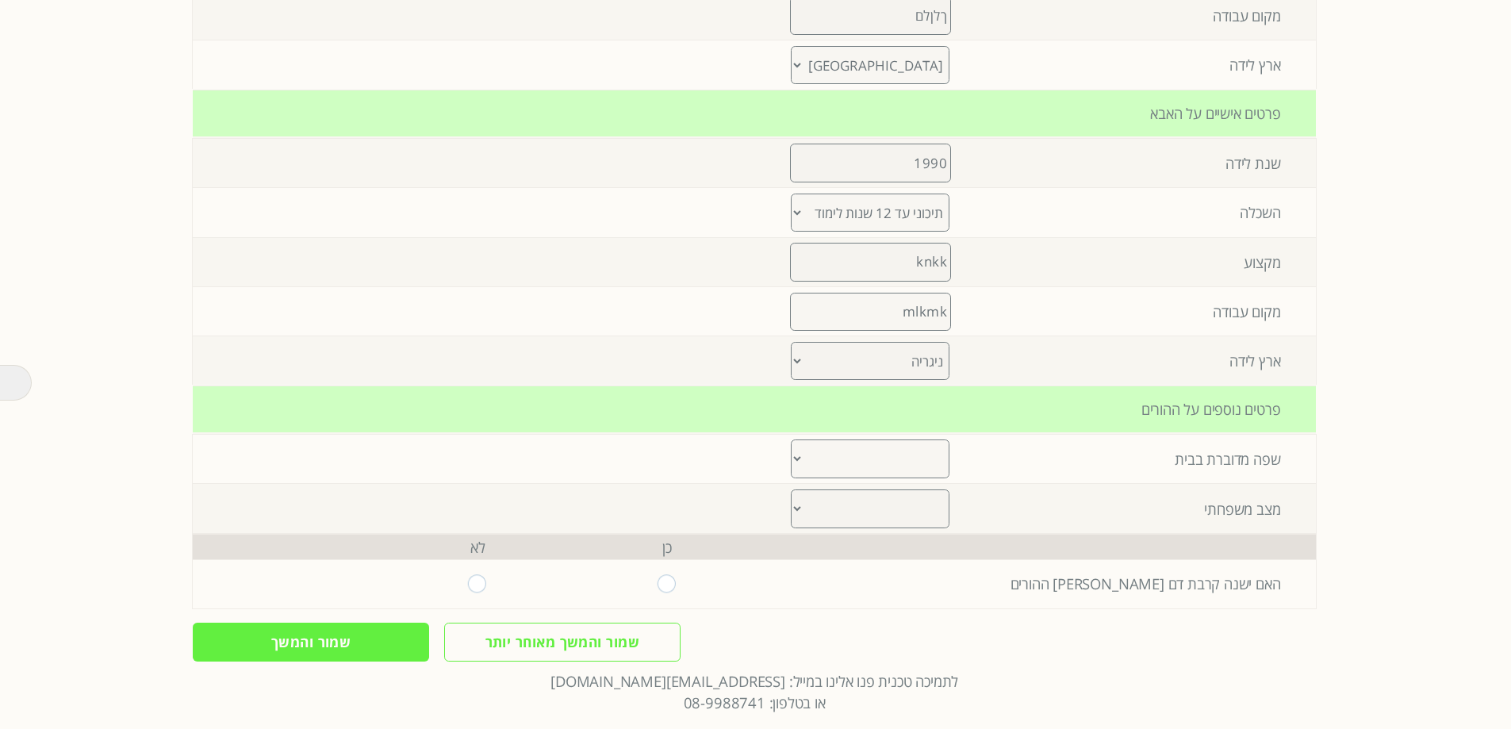
scroll to position [1064, 0]
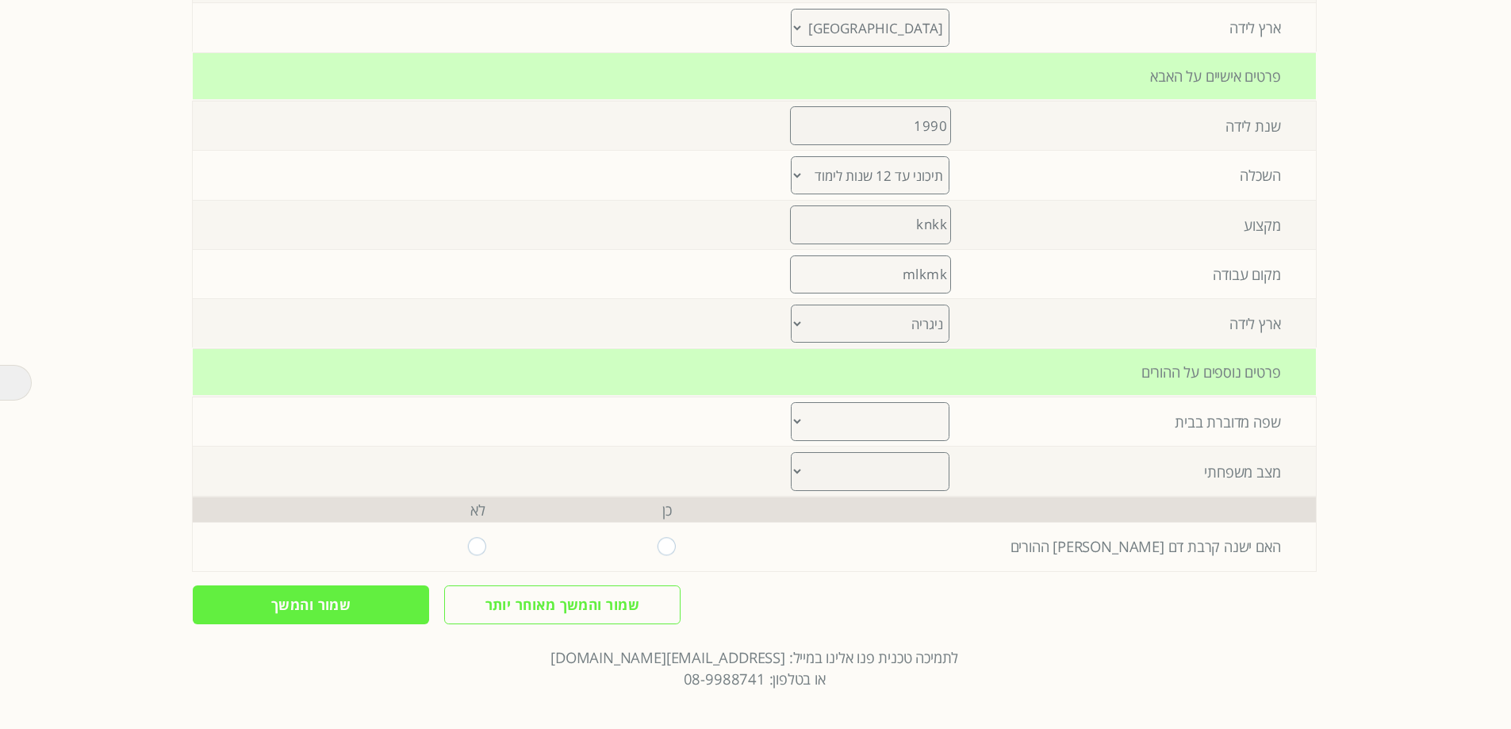
click at [818, 416] on select "Arabic Bengali Chinese Dutch English French German Gujarati Hebrew Hindi Indone…" at bounding box center [870, 421] width 159 height 39
click at [791, 402] on select "Arabic Bengali Chinese Dutch English French German Gujarati Hebrew Hindi Indone…" at bounding box center [870, 421] width 159 height 39
click at [799, 420] on select "Arabic Bengali Chinese Dutch English French German Gujarati Hebrew Hindi Indone…" at bounding box center [870, 421] width 159 height 39
click at [791, 402] on select "Arabic Bengali Chinese Dutch English French German Gujarati Hebrew Hindi Indone…" at bounding box center [870, 421] width 159 height 39
click at [879, 427] on select "Arabic Bengali Chinese Dutch English French German Gujarati Hebrew Hindi Indone…" at bounding box center [870, 421] width 159 height 39
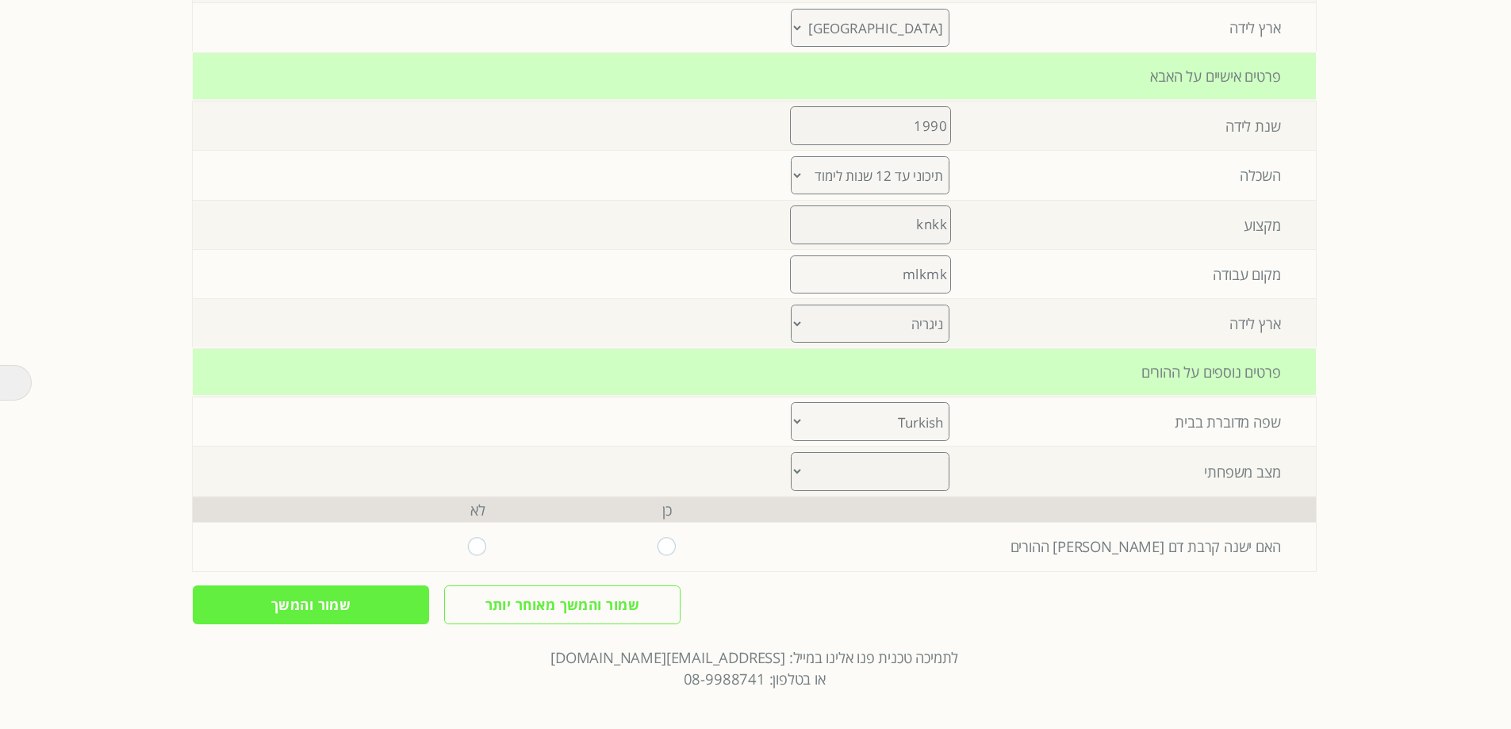
select select "0"
click at [791, 402] on select "Arabic Bengali Chinese Dutch English French German Gujarati Hebrew Hindi Indone…" at bounding box center [870, 421] width 159 height 39
click at [867, 431] on select "נשואים גרושים אחר" at bounding box center [870, 471] width 159 height 39
click at [791, 431] on select "נשואים גרושים אחר" at bounding box center [870, 471] width 159 height 39
click at [943, 431] on td at bounding box center [870, 509] width 217 height 25
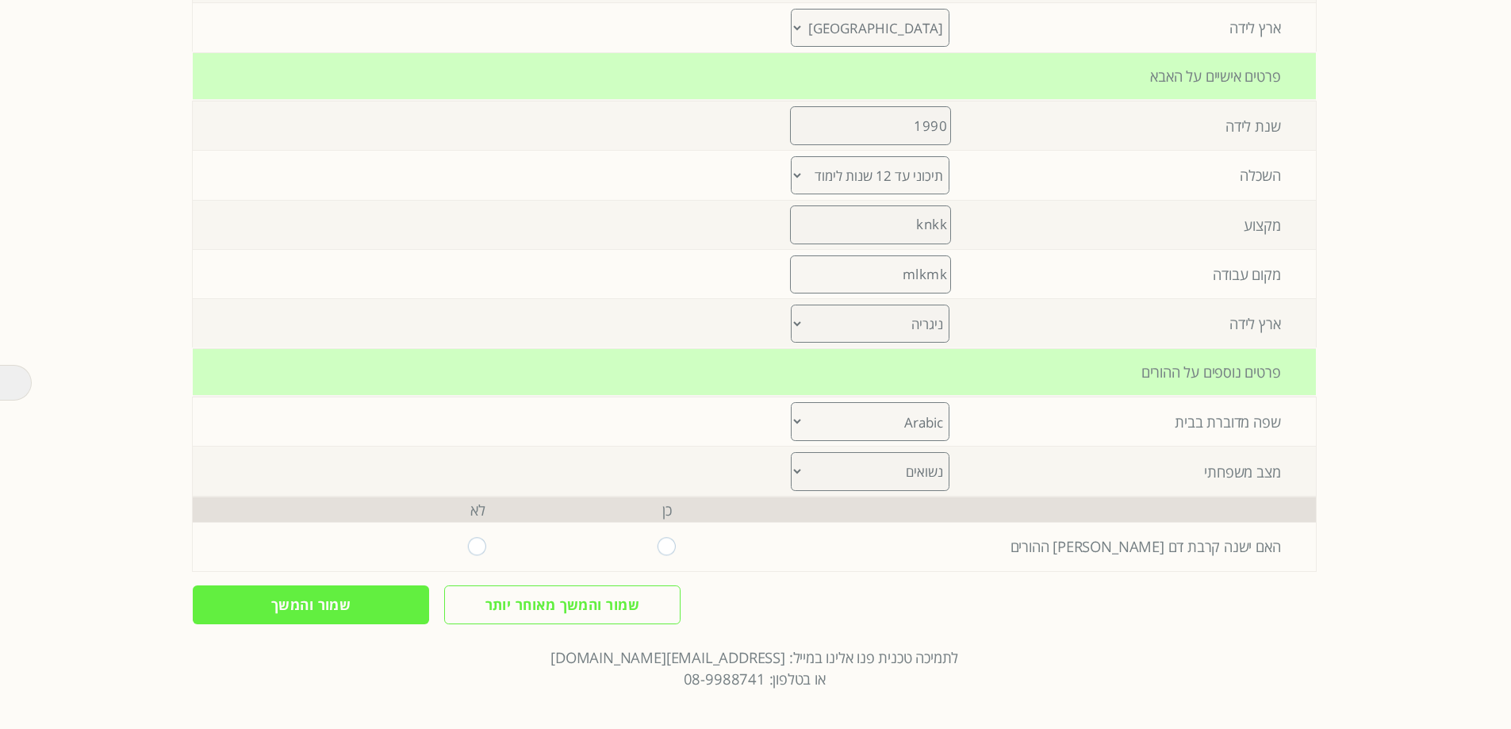
click at [915, 431] on select "נשואים גרושים אחר" at bounding box center [870, 471] width 159 height 39
select select "1"
click at [791, 431] on select "נשואים גרושים אחר" at bounding box center [870, 471] width 159 height 39
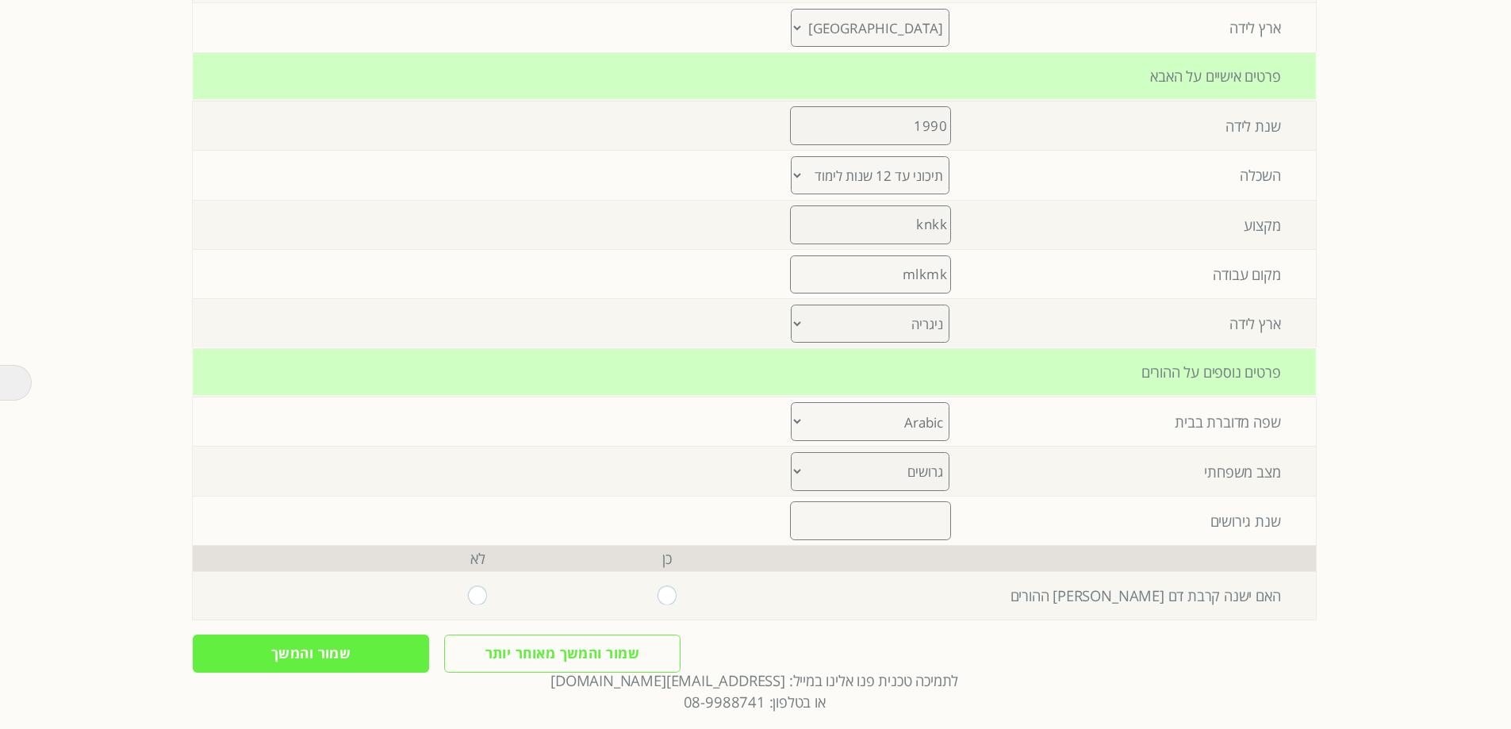
click at [913, 431] on input "number" at bounding box center [870, 520] width 161 height 38
type input "1990"
click at [918, 431] on select "נשואים גרושים אחר" at bounding box center [870, 471] width 159 height 39
click at [791, 431] on select "נשואים גרושים אחר" at bounding box center [870, 471] width 159 height 39
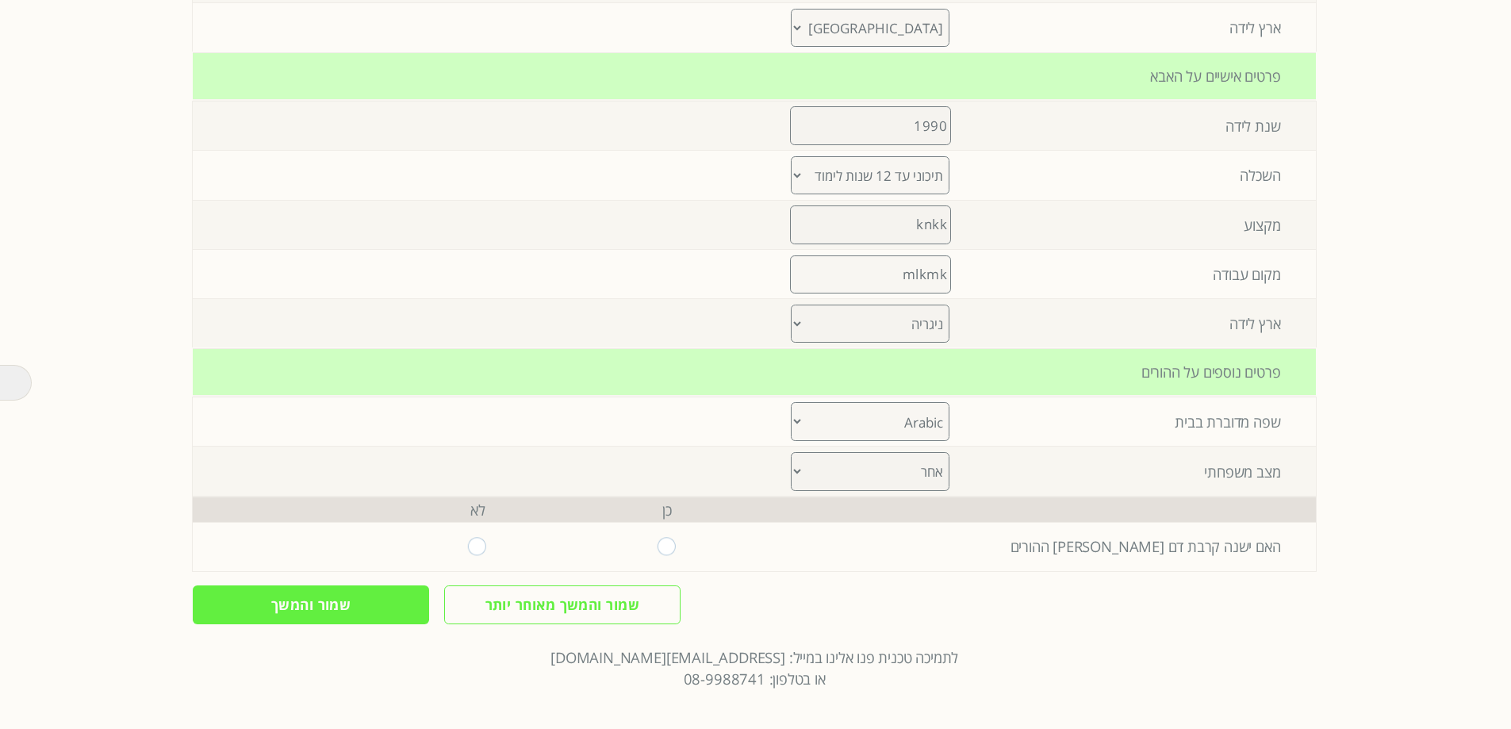
click at [917, 431] on select "נשואים גרושים אחר" at bounding box center [870, 471] width 159 height 39
click at [791, 431] on select "נשואים גרושים אחר" at bounding box center [870, 471] width 159 height 39
click at [894, 431] on select "נשואים גרושים אחר" at bounding box center [870, 471] width 159 height 39
select select "1"
click at [791, 431] on select "נשואים גרושים אחר" at bounding box center [870, 471] width 159 height 39
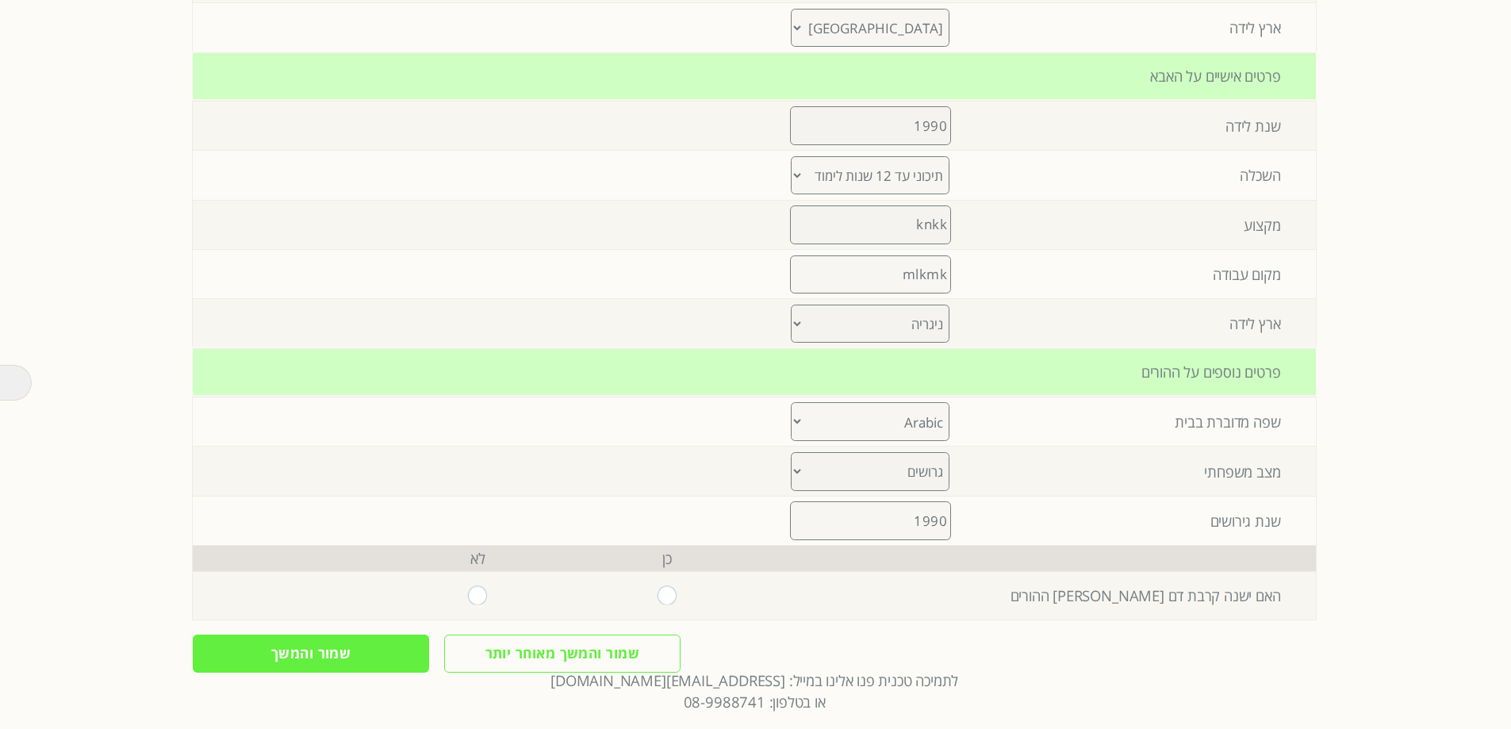
click at [929, 431] on input "1990" at bounding box center [870, 520] width 161 height 38
click at [659, 431] on input "radio" at bounding box center [666, 595] width 19 height 18
radio input "true"
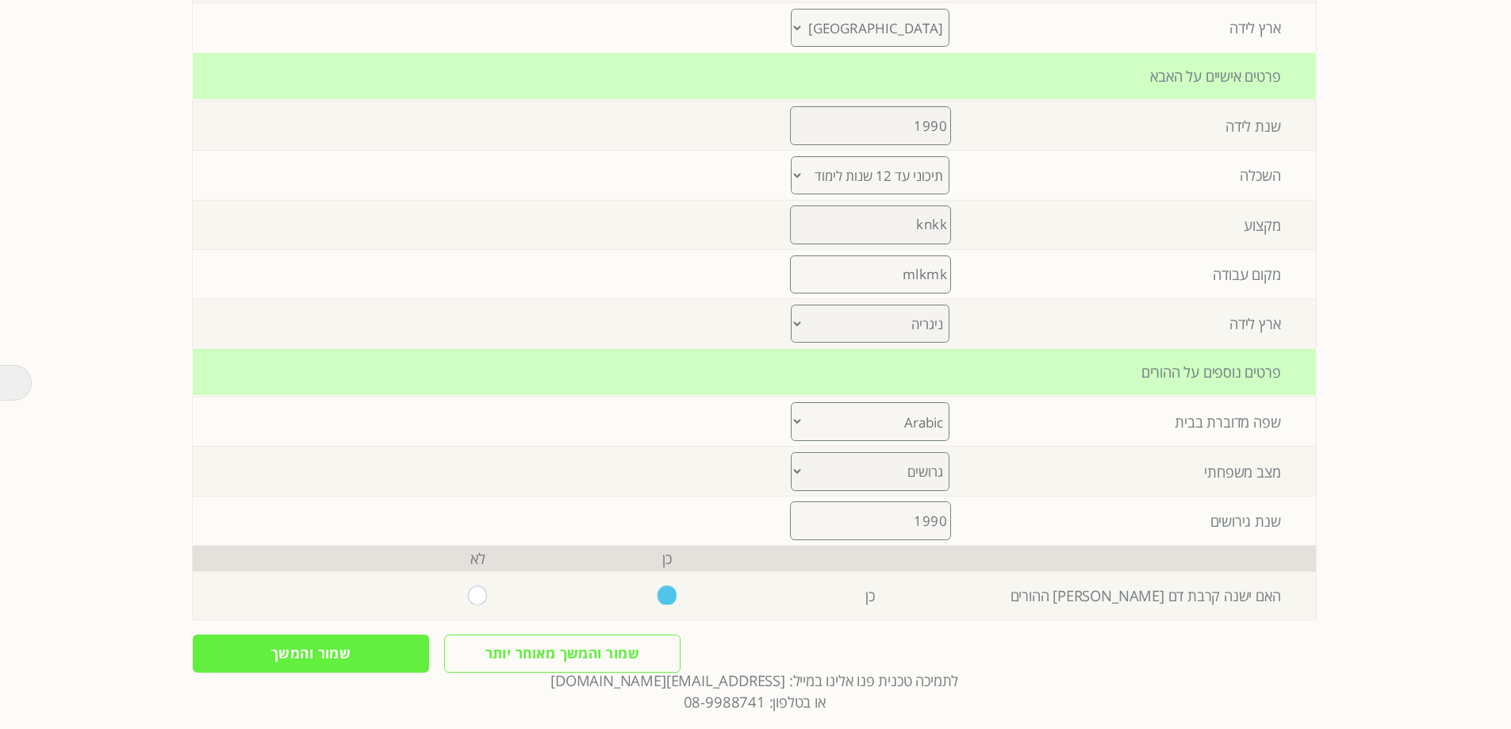
click at [468, 431] on input "radio" at bounding box center [477, 595] width 19 height 18
radio input "true"
click at [661, 431] on input "radio" at bounding box center [666, 595] width 19 height 18
radio input "true"
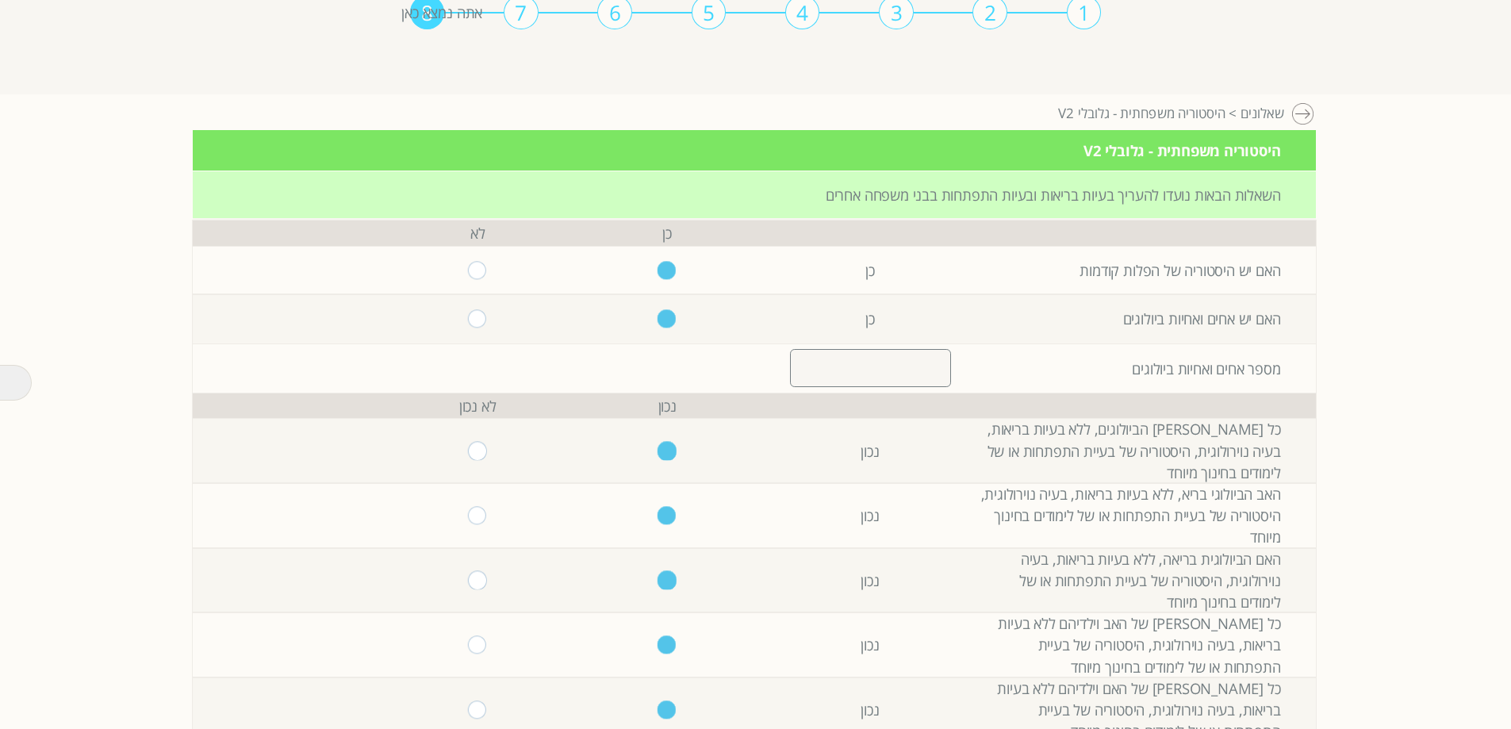
scroll to position [0, 0]
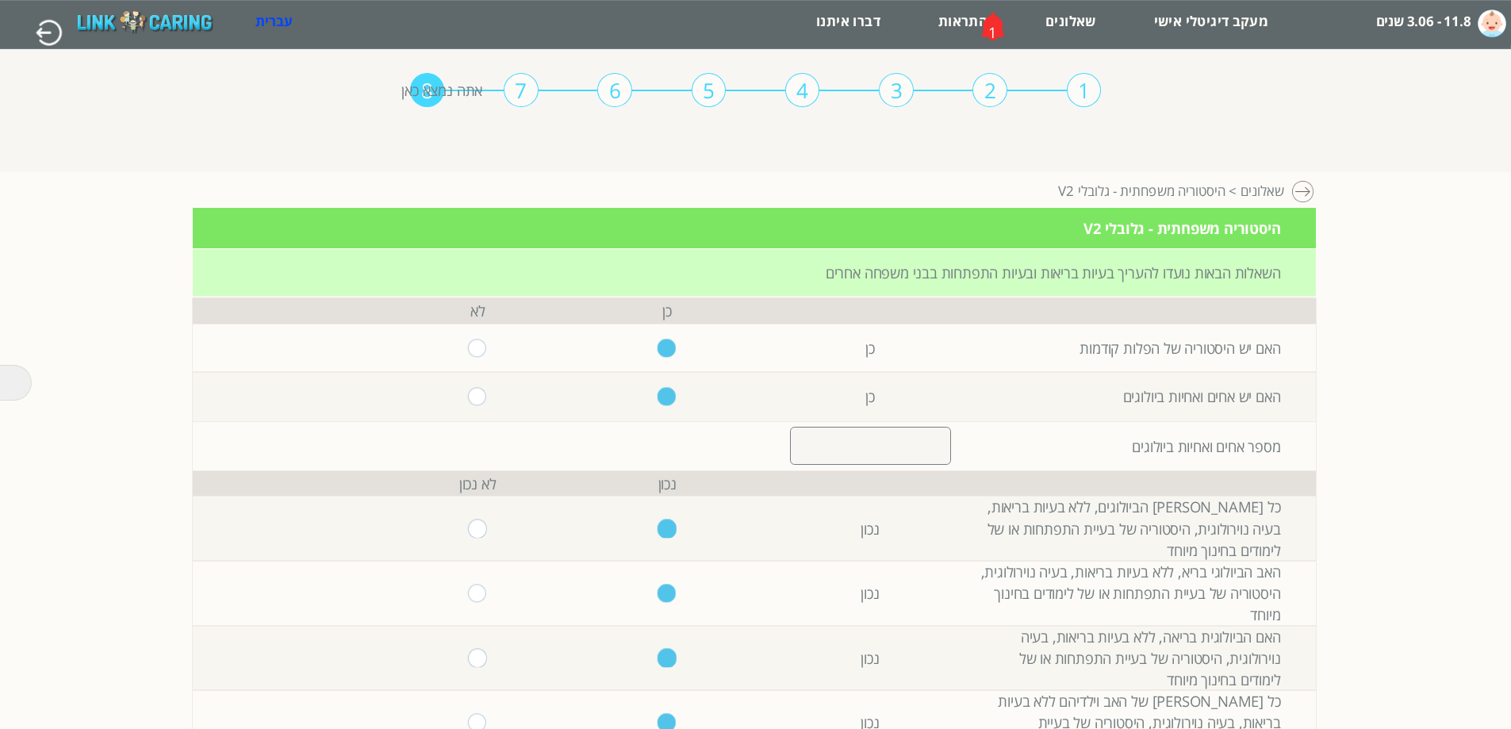
click at [901, 431] on input "number" at bounding box center [870, 446] width 161 height 38
type input "2"
click at [906, 431] on td at bounding box center [870, 483] width 217 height 25
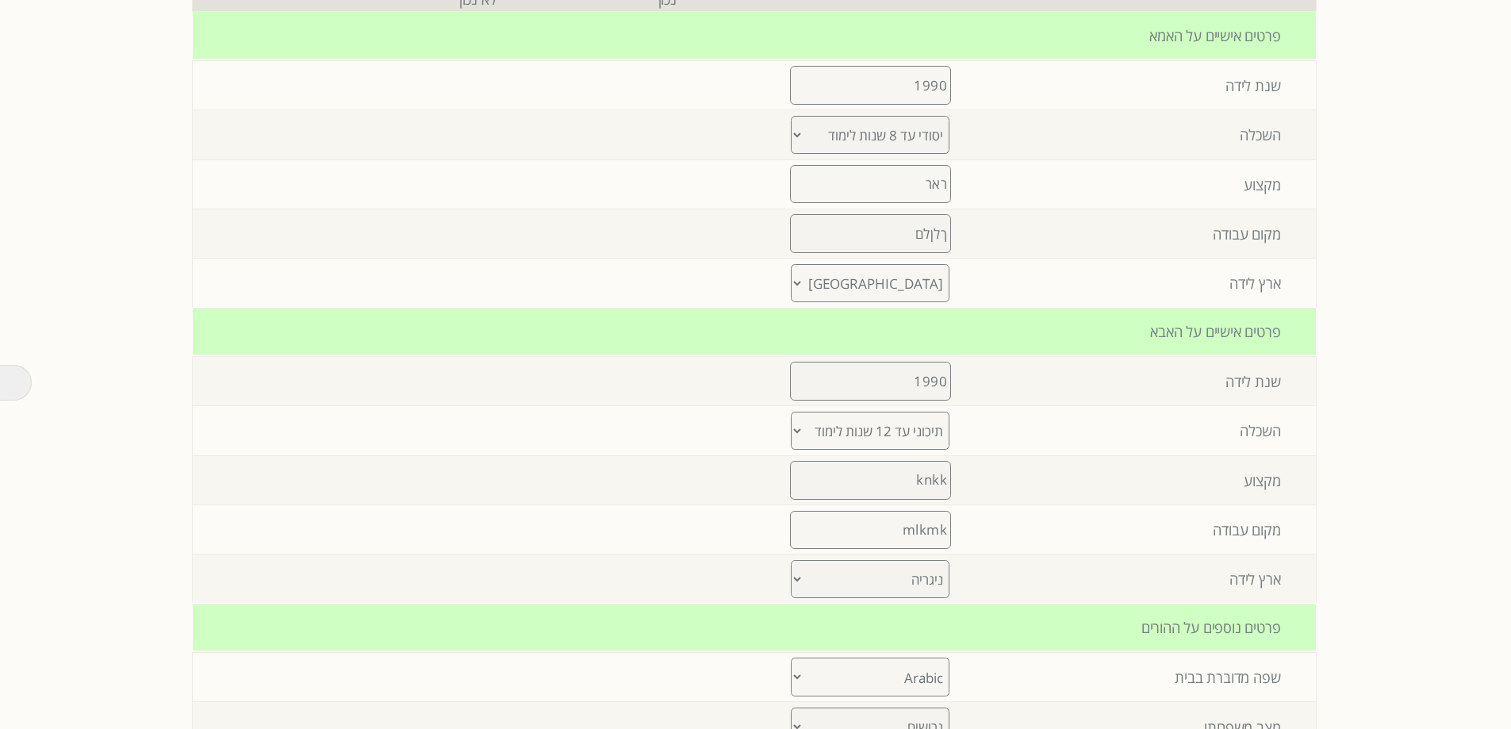
scroll to position [1113, 0]
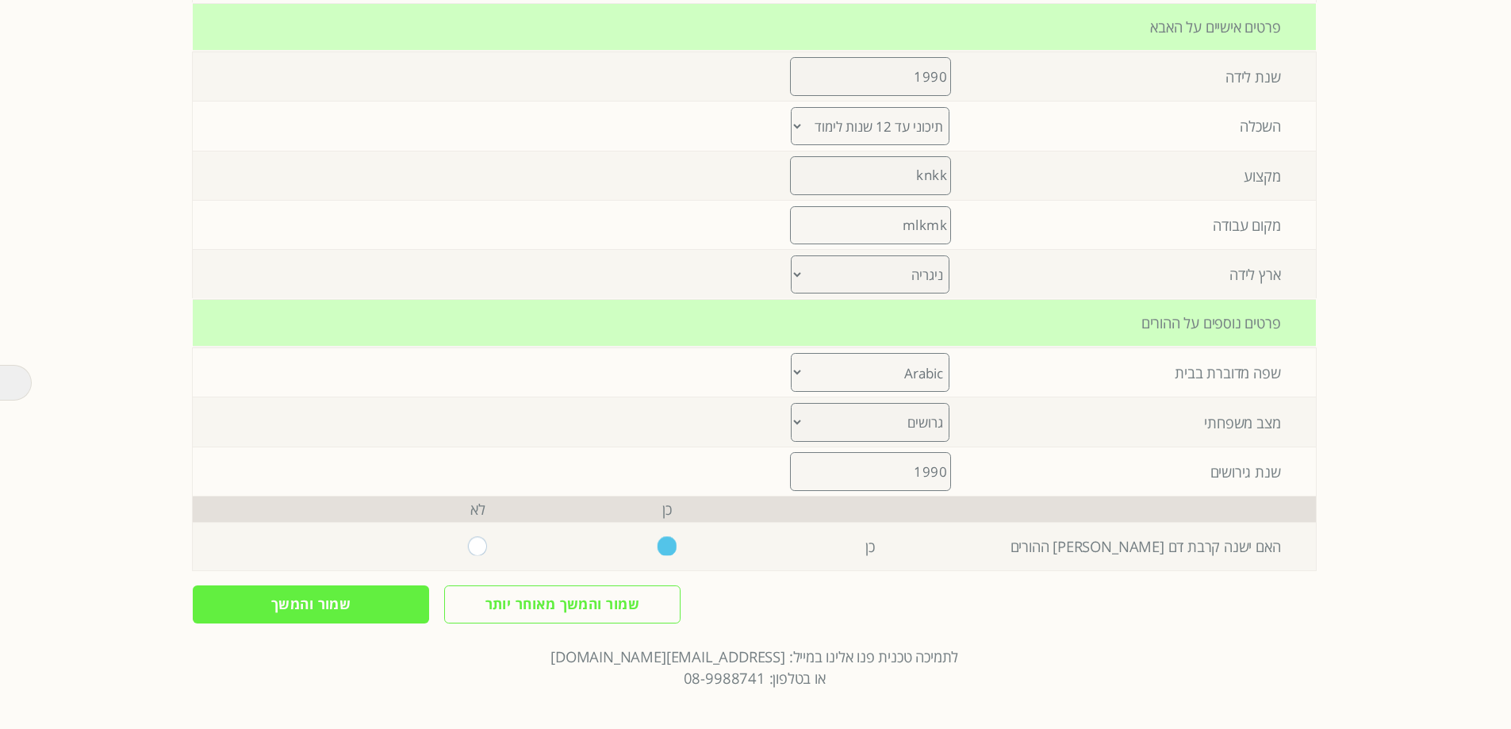
click at [355, 431] on input "שמור והמשך" at bounding box center [311, 604] width 236 height 39
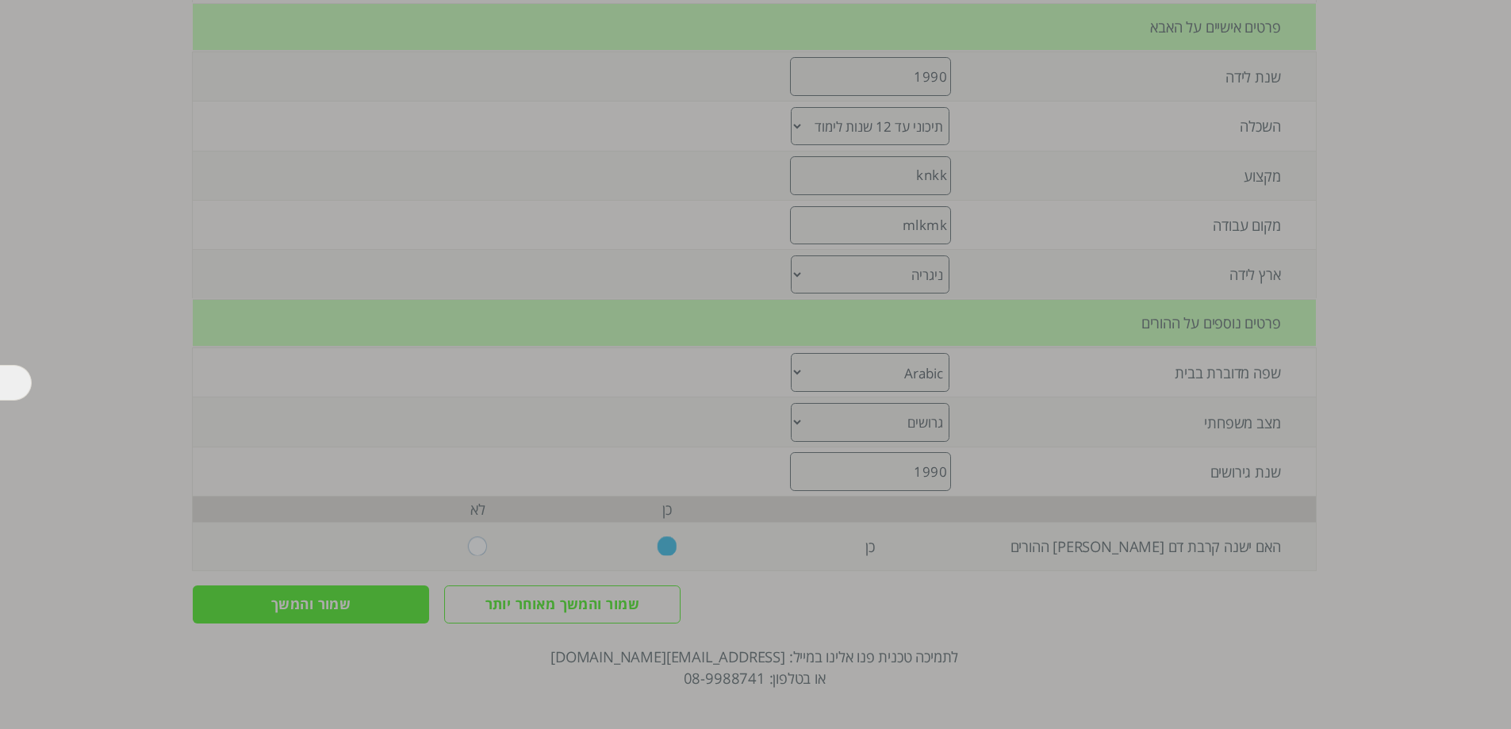
scroll to position [0, 0]
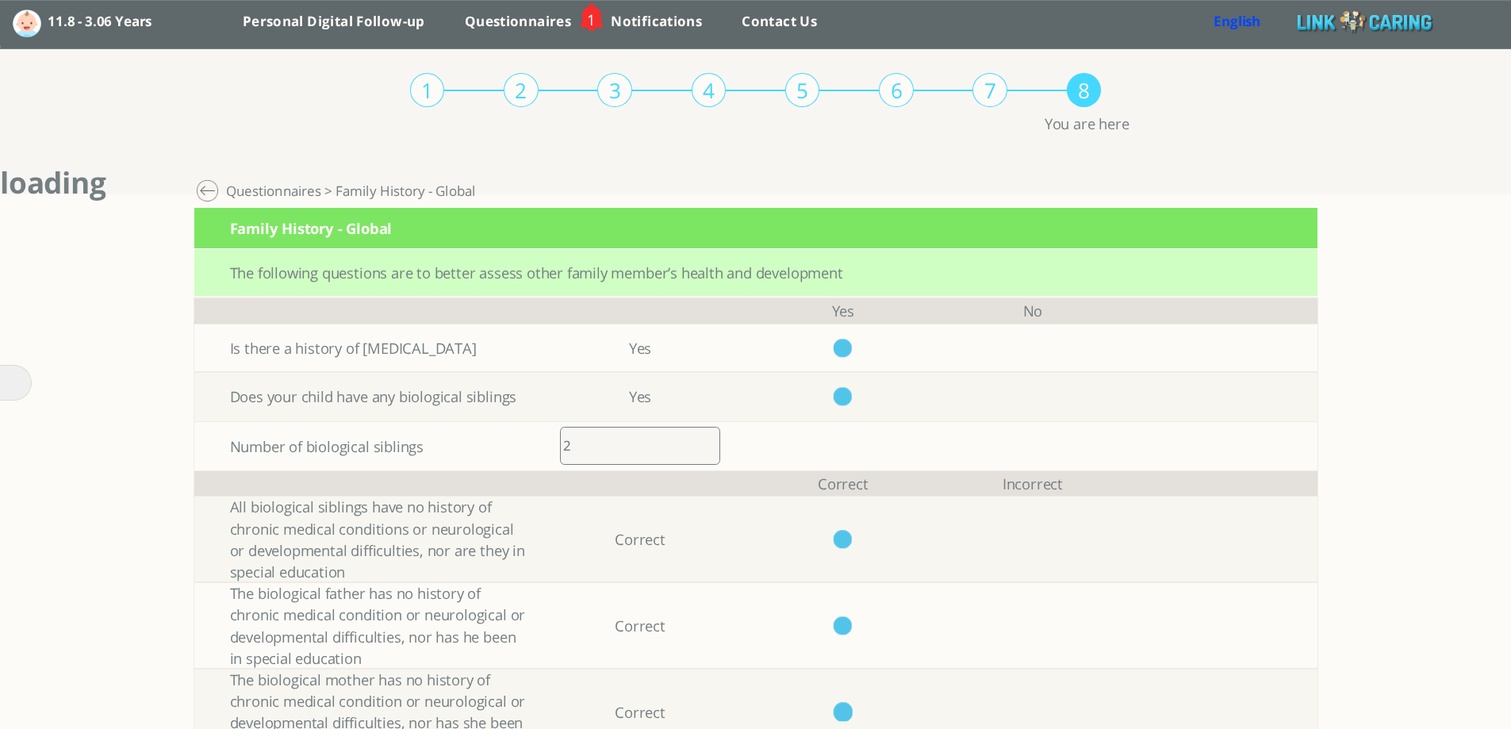
scroll to position [1, 0]
